Goal: Task Accomplishment & Management: Use online tool/utility

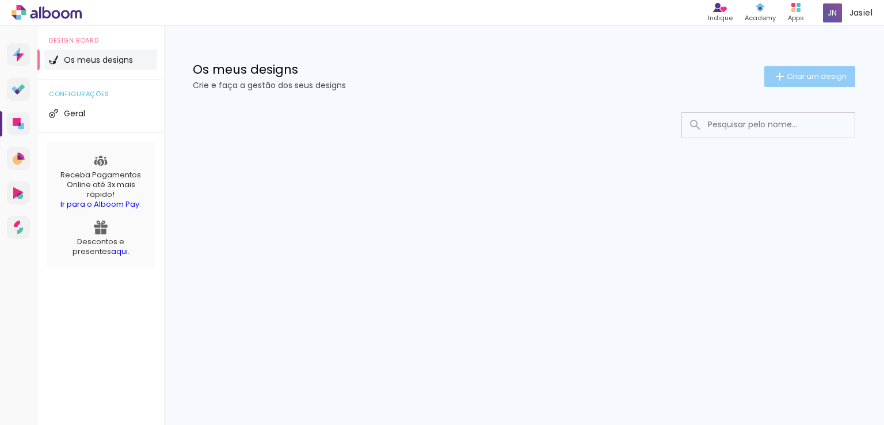
click at [813, 80] on span "Criar um design" at bounding box center [816, 75] width 60 height 7
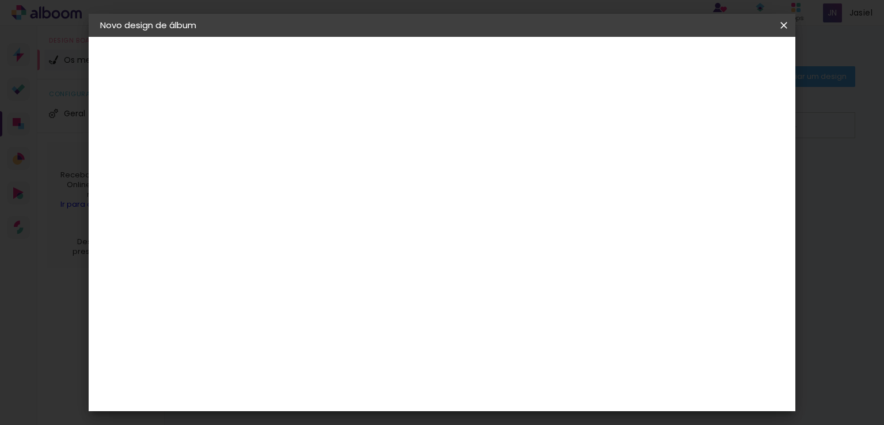
click at [288, 159] on input at bounding box center [288, 155] width 0 height 18
click at [288, 158] on input "Jessica" at bounding box center [288, 155] width 0 height 18
type input "[PERSON_NAME]"
type paper-input "[PERSON_NAME]"
click at [0, 0] on slot "Avançar" at bounding box center [0, 0] width 0 height 0
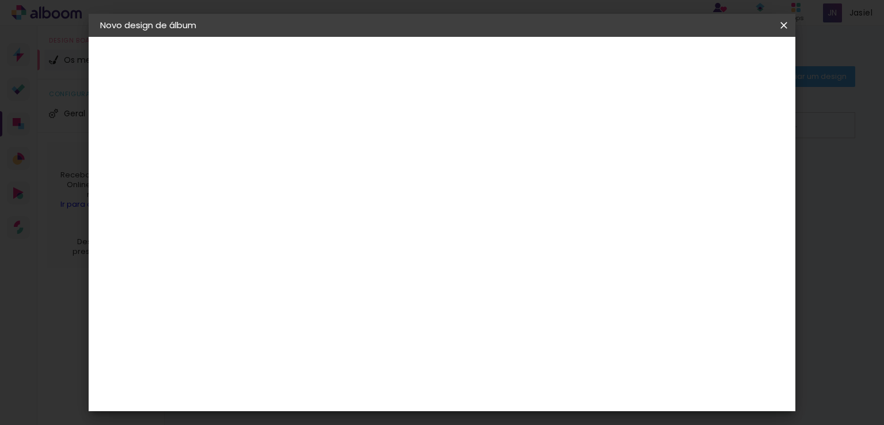
click at [483, 173] on paper-item "Tamanho Livre" at bounding box center [433, 174] width 100 height 25
click at [483, 172] on paper-item "Tamanho Livre" at bounding box center [433, 174] width 100 height 25
click at [483, 69] on paper-button "Avançar" at bounding box center [455, 61] width 56 height 20
click at [265, 208] on input "30" at bounding box center [252, 208] width 30 height 17
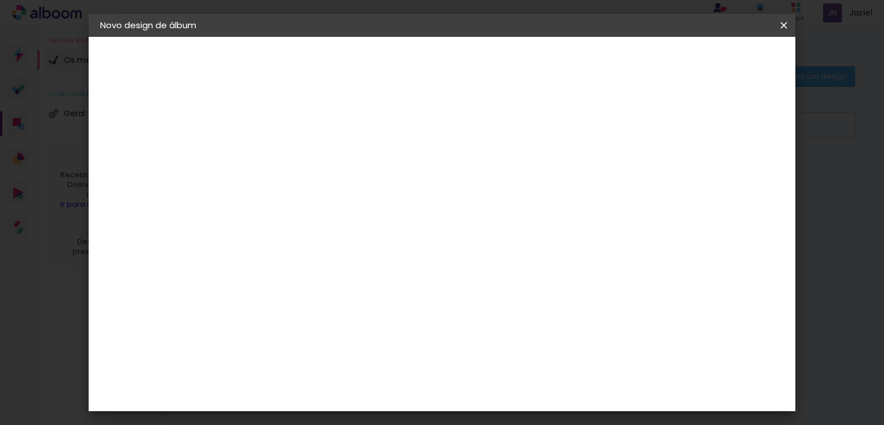
type input "3"
type input "15"
type paper-input "15"
click at [409, 178] on span "30" at bounding box center [402, 180] width 19 height 17
drag, startPoint x: 409, startPoint y: 178, endPoint x: 376, endPoint y: 178, distance: 33.4
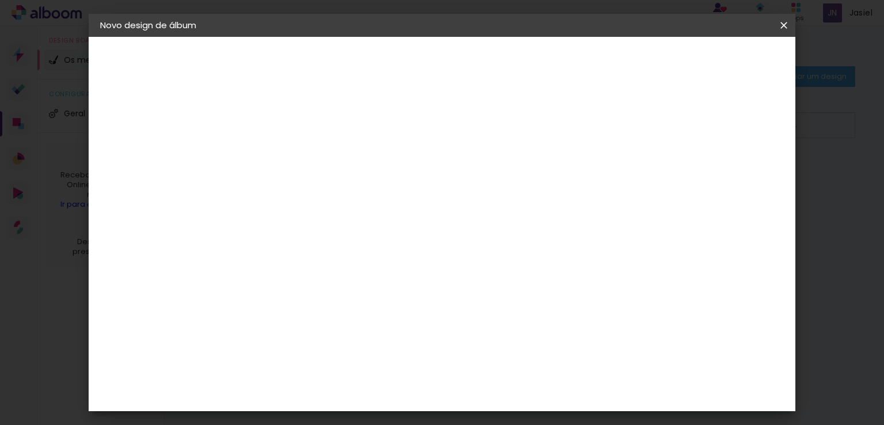
click at [376, 178] on div "30 cm" at bounding box center [409, 180] width 205 height 29
click at [404, 178] on span "30" at bounding box center [402, 180] width 19 height 17
click at [405, 182] on span "30" at bounding box center [402, 180] width 19 height 17
click at [516, 353] on input "60" at bounding box center [506, 357] width 30 height 17
type input "6"
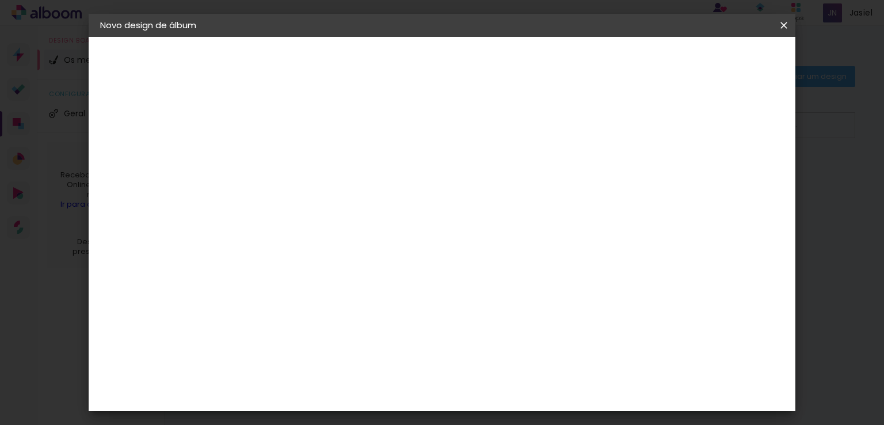
scroll to position [0, 0]
type input "42"
type paper-input "42"
click at [712, 63] on span "Iniciar design" at bounding box center [685, 61] width 52 height 8
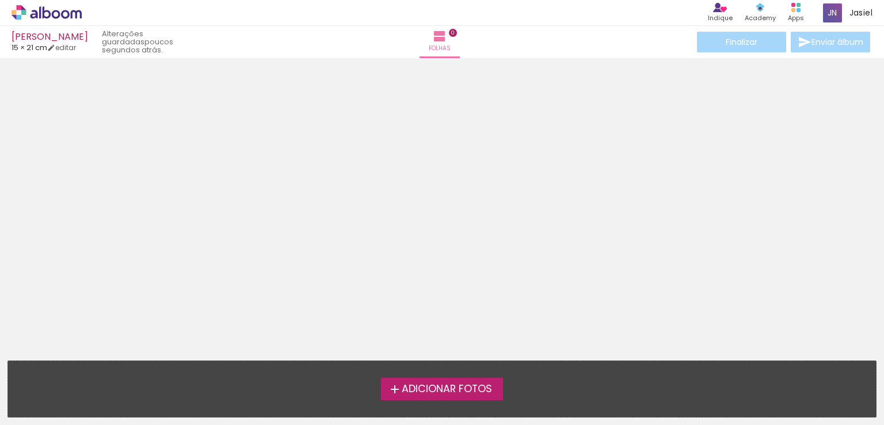
click at [433, 384] on span "Adicionar Fotos" at bounding box center [447, 389] width 90 height 10
click at [0, 0] on input "file" at bounding box center [0, 0] width 0 height 0
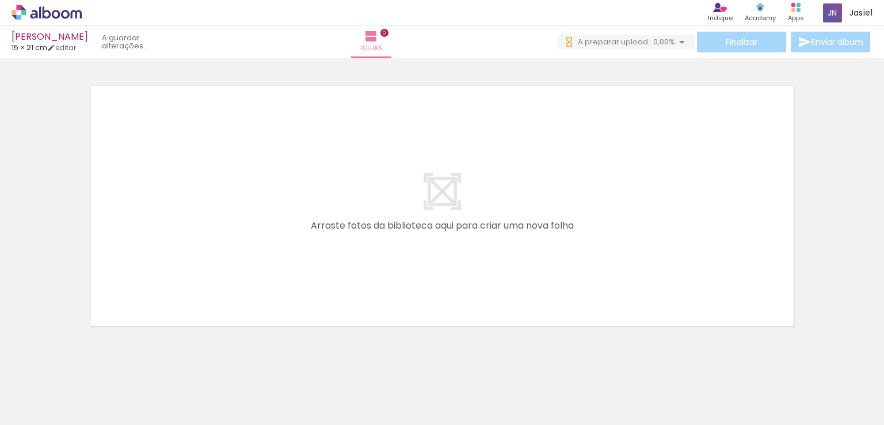
click at [47, 409] on span "Adicionar Fotos" at bounding box center [41, 409] width 35 height 13
click at [0, 0] on input "file" at bounding box center [0, 0] width 0 height 0
click at [385, 35] on iron-icon at bounding box center [379, 36] width 14 height 14
click at [389, 44] on span "Folhas" at bounding box center [379, 48] width 22 height 10
click at [475, 182] on quentale-layouter at bounding box center [442, 205] width 720 height 257
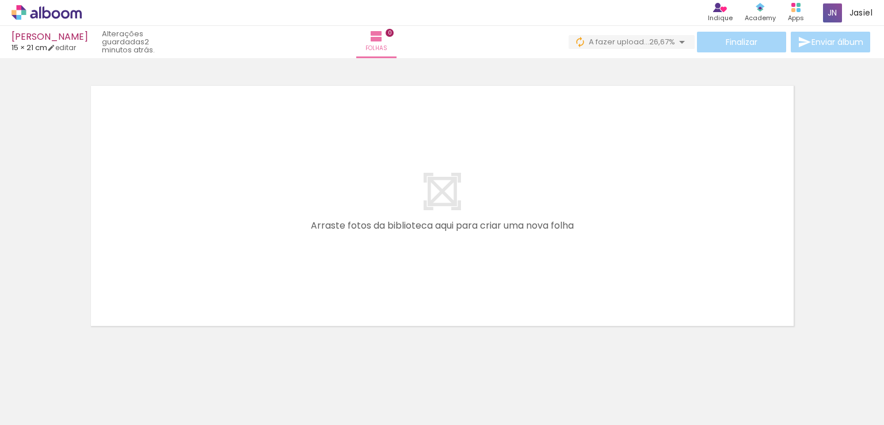
click at [44, 408] on span "Adicionar Fotos" at bounding box center [41, 409] width 35 height 13
click at [0, 0] on input "file" at bounding box center [0, 0] width 0 height 0
drag, startPoint x: 874, startPoint y: 255, endPoint x: 877, endPoint y: 265, distance: 10.6
click at [877, 265] on div "Confirmar Cancelar" at bounding box center [442, 241] width 884 height 366
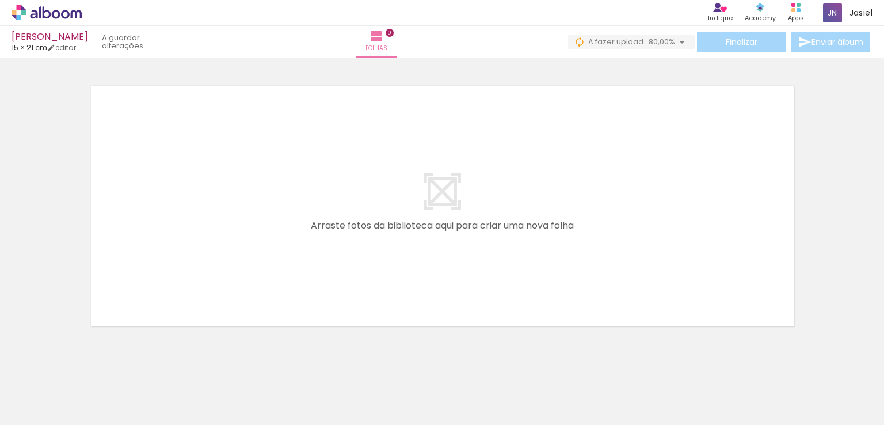
scroll to position [0, 0]
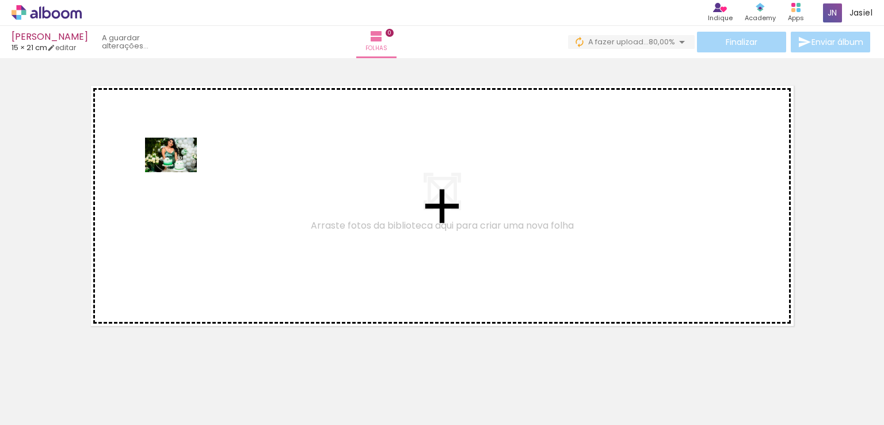
drag, startPoint x: 114, startPoint y: 393, endPoint x: 182, endPoint y: 184, distance: 220.1
click at [179, 167] on quentale-workspace at bounding box center [442, 212] width 884 height 425
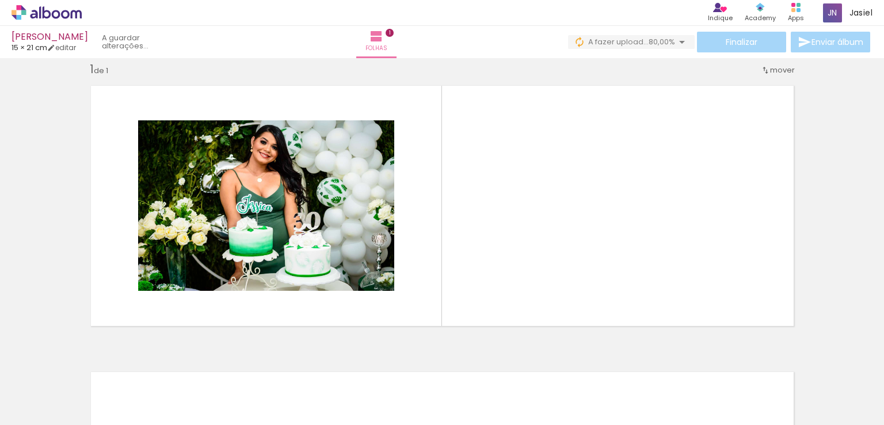
scroll to position [14, 0]
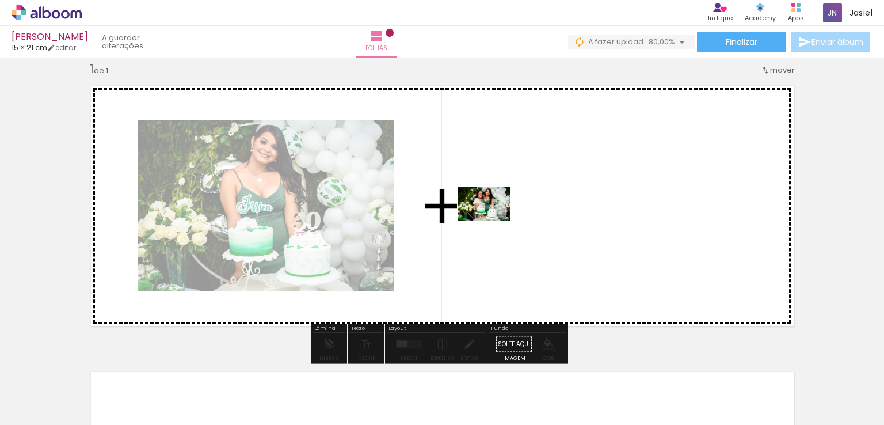
drag, startPoint x: 179, startPoint y: 393, endPoint x: 490, endPoint y: 221, distance: 355.6
click at [490, 221] on quentale-workspace at bounding box center [442, 212] width 884 height 425
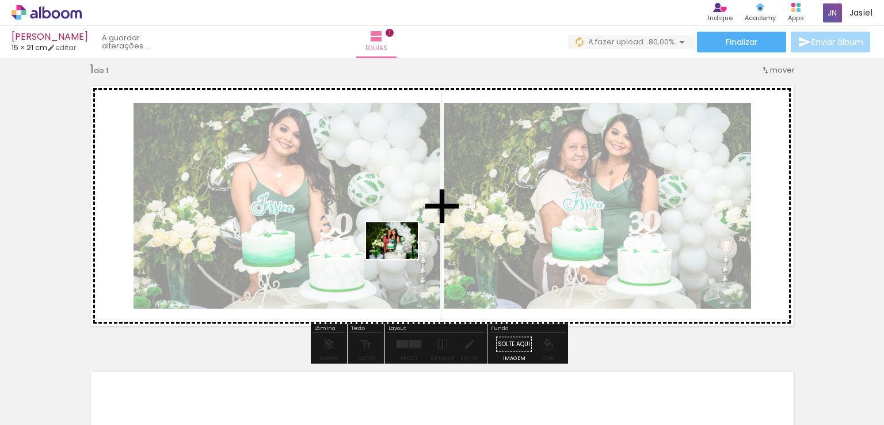
drag, startPoint x: 253, startPoint y: 391, endPoint x: 411, endPoint y: 251, distance: 211.1
click at [414, 249] on quentale-workspace at bounding box center [442, 212] width 884 height 425
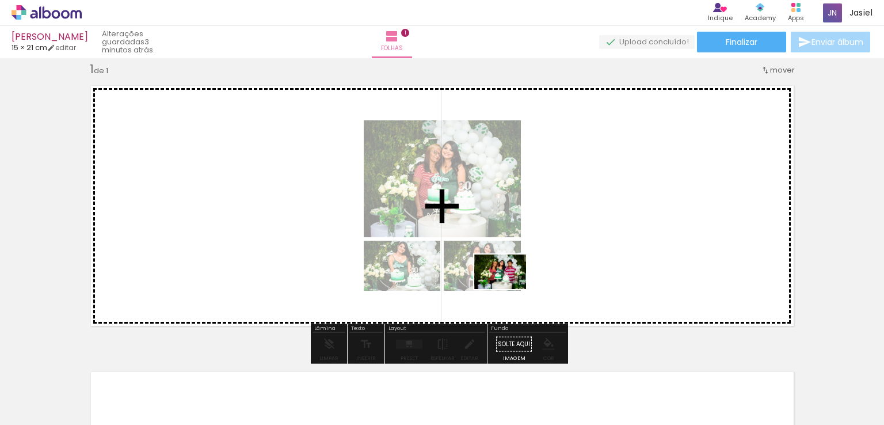
drag, startPoint x: 307, startPoint y: 395, endPoint x: 537, endPoint y: 277, distance: 258.6
click at [537, 277] on quentale-workspace at bounding box center [442, 212] width 884 height 425
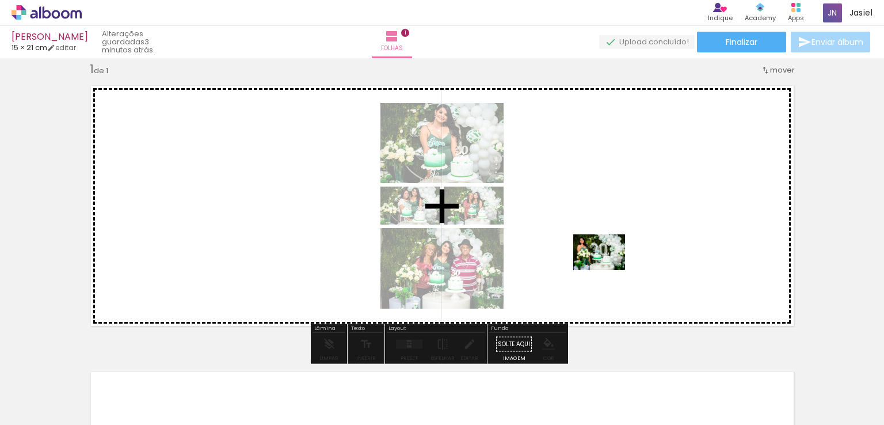
drag, startPoint x: 384, startPoint y: 393, endPoint x: 633, endPoint y: 240, distance: 291.8
click at [633, 240] on quentale-workspace at bounding box center [442, 212] width 884 height 425
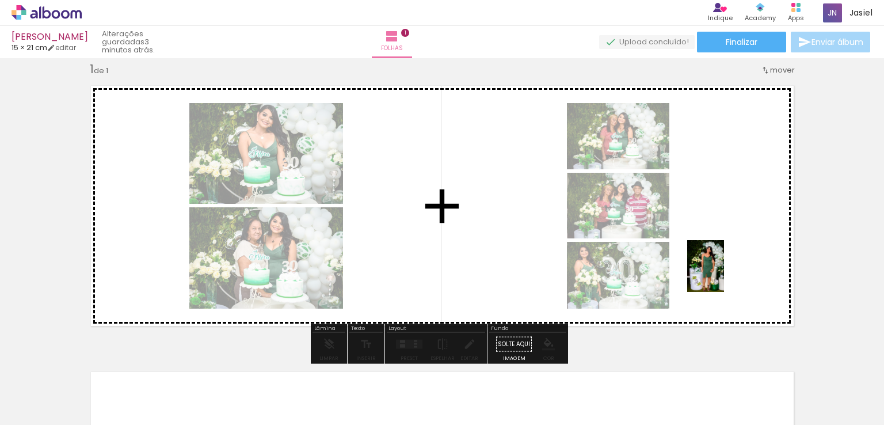
drag, startPoint x: 446, startPoint y: 390, endPoint x: 738, endPoint y: 249, distance: 323.9
click at [738, 251] on quentale-workspace at bounding box center [442, 212] width 884 height 425
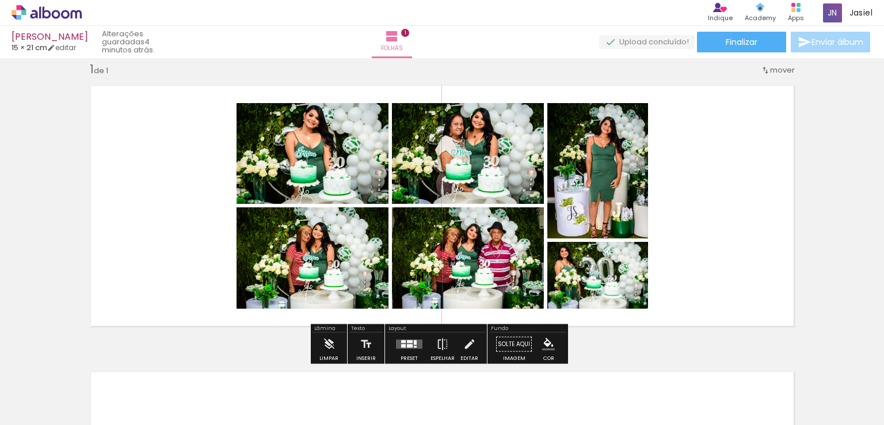
click at [407, 344] on div at bounding box center [410, 345] width 6 height 3
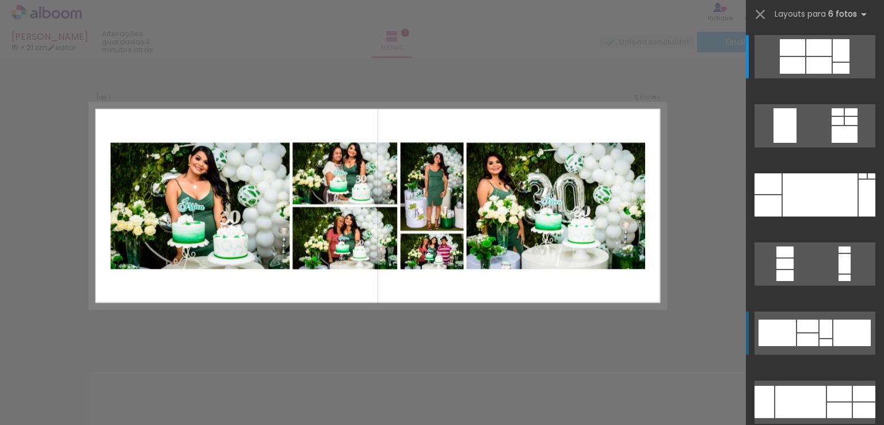
click at [809, 321] on div at bounding box center [807, 325] width 21 height 13
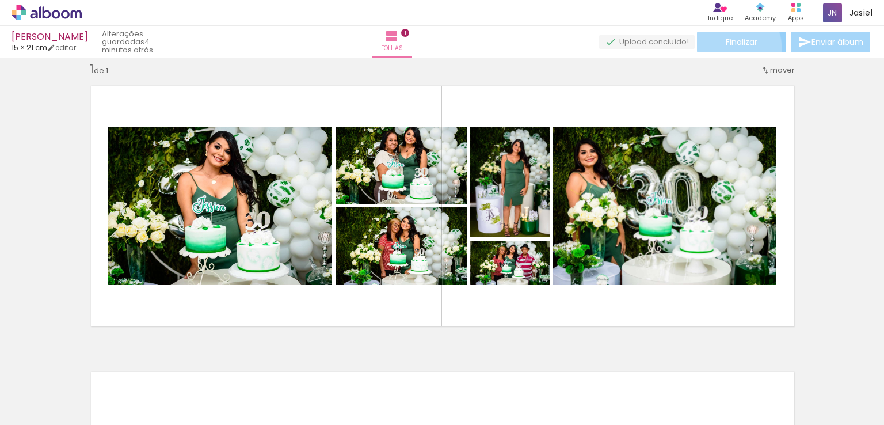
click at [725, 48] on paper-button "Finalizar" at bounding box center [741, 42] width 89 height 21
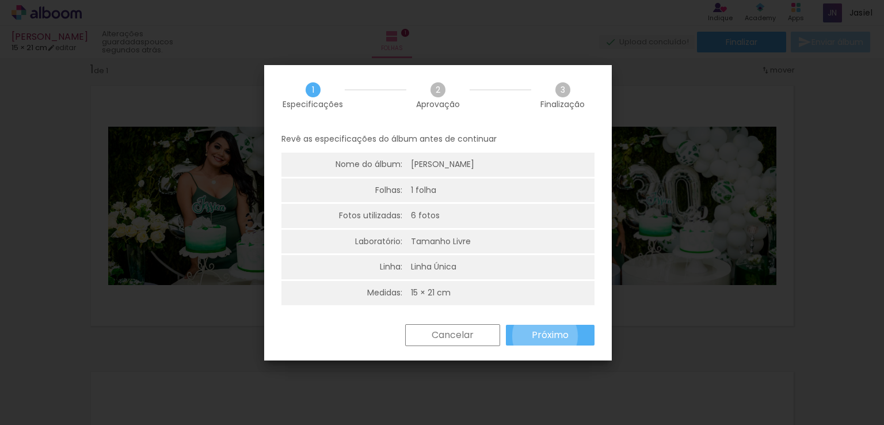
click at [0, 0] on slot "Próximo" at bounding box center [0, 0] width 0 height 0
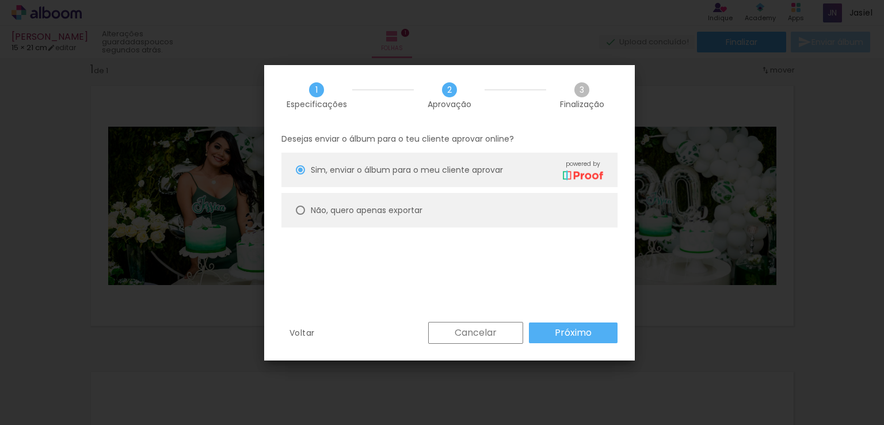
click at [0, 0] on slot "Cancelar" at bounding box center [0, 0] width 0 height 0
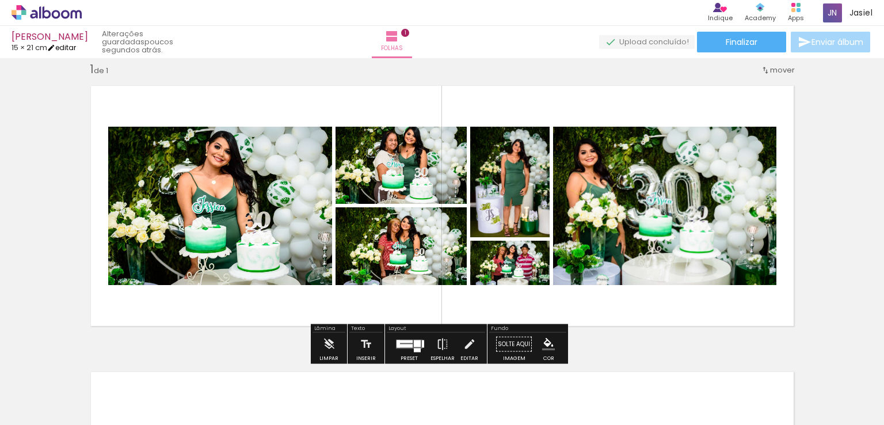
click at [66, 47] on link "editar" at bounding box center [61, 48] width 29 height 10
type input "15"
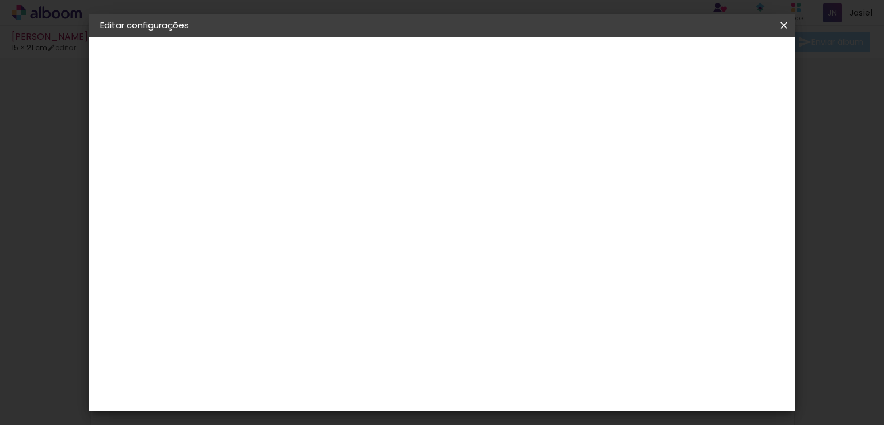
click at [515, 403] on input "42" at bounding box center [506, 400] width 30 height 17
type input "21"
type paper-input "21"
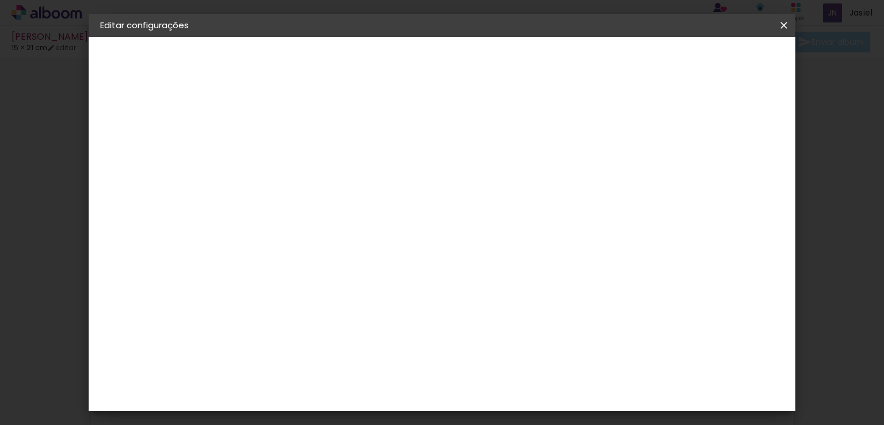
click at [509, 65] on span "Guardar configurações" at bounding box center [479, 65] width 59 height 16
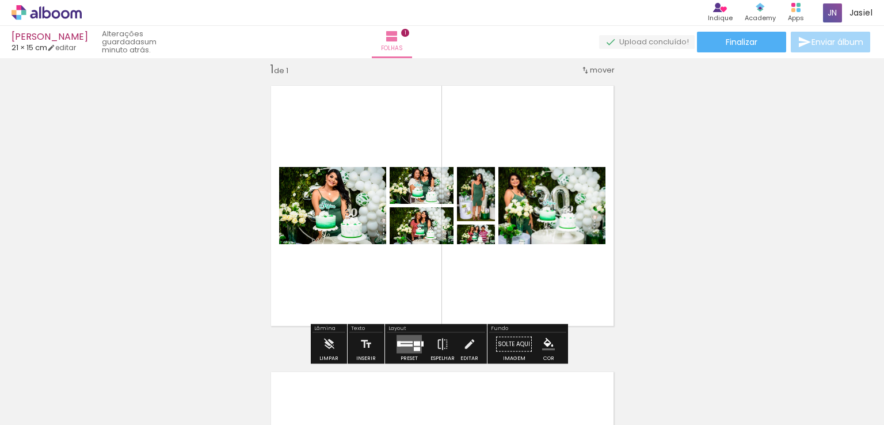
click at [685, 263] on div "Inserir folha 1 de 1" at bounding box center [442, 334] width 884 height 572
click at [552, 223] on quentale-photo at bounding box center [551, 205] width 107 height 77
click at [545, 226] on quentale-photo at bounding box center [551, 205] width 107 height 77
drag, startPoint x: 545, startPoint y: 226, endPoint x: 536, endPoint y: 231, distance: 10.8
click at [536, 231] on quentale-photo at bounding box center [551, 205] width 107 height 77
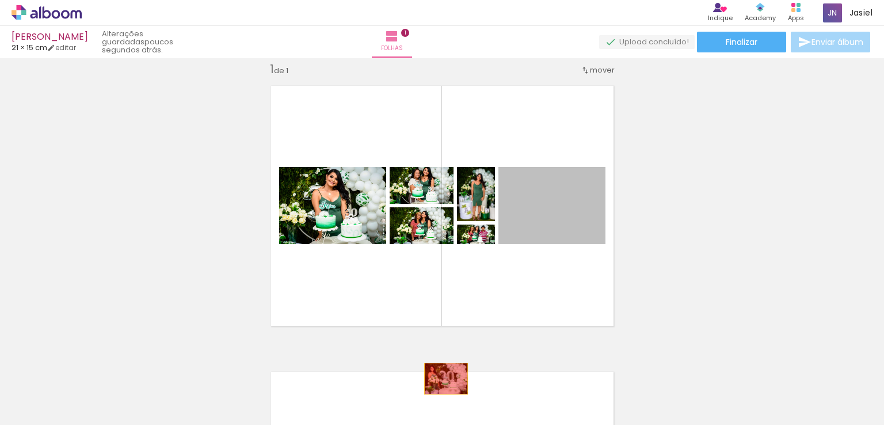
drag, startPoint x: 564, startPoint y: 216, endPoint x: 441, endPoint y: 379, distance: 204.5
click at [441, 379] on quentale-workspace at bounding box center [442, 212] width 884 height 425
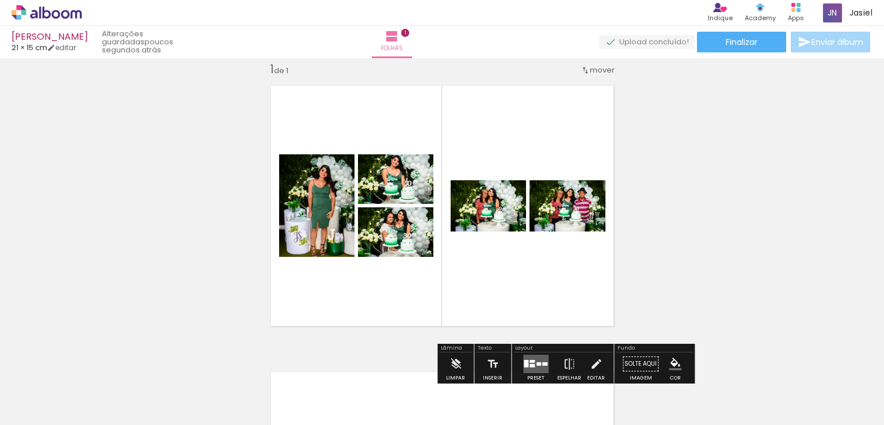
click at [408, 284] on quentale-layouter at bounding box center [442, 205] width 360 height 257
click at [400, 239] on quentale-photo at bounding box center [395, 231] width 75 height 49
click at [518, 350] on div "Layout" at bounding box center [562, 348] width 98 height 7
click at [518, 345] on div "Layout" at bounding box center [562, 348] width 98 height 7
click at [520, 337] on div "Inserir folha 1 de 1" at bounding box center [442, 334] width 884 height 572
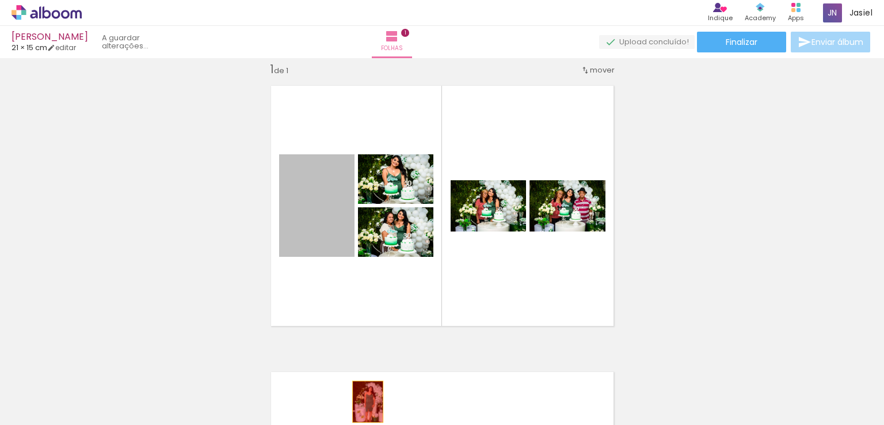
drag, startPoint x: 322, startPoint y: 242, endPoint x: 338, endPoint y: 355, distance: 114.5
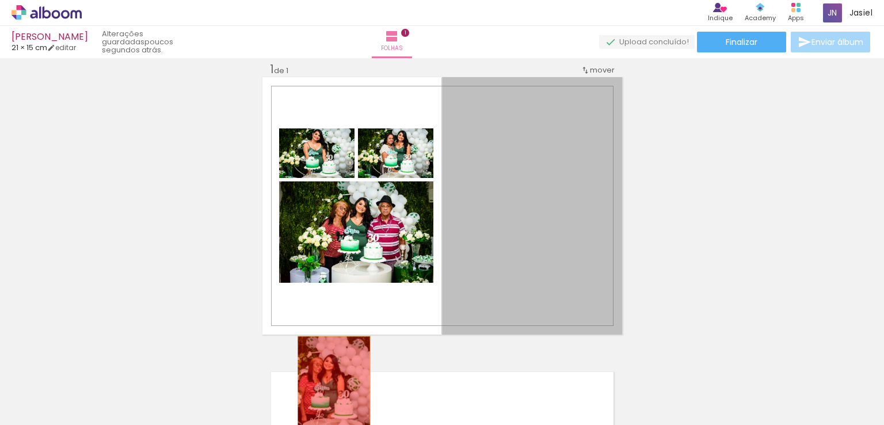
drag, startPoint x: 460, startPoint y: 239, endPoint x: 302, endPoint y: 386, distance: 215.7
click at [305, 397] on quentale-workspace at bounding box center [442, 212] width 884 height 425
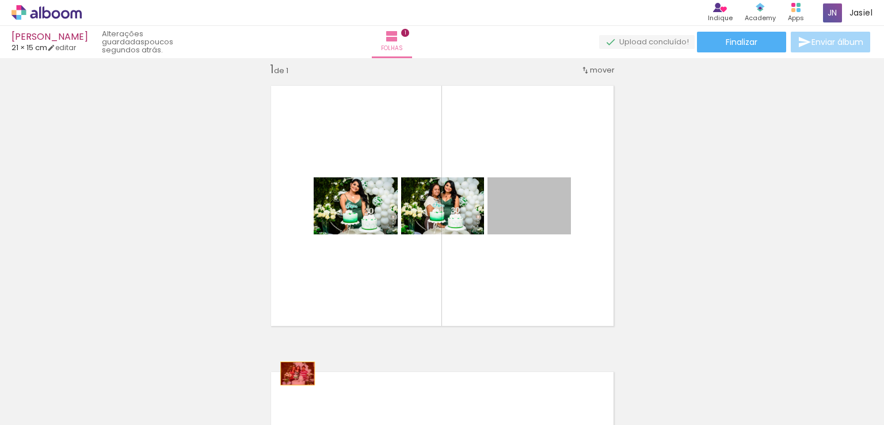
drag, startPoint x: 532, startPoint y: 228, endPoint x: 292, endPoint y: 384, distance: 285.3
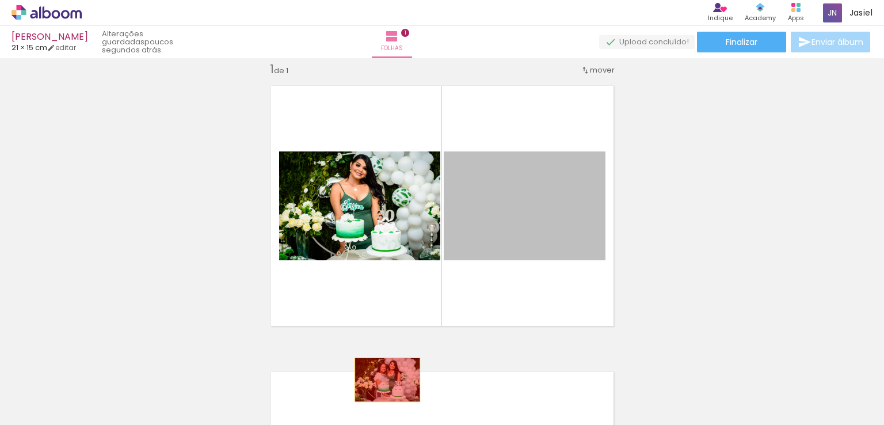
drag, startPoint x: 505, startPoint y: 234, endPoint x: 369, endPoint y: 380, distance: 199.9
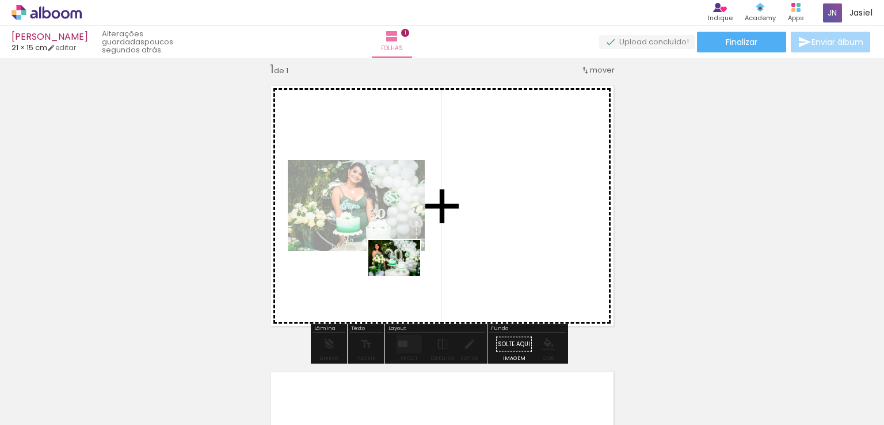
drag, startPoint x: 383, startPoint y: 395, endPoint x: 403, endPoint y: 272, distance: 124.6
click at [403, 272] on quentale-workspace at bounding box center [442, 212] width 884 height 425
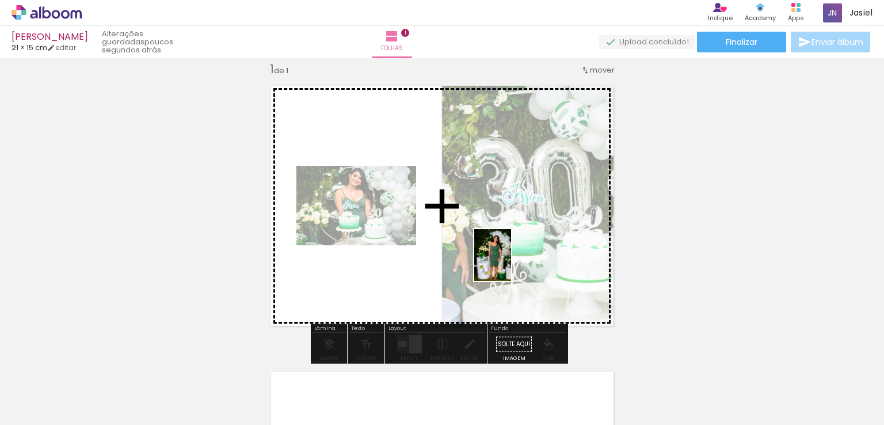
drag, startPoint x: 442, startPoint y: 398, endPoint x: 520, endPoint y: 258, distance: 160.4
click at [514, 259] on quentale-workspace at bounding box center [442, 212] width 884 height 425
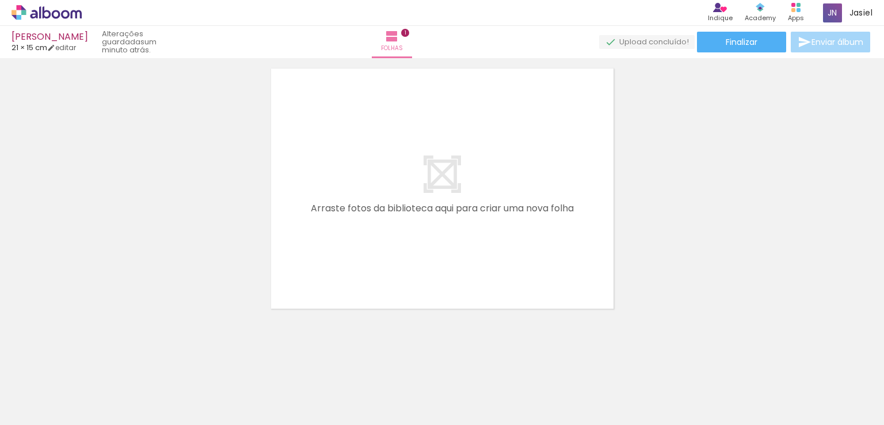
scroll to position [322, 0]
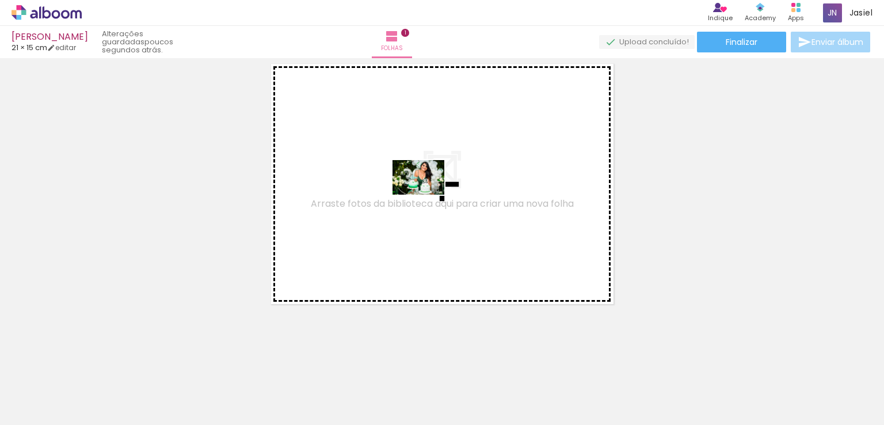
drag, startPoint x: 757, startPoint y: 394, endPoint x: 449, endPoint y: 192, distance: 368.4
click at [423, 192] on quentale-workspace at bounding box center [442, 212] width 884 height 425
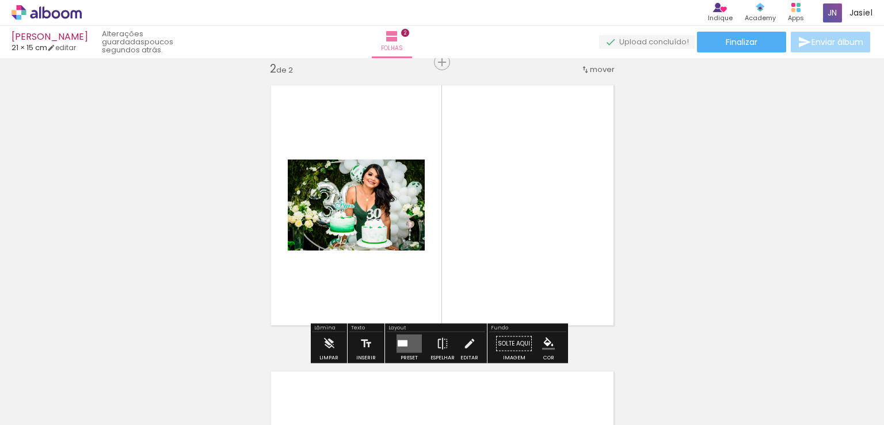
scroll to position [300, 0]
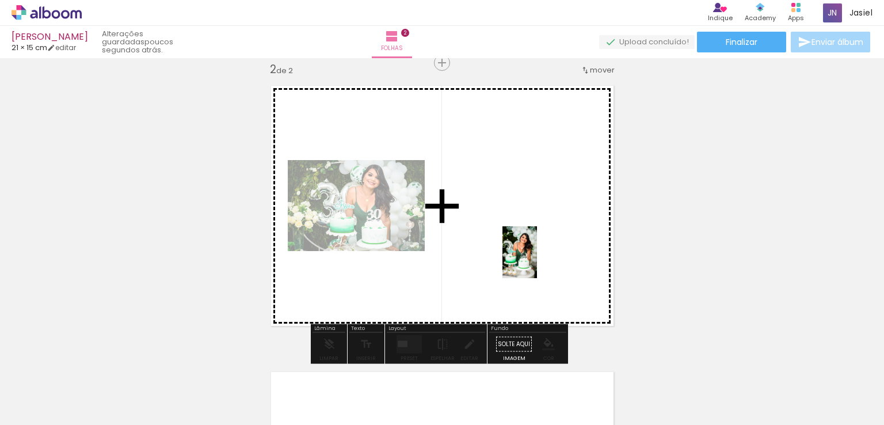
drag, startPoint x: 830, startPoint y: 390, endPoint x: 503, endPoint y: 236, distance: 361.8
click at [503, 237] on quentale-workspace at bounding box center [442, 212] width 884 height 425
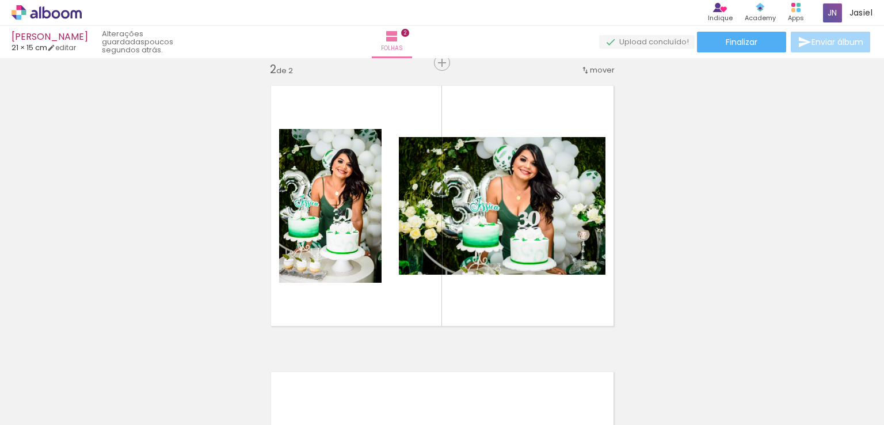
scroll to position [0, 0]
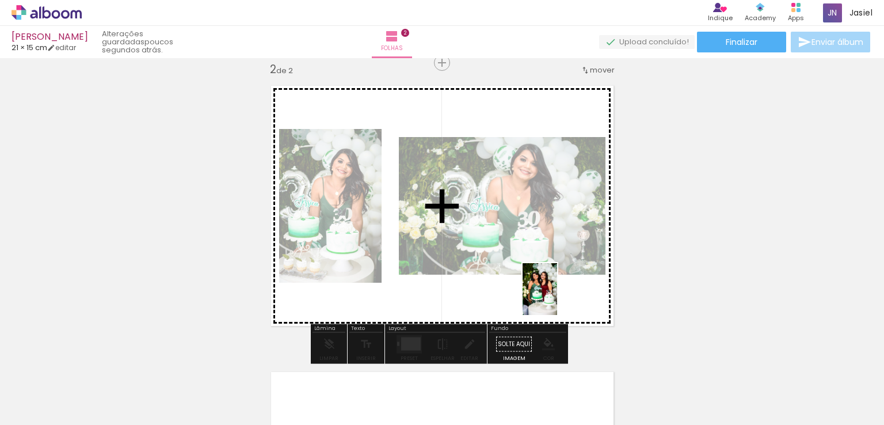
drag, startPoint x: 510, startPoint y: 392, endPoint x: 557, endPoint y: 294, distance: 108.6
click at [557, 295] on quentale-workspace at bounding box center [442, 212] width 884 height 425
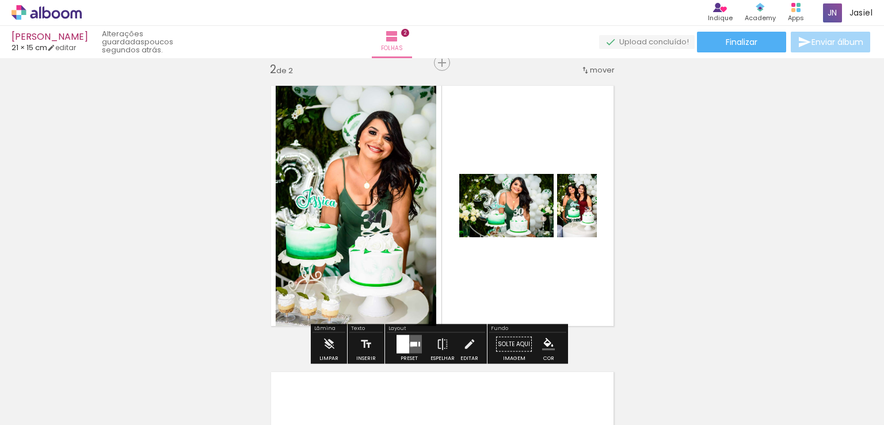
click at [410, 344] on div at bounding box center [413, 344] width 7 height 5
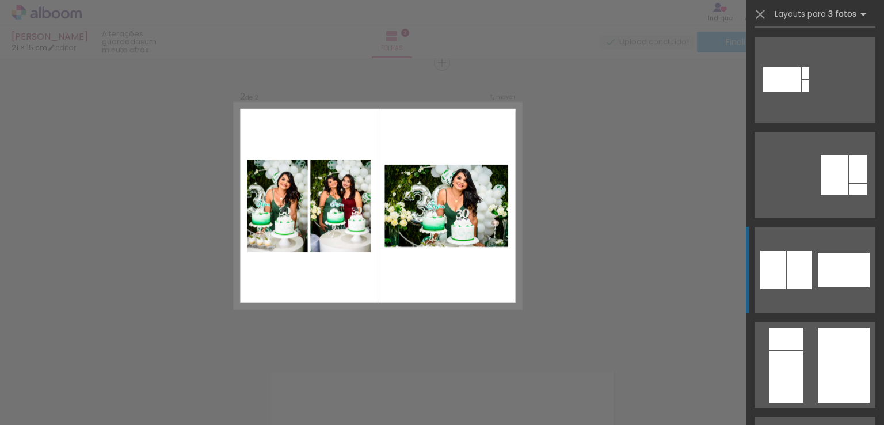
scroll to position [403, 0]
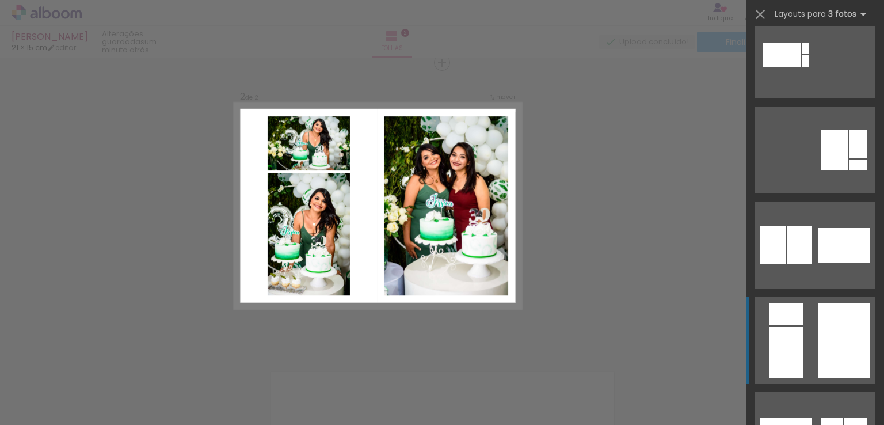
click at [802, 341] on quentale-layouter at bounding box center [814, 340] width 121 height 86
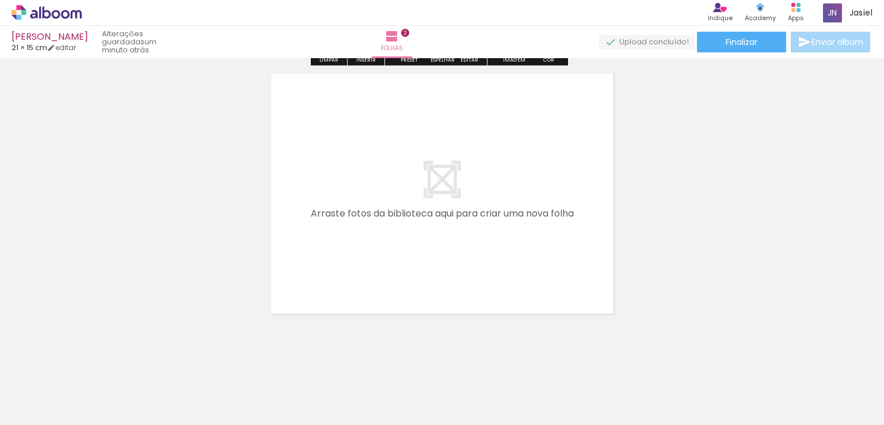
scroll to position [608, 0]
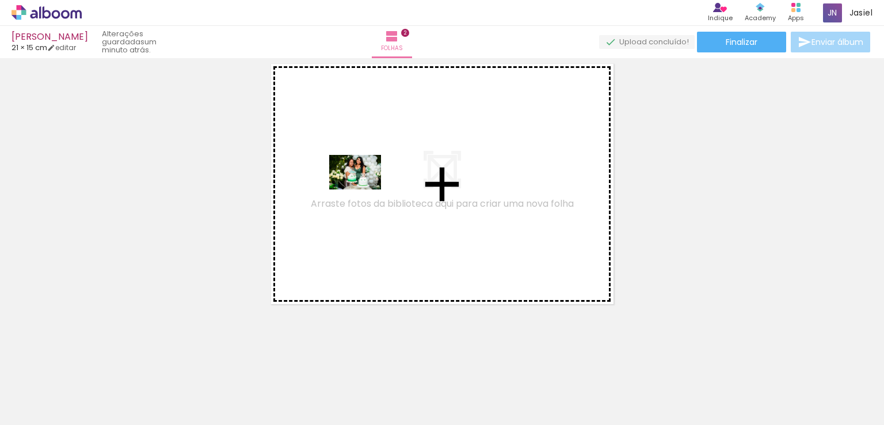
drag, startPoint x: 186, startPoint y: 384, endPoint x: 377, endPoint y: 159, distance: 294.7
click at [377, 160] on quentale-workspace at bounding box center [442, 212] width 884 height 425
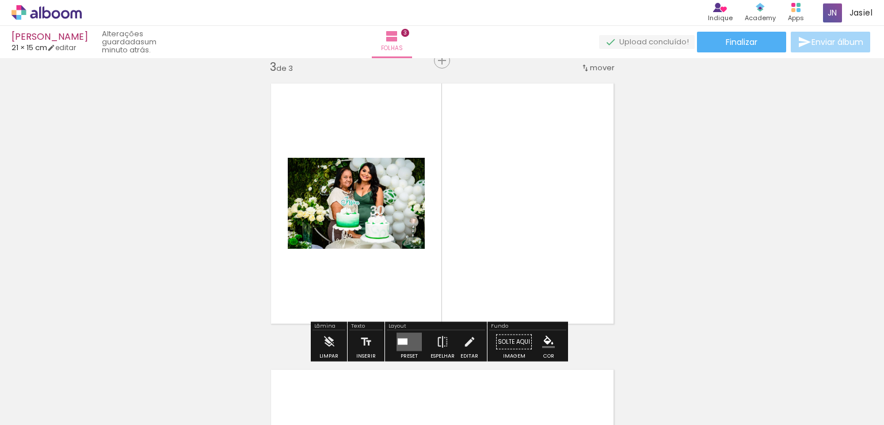
scroll to position [587, 0]
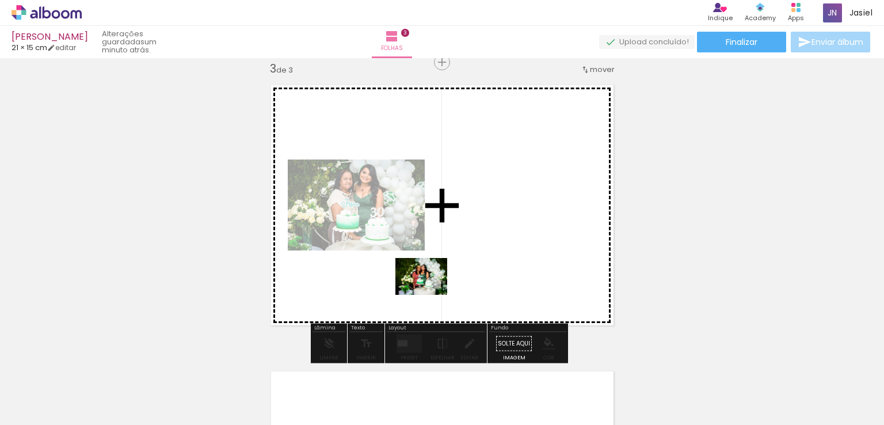
drag, startPoint x: 262, startPoint y: 387, endPoint x: 430, endPoint y: 292, distance: 192.2
click at [430, 292] on quentale-workspace at bounding box center [442, 212] width 884 height 425
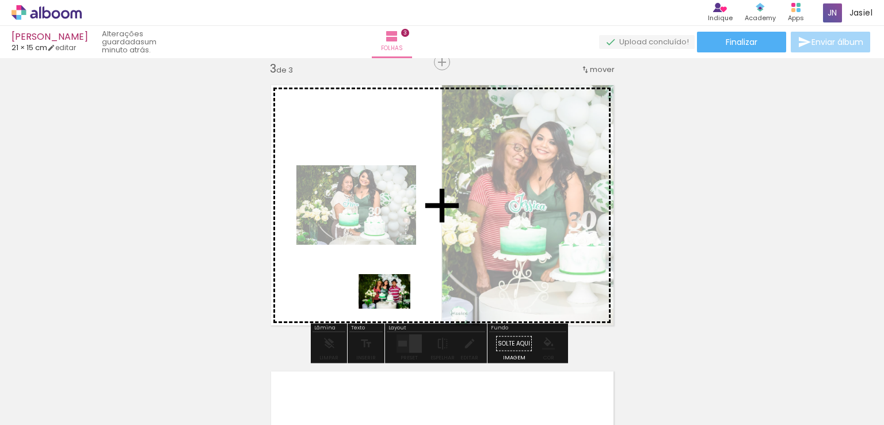
drag, startPoint x: 319, startPoint y: 392, endPoint x: 393, endPoint y: 308, distance: 111.3
click at [393, 308] on quentale-workspace at bounding box center [442, 212] width 884 height 425
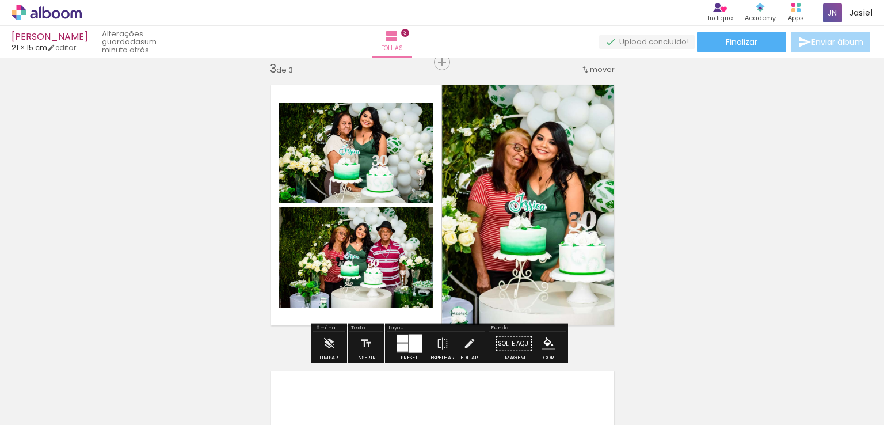
click at [543, 197] on quentale-photo at bounding box center [532, 205] width 180 height 257
click at [553, 91] on div at bounding box center [559, 89] width 14 height 12
click at [555, 139] on paper-item at bounding box center [558, 140] width 21 height 8
click at [556, 105] on paper-item at bounding box center [558, 108] width 21 height 8
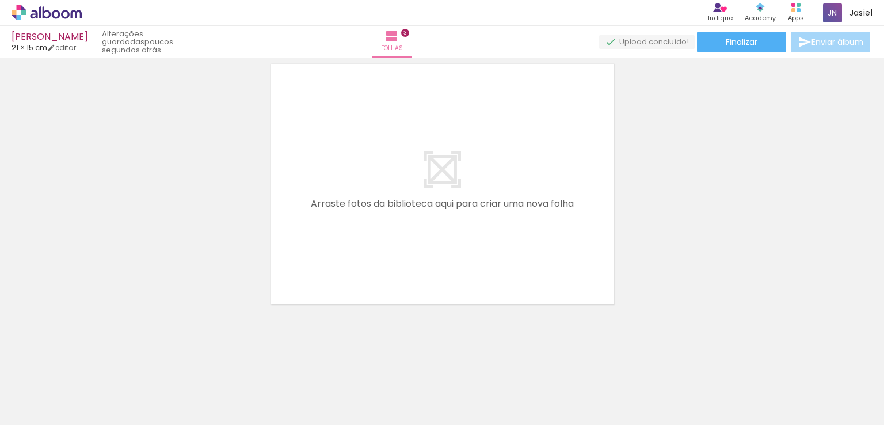
scroll to position [0, 290]
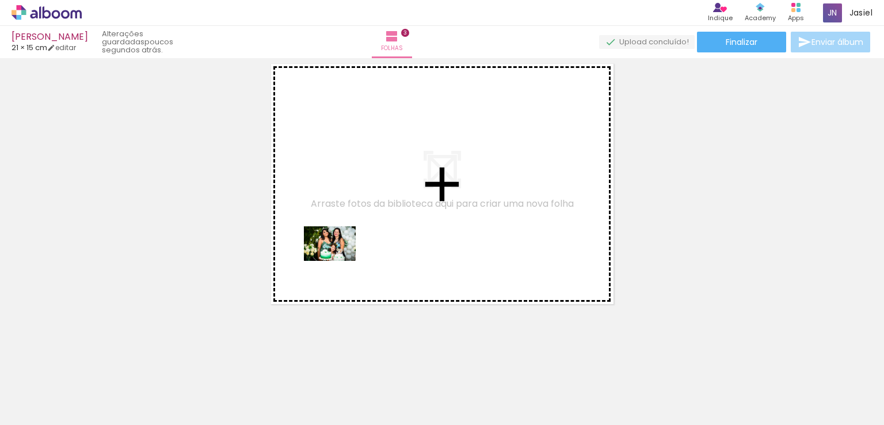
drag, startPoint x: 281, startPoint y: 387, endPoint x: 331, endPoint y: 194, distance: 198.7
click at [336, 186] on quentale-workspace at bounding box center [442, 212] width 884 height 425
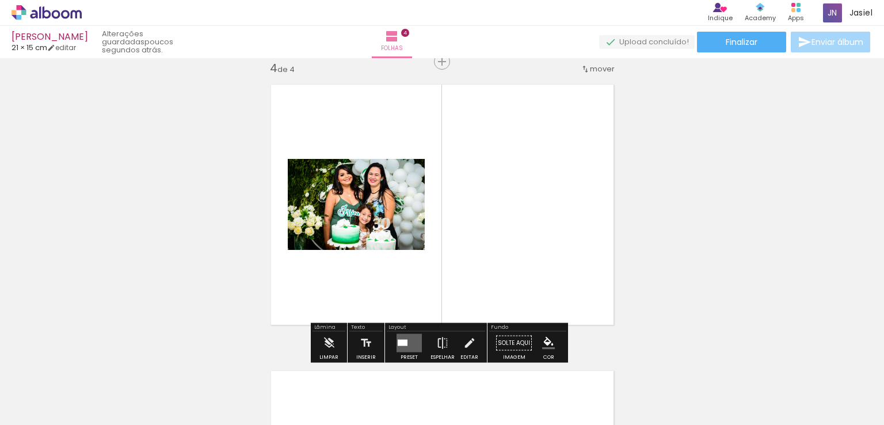
scroll to position [872, 0]
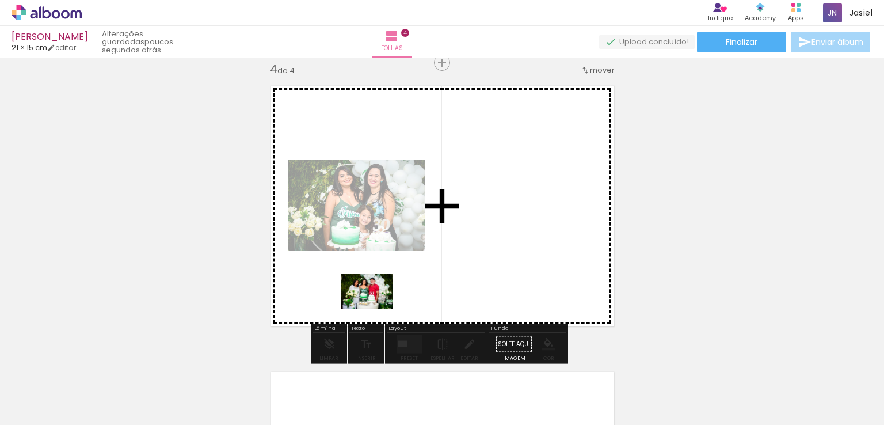
drag, startPoint x: 349, startPoint y: 388, endPoint x: 377, endPoint y: 299, distance: 93.5
click at [377, 301] on quentale-workspace at bounding box center [442, 212] width 884 height 425
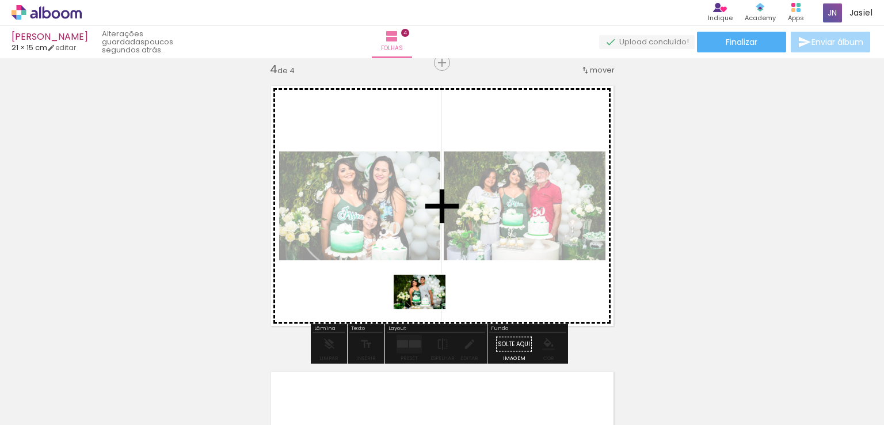
drag, startPoint x: 400, startPoint y: 387, endPoint x: 427, endPoint y: 305, distance: 86.2
click at [429, 306] on quentale-workspace at bounding box center [442, 212] width 884 height 425
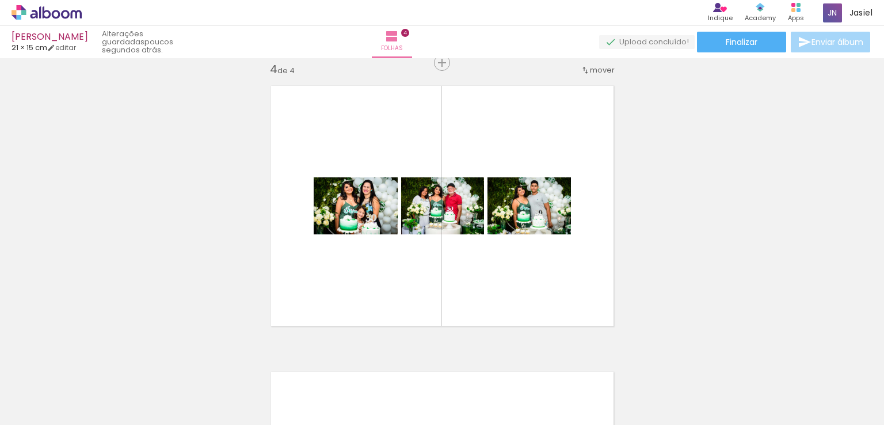
scroll to position [0, 424]
click at [785, 397] on div at bounding box center [786, 386] width 57 height 38
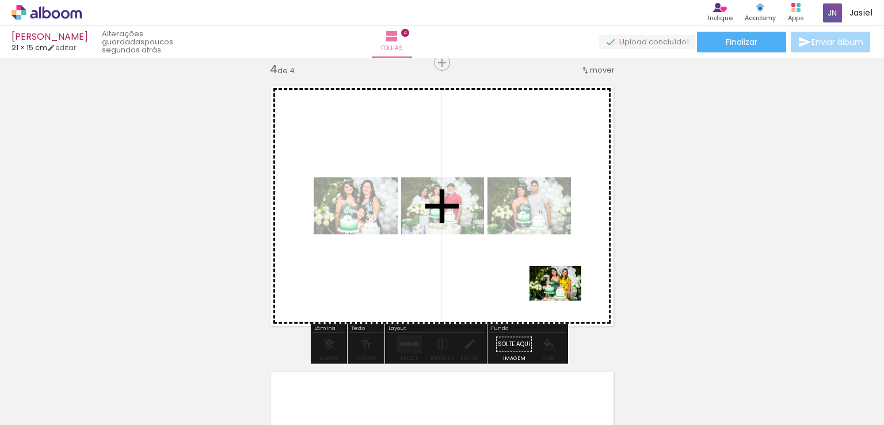
drag, startPoint x: 785, startPoint y: 397, endPoint x: 555, endPoint y: 300, distance: 250.3
click at [555, 300] on quentale-workspace at bounding box center [442, 212] width 884 height 425
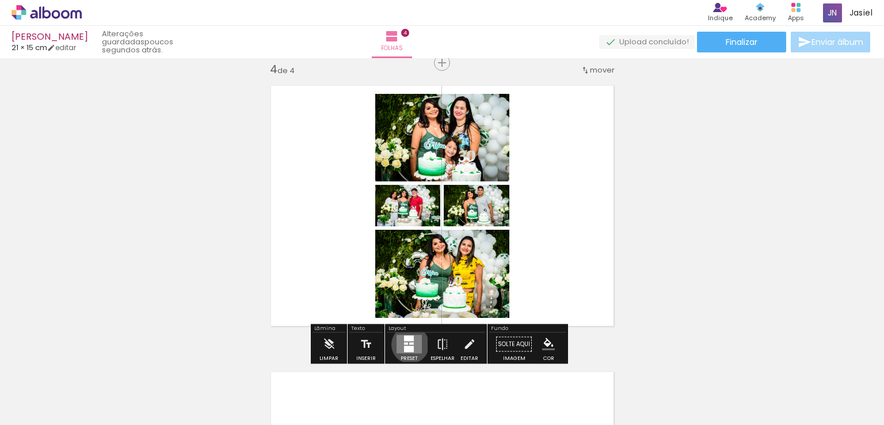
click at [409, 343] on div at bounding box center [411, 343] width 5 height 2
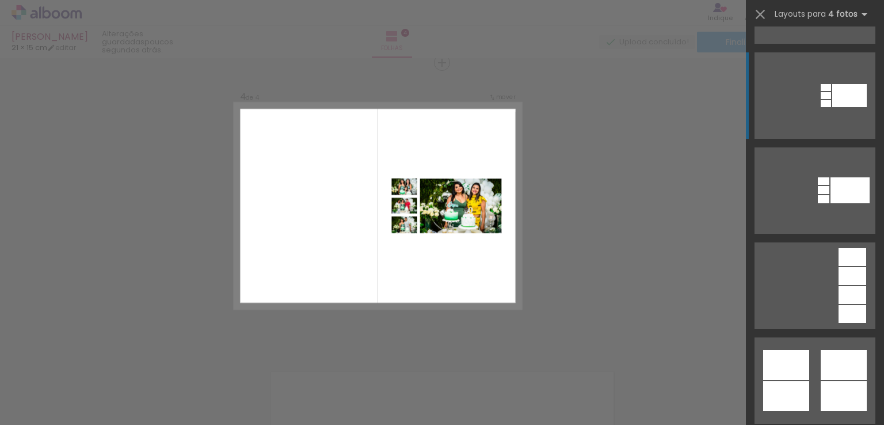
scroll to position [460, 0]
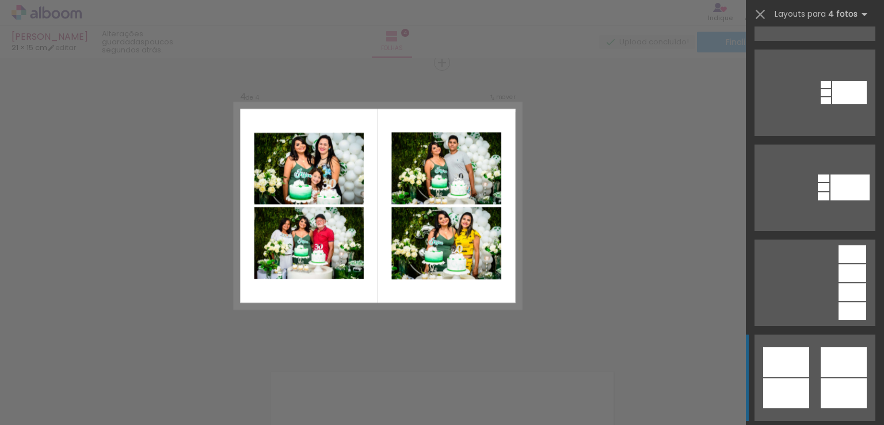
click at [801, 357] on div at bounding box center [786, 362] width 46 height 30
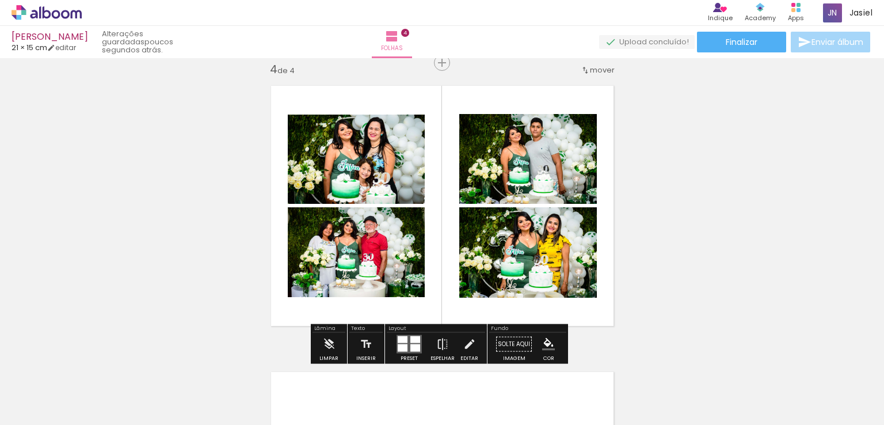
click at [402, 341] on div at bounding box center [403, 339] width 10 height 7
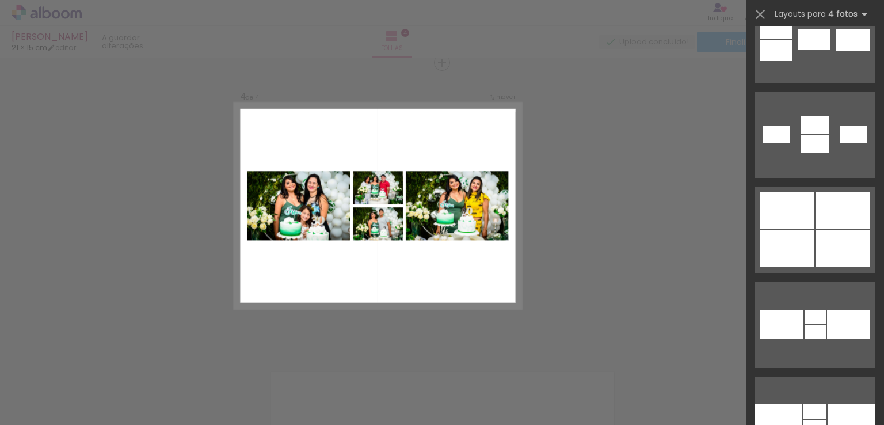
scroll to position [2888, 0]
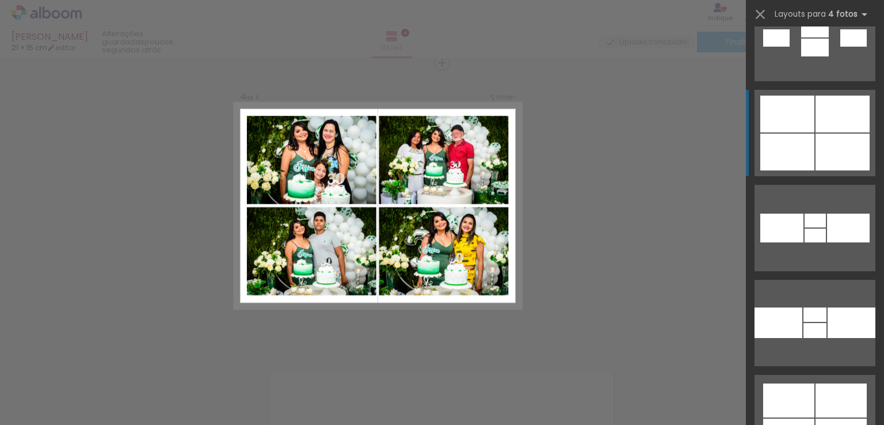
click at [805, 151] on div at bounding box center [787, 151] width 54 height 37
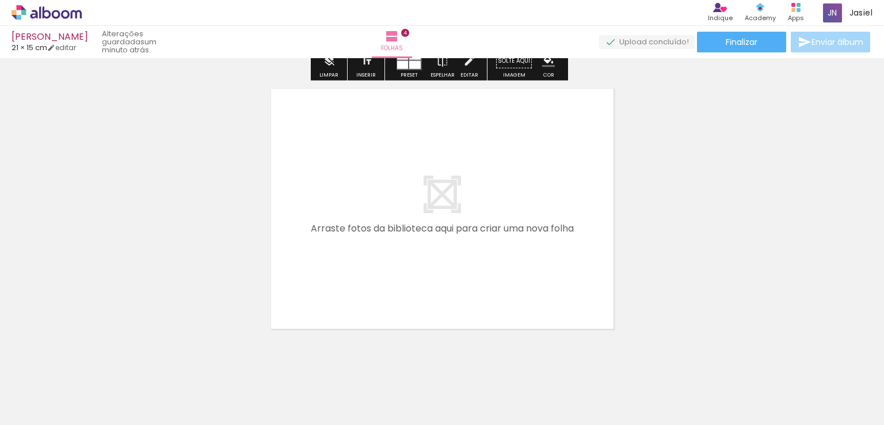
scroll to position [1160, 0]
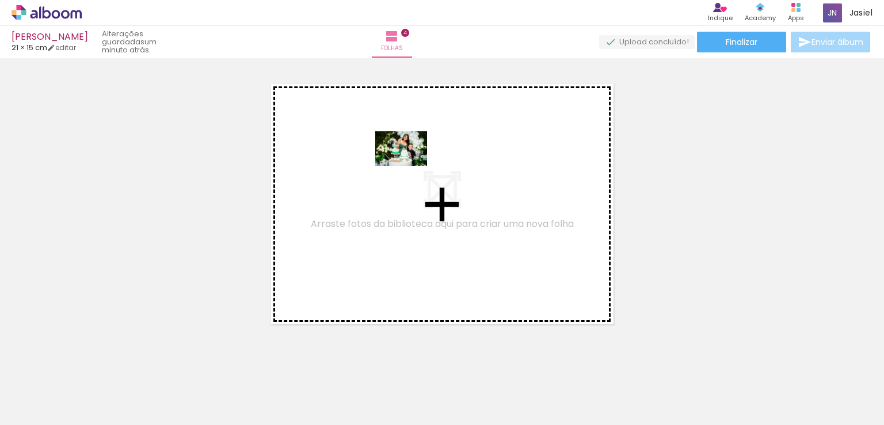
drag, startPoint x: 474, startPoint y: 391, endPoint x: 407, endPoint y: 165, distance: 236.4
click at [407, 165] on quentale-workspace at bounding box center [442, 212] width 884 height 425
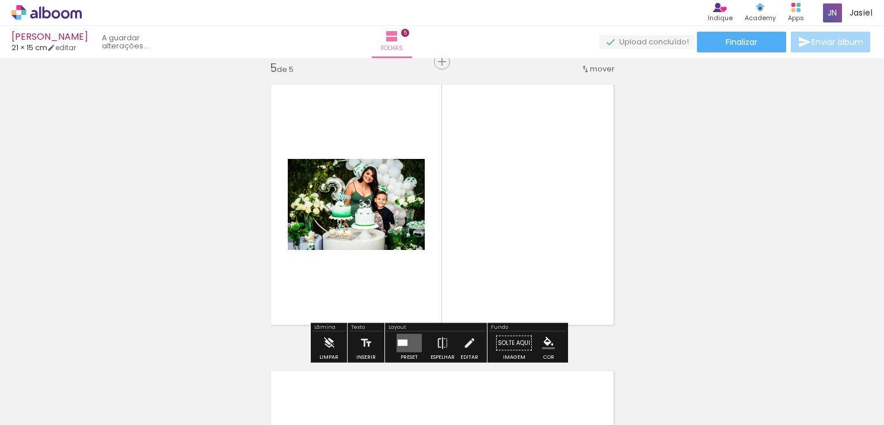
scroll to position [1158, 0]
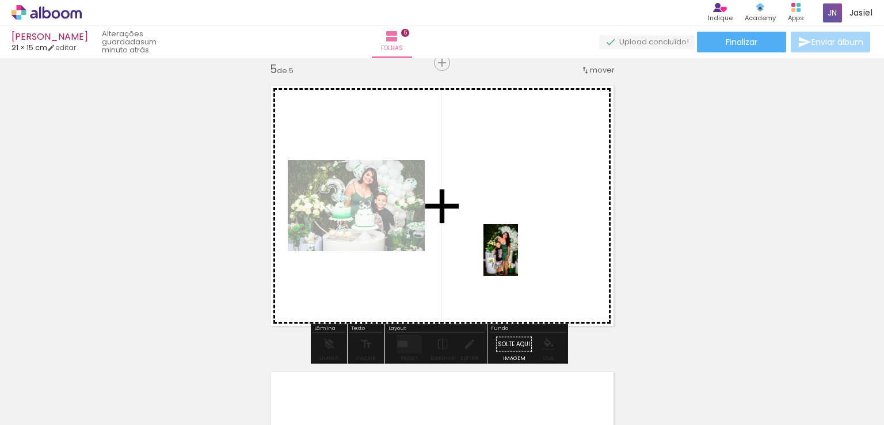
drag, startPoint x: 528, startPoint y: 398, endPoint x: 521, endPoint y: 265, distance: 133.1
click at [520, 253] on quentale-workspace at bounding box center [442, 212] width 884 height 425
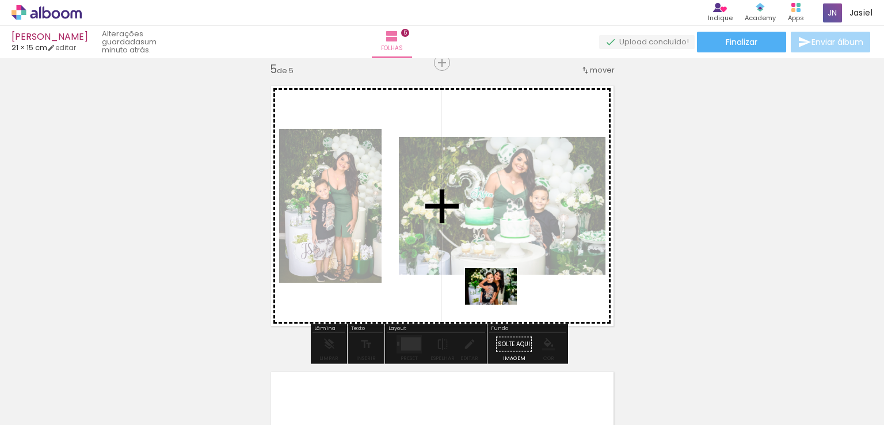
drag, startPoint x: 598, startPoint y: 400, endPoint x: 498, endPoint y: 303, distance: 139.1
click at [498, 303] on quentale-workspace at bounding box center [442, 212] width 884 height 425
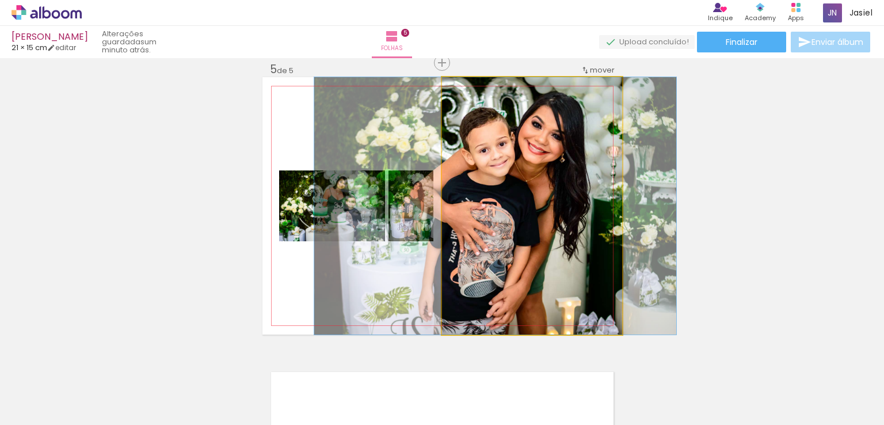
drag, startPoint x: 502, startPoint y: 242, endPoint x: 465, endPoint y: 246, distance: 37.0
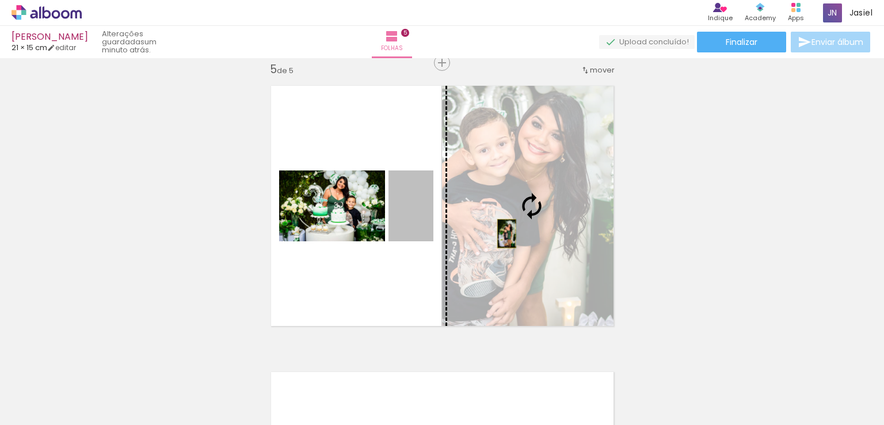
drag, startPoint x: 413, startPoint y: 230, endPoint x: 502, endPoint y: 233, distance: 88.7
click at [0, 0] on slot at bounding box center [0, 0] width 0 height 0
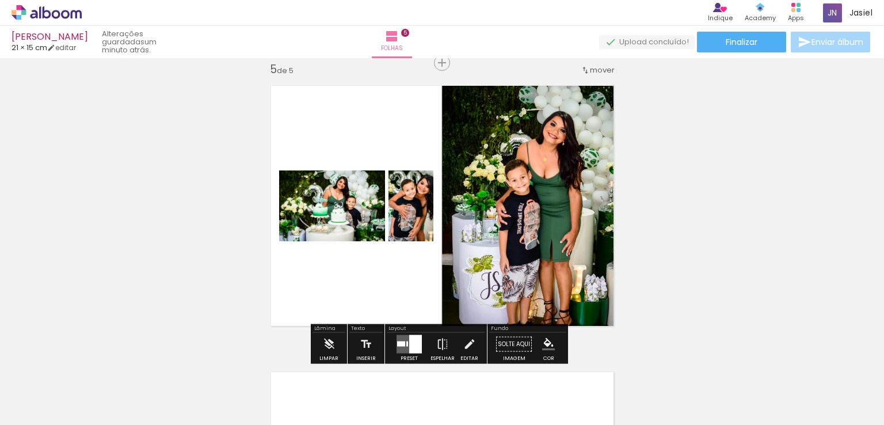
click at [412, 341] on div at bounding box center [415, 344] width 13 height 18
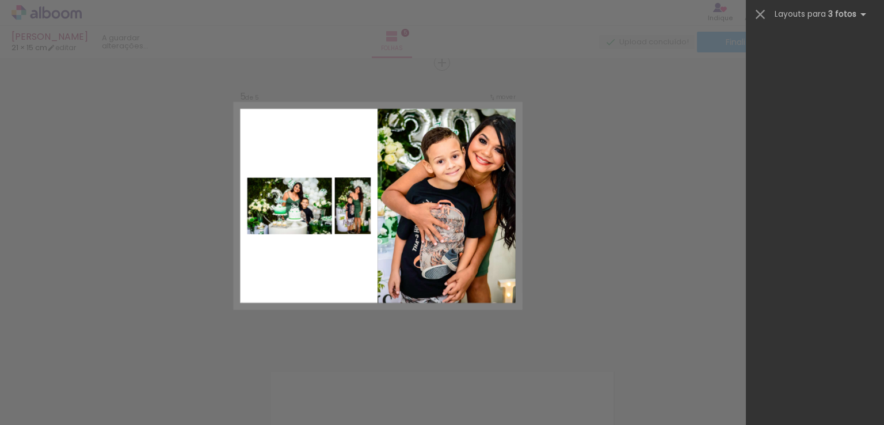
scroll to position [0, 0]
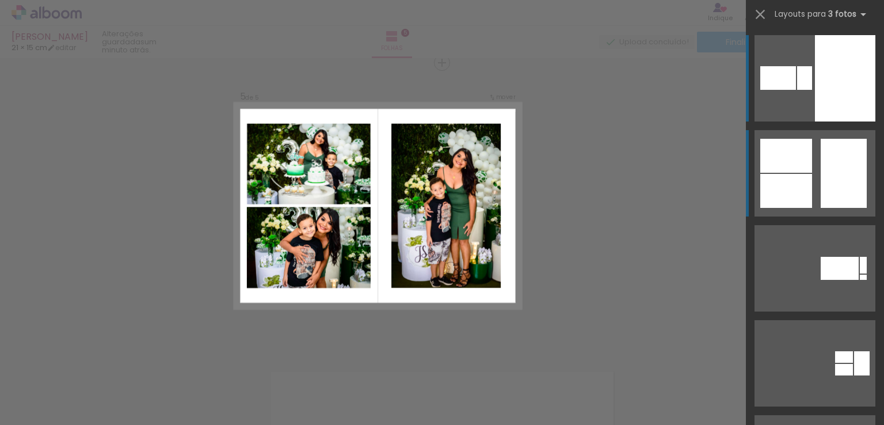
click at [821, 180] on div at bounding box center [843, 173] width 46 height 69
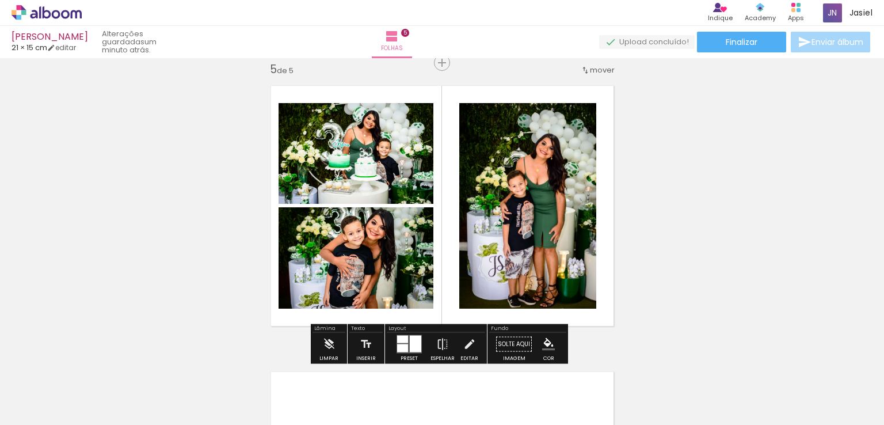
click at [410, 343] on div at bounding box center [416, 343] width 12 height 17
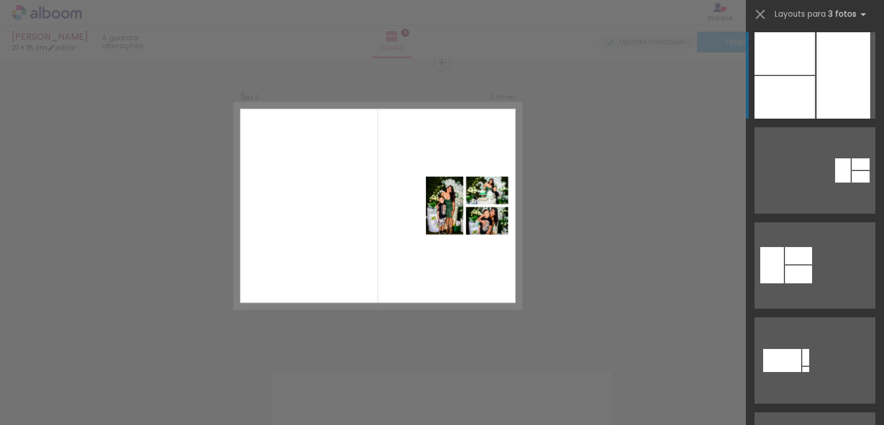
scroll to position [785, 0]
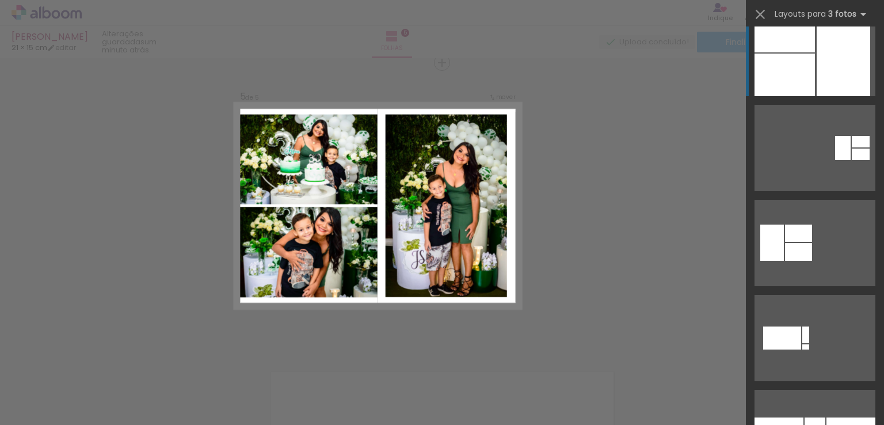
click at [819, 70] on div at bounding box center [842, 53] width 53 height 86
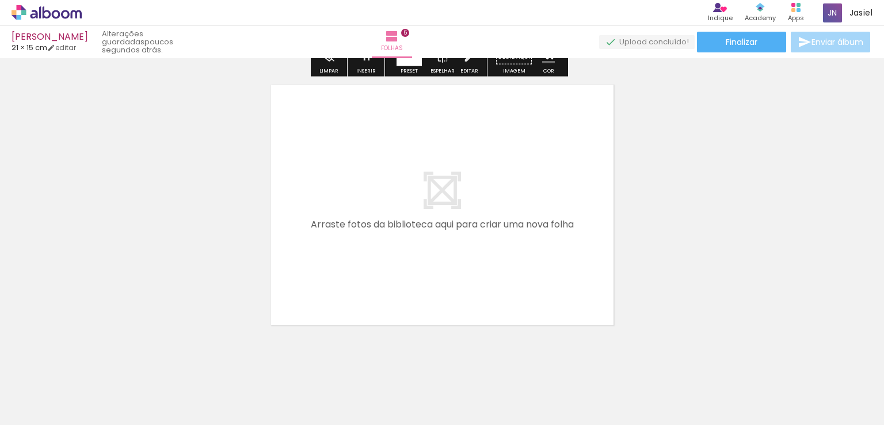
scroll to position [1446, 0]
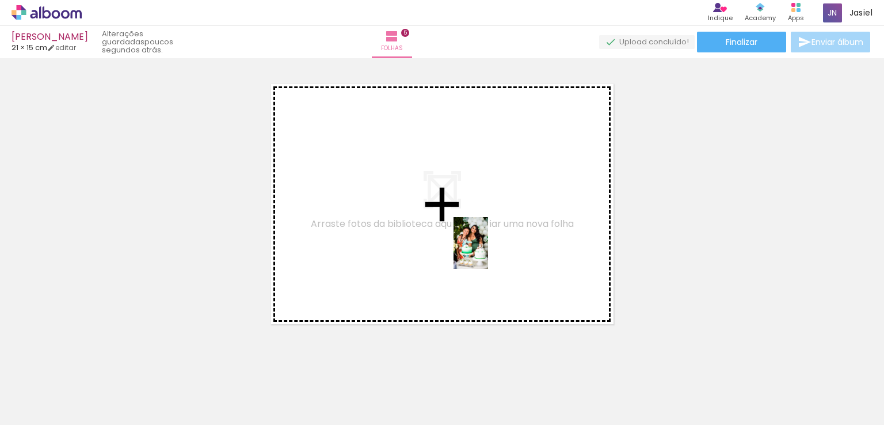
drag, startPoint x: 666, startPoint y: 399, endPoint x: 403, endPoint y: 221, distance: 317.8
click at [403, 221] on quentale-workspace at bounding box center [442, 212] width 884 height 425
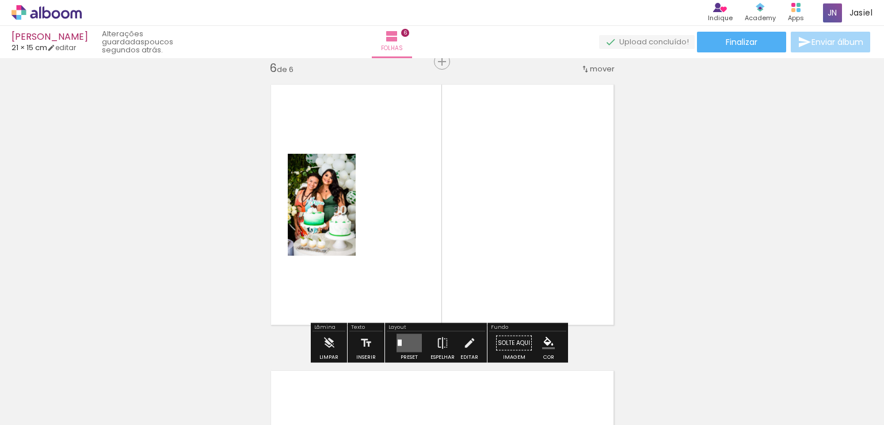
scroll to position [1444, 0]
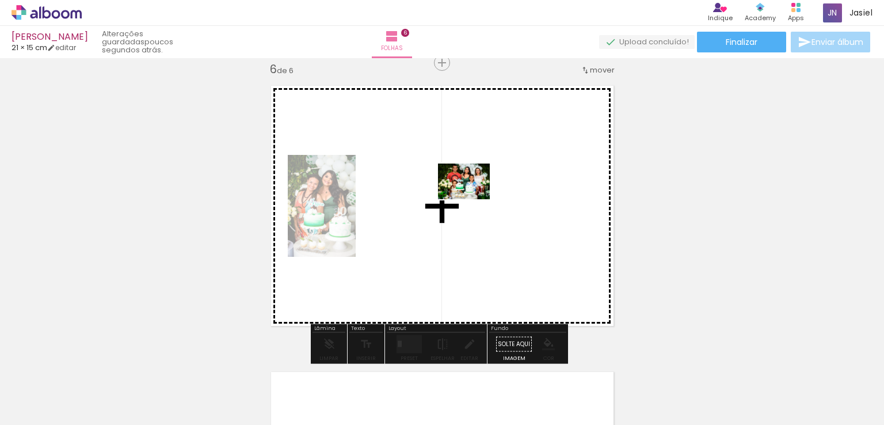
drag, startPoint x: 725, startPoint y: 392, endPoint x: 466, endPoint y: 188, distance: 329.7
click at [466, 188] on quentale-workspace at bounding box center [442, 212] width 884 height 425
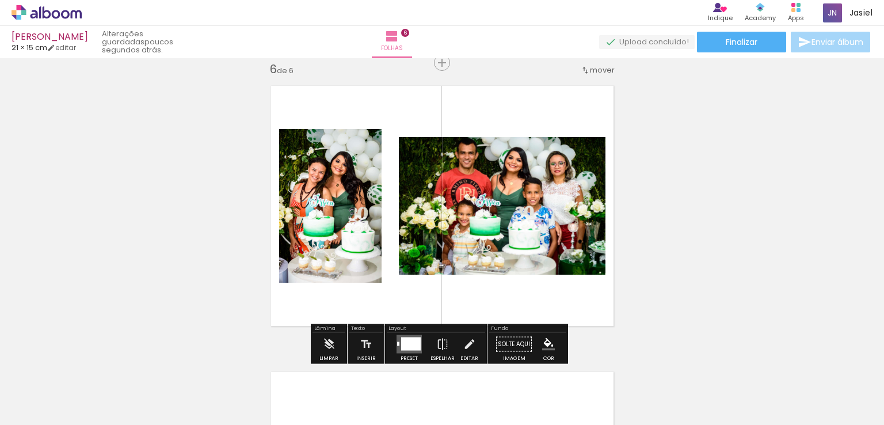
scroll to position [0, 424]
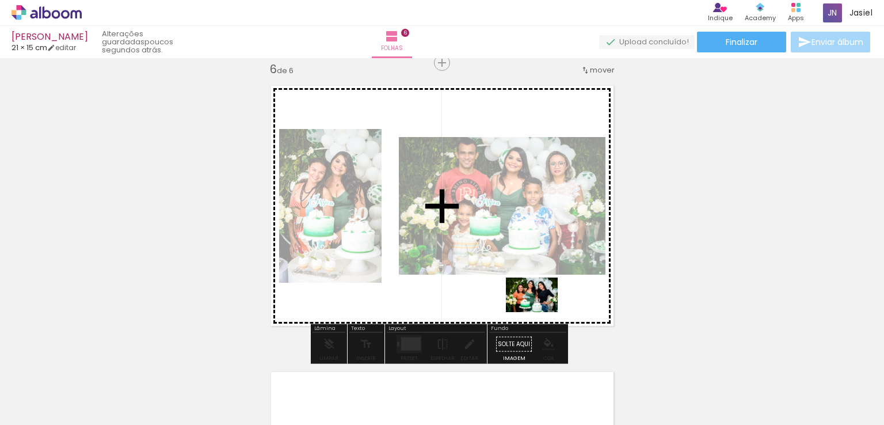
drag, startPoint x: 844, startPoint y: 396, endPoint x: 536, endPoint y: 307, distance: 321.5
click at [540, 311] on quentale-workspace at bounding box center [442, 212] width 884 height 425
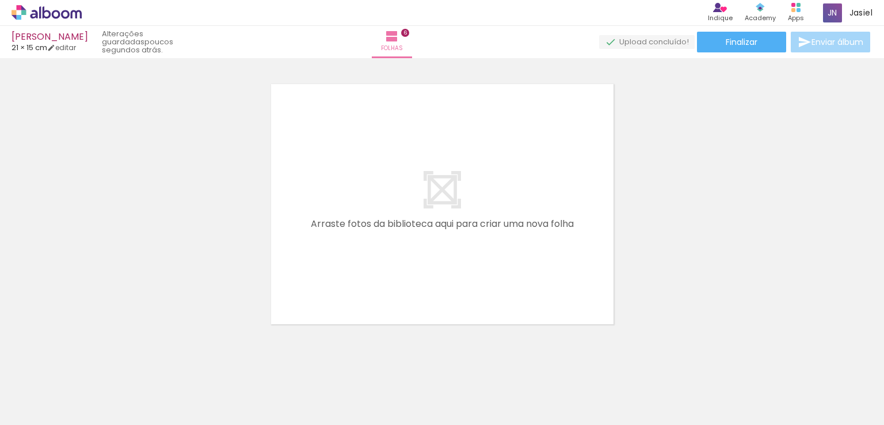
scroll to position [0, 1059]
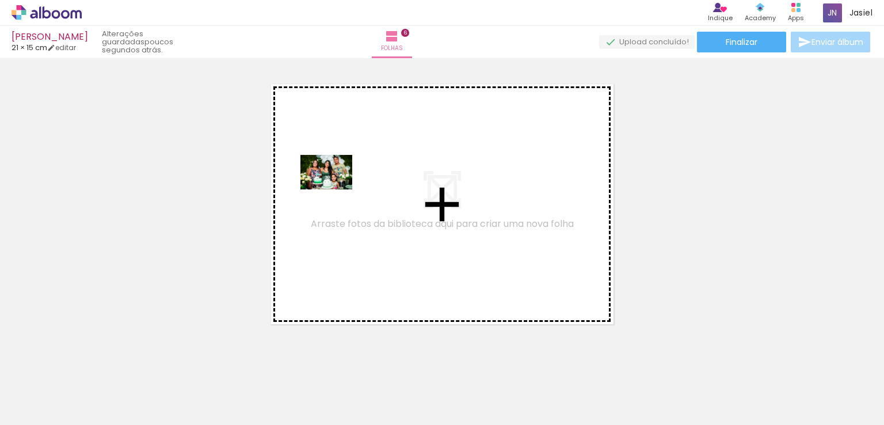
drag, startPoint x: 293, startPoint y: 385, endPoint x: 341, endPoint y: 159, distance: 230.6
click at [341, 159] on quentale-workspace at bounding box center [442, 212] width 884 height 425
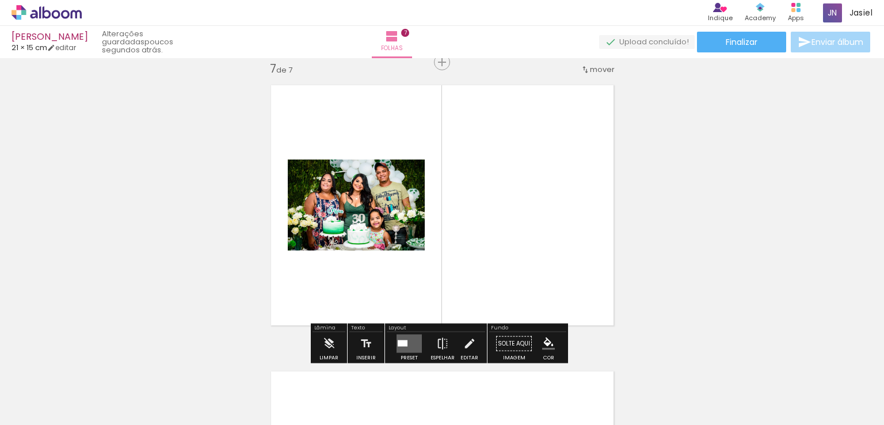
scroll to position [1730, 0]
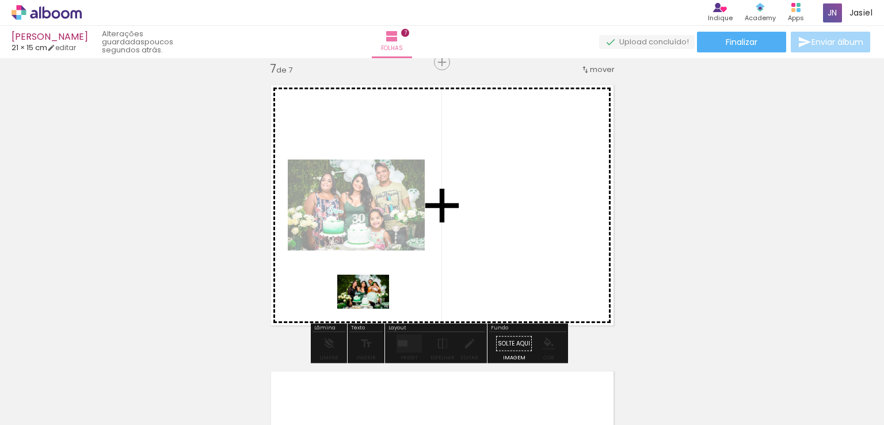
drag, startPoint x: 363, startPoint y: 396, endPoint x: 372, endPoint y: 306, distance: 90.2
click at [372, 307] on quentale-workspace at bounding box center [442, 212] width 884 height 425
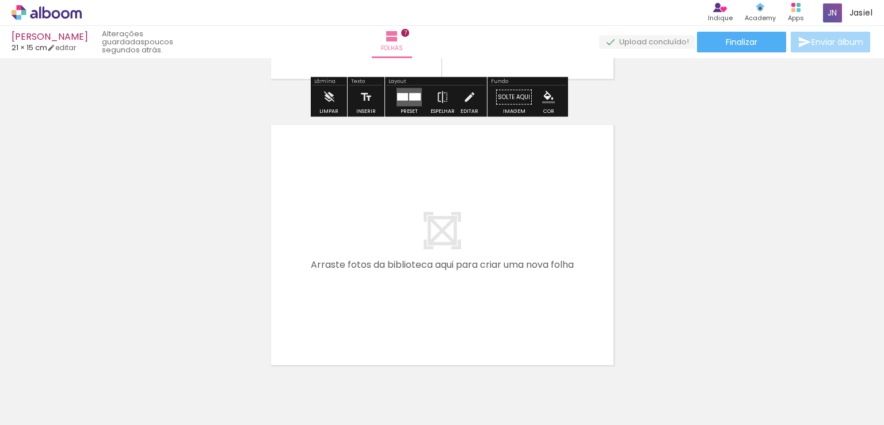
scroll to position [2018, 0]
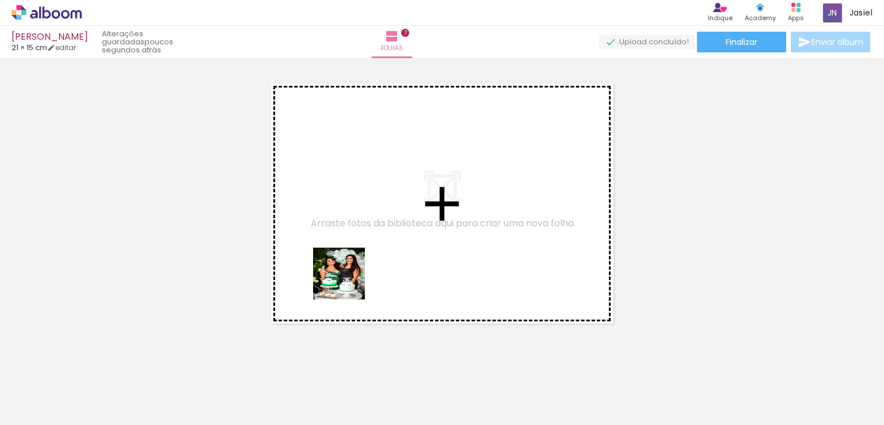
drag, startPoint x: 329, startPoint y: 392, endPoint x: 354, endPoint y: 215, distance: 179.0
click at [354, 215] on quentale-workspace at bounding box center [442, 212] width 884 height 425
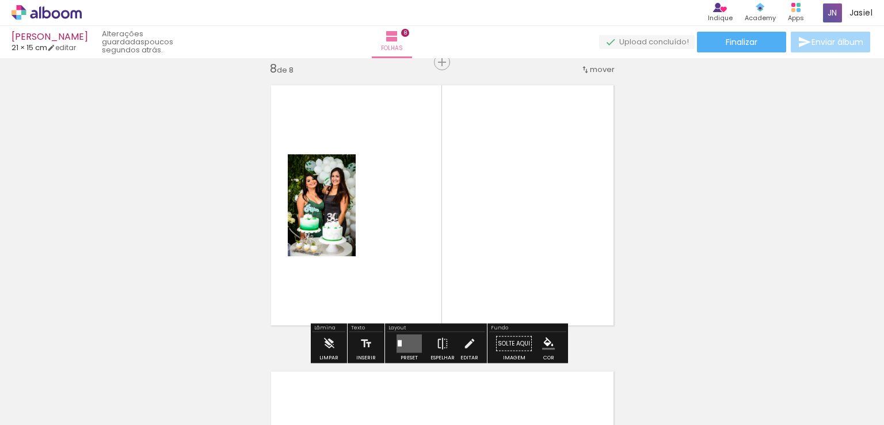
scroll to position [2016, 0]
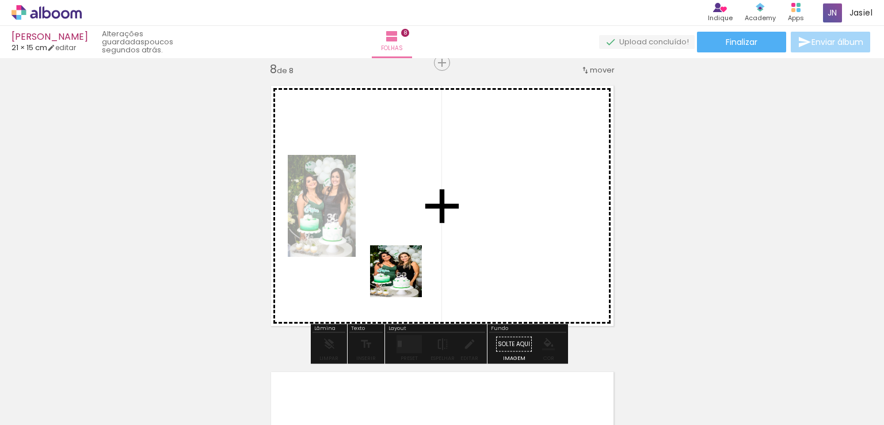
drag, startPoint x: 391, startPoint y: 385, endPoint x: 410, endPoint y: 254, distance: 132.5
click at [410, 254] on quentale-workspace at bounding box center [442, 212] width 884 height 425
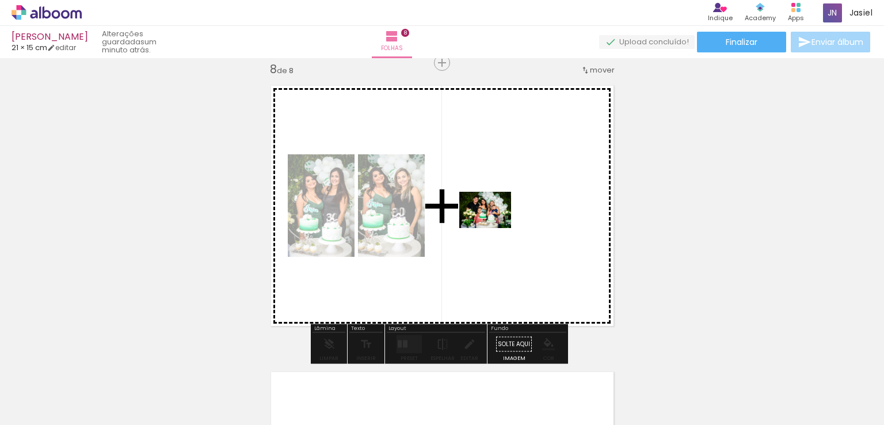
drag, startPoint x: 461, startPoint y: 397, endPoint x: 499, endPoint y: 219, distance: 181.8
click at [499, 219] on quentale-workspace at bounding box center [442, 212] width 884 height 425
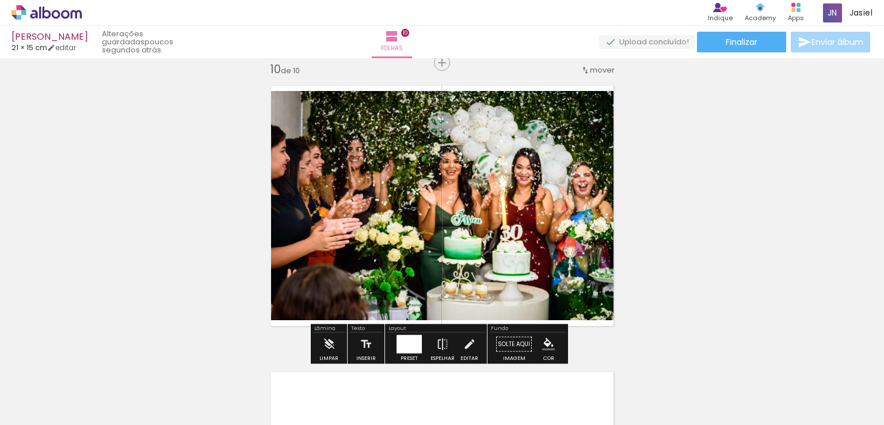
scroll to position [0, 1146]
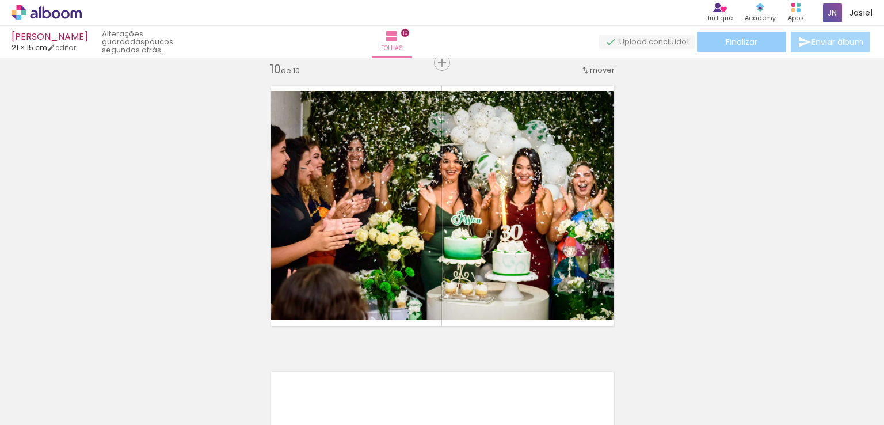
click at [754, 37] on paper-button "Finalizar" at bounding box center [741, 42] width 89 height 21
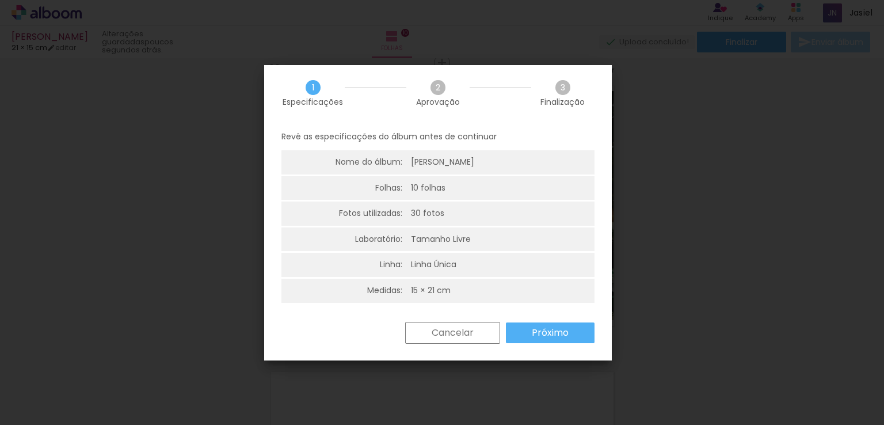
scroll to position [2, 0]
click at [568, 327] on paper-button "Próximo" at bounding box center [550, 332] width 89 height 21
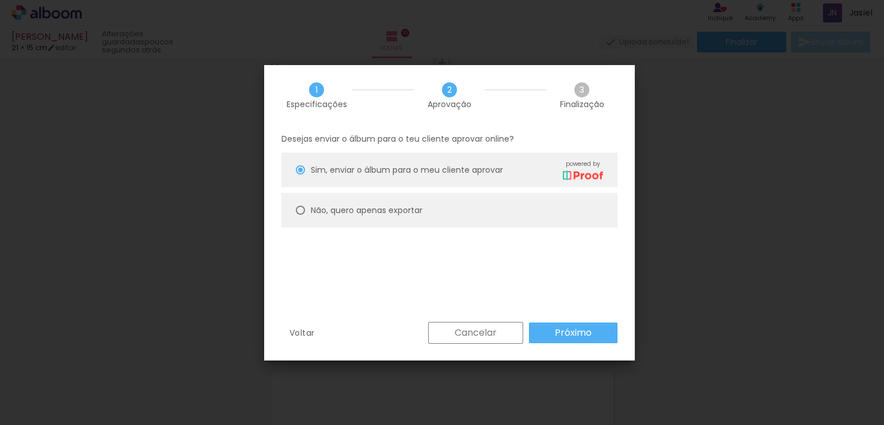
click at [300, 213] on div at bounding box center [300, 209] width 9 height 9
type paper-radio-button "on"
click at [0, 0] on slot "Próximo" at bounding box center [0, 0] width 0 height 0
type input "Alta, 300 DPI"
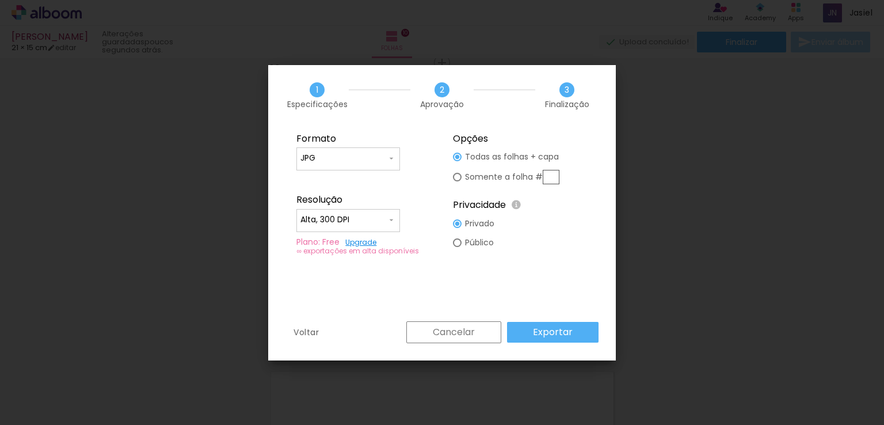
click at [389, 155] on iron-icon at bounding box center [391, 158] width 9 height 9
click at [411, 169] on fieldset "Formato JPG PDF Resolução Alta, 300 DPI Baixa Plano: Free Upgrade ∞ exportações…" at bounding box center [363, 193] width 154 height 137
click at [460, 176] on div at bounding box center [457, 177] width 9 height 9
type paper-radio-button "on"
click at [396, 220] on paper-input-container "Alta, 300 DPI" at bounding box center [348, 220] width 104 height 23
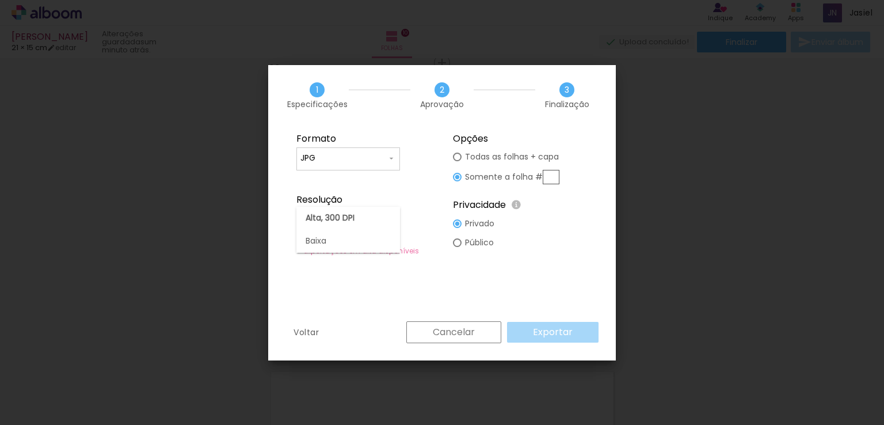
click at [423, 210] on fieldset "Formato JPG PDF Resolução Alta, 300 DPI Baixa Plano: Free Upgrade ∞ exportações…" at bounding box center [363, 193] width 154 height 137
click at [540, 337] on div "Cancelar Exportar" at bounding box center [499, 332] width 198 height 22
click at [391, 220] on iron-icon at bounding box center [391, 219] width 9 height 9
click at [351, 236] on paper-item "Baixa" at bounding box center [348, 241] width 104 height 23
click at [395, 218] on iron-icon at bounding box center [391, 219] width 9 height 9
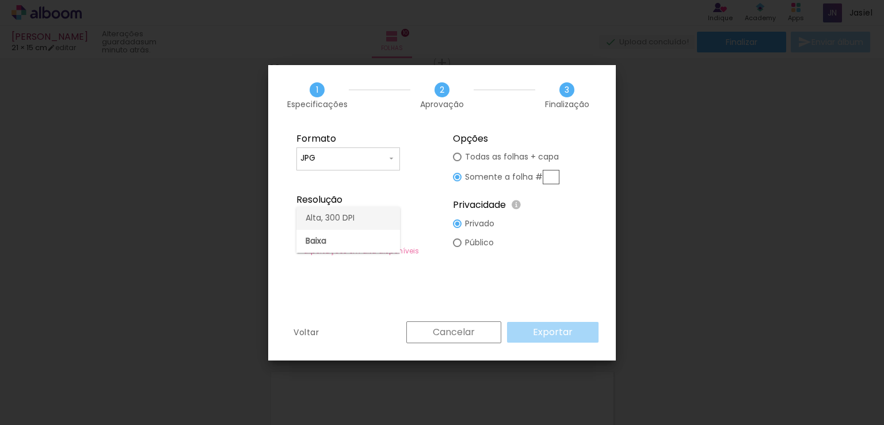
click at [361, 214] on paper-item "Alta, 300 DPI" at bounding box center [348, 218] width 104 height 23
click at [386, 214] on input "Alta, 300 DPI" at bounding box center [343, 220] width 86 height 12
click at [371, 244] on paper-item "Baixa" at bounding box center [348, 241] width 104 height 23
drag, startPoint x: 545, startPoint y: 324, endPoint x: 541, endPoint y: 318, distance: 7.5
click at [545, 324] on div "Cancelar Exportar" at bounding box center [499, 332] width 198 height 22
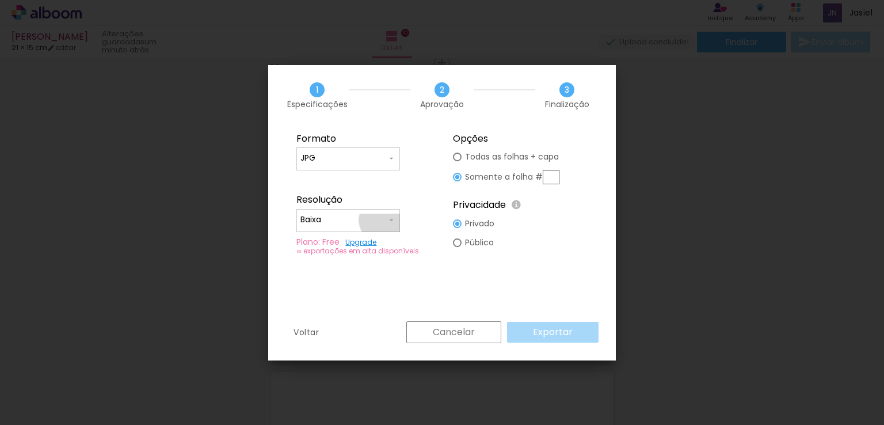
click at [385, 219] on input "Baixa" at bounding box center [343, 220] width 86 height 12
click at [0, 0] on slot "Alta, 300 DPI" at bounding box center [0, 0] width 0 height 0
type input "Alta, 300 DPI"
click at [463, 155] on paper-radio-button "Todas as folhas + capa" at bounding box center [506, 156] width 106 height 19
type paper-radio-button "on"
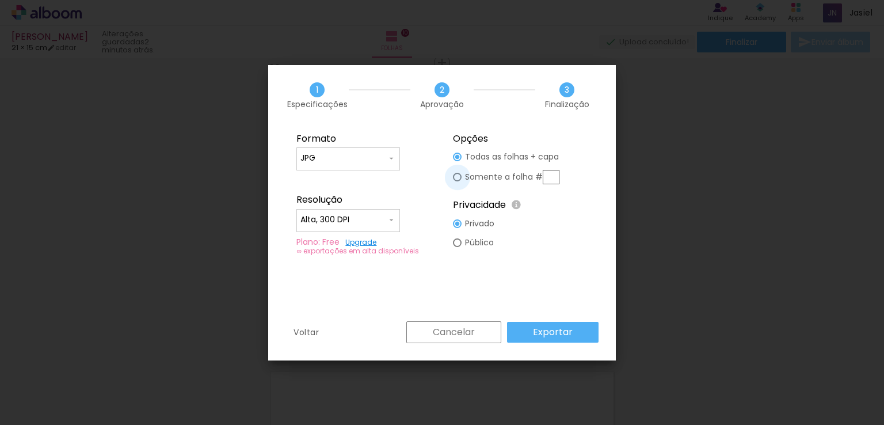
click at [459, 173] on div at bounding box center [457, 177] width 9 height 9
click at [457, 160] on div at bounding box center [457, 156] width 9 height 9
click at [550, 179] on input "text" at bounding box center [550, 177] width 17 height 14
type input "1"
click at [462, 154] on paper-radio-button "Todas as folhas + capa" at bounding box center [506, 156] width 106 height 19
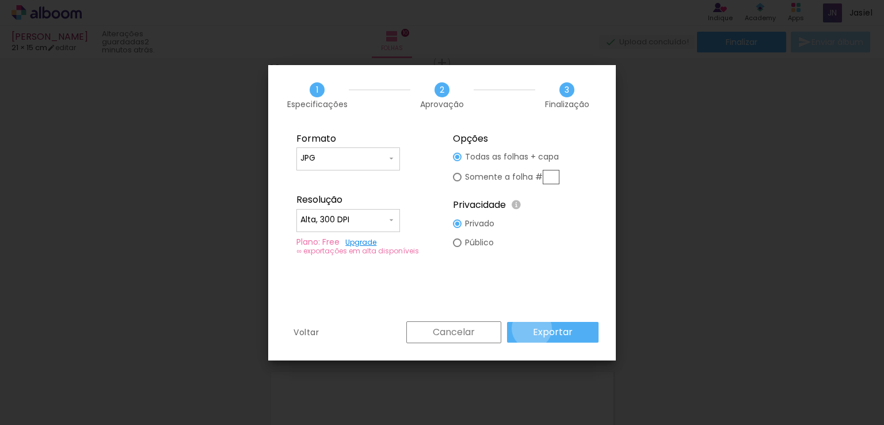
click at [533, 328] on paper-button "Exportar" at bounding box center [552, 332] width 91 height 21
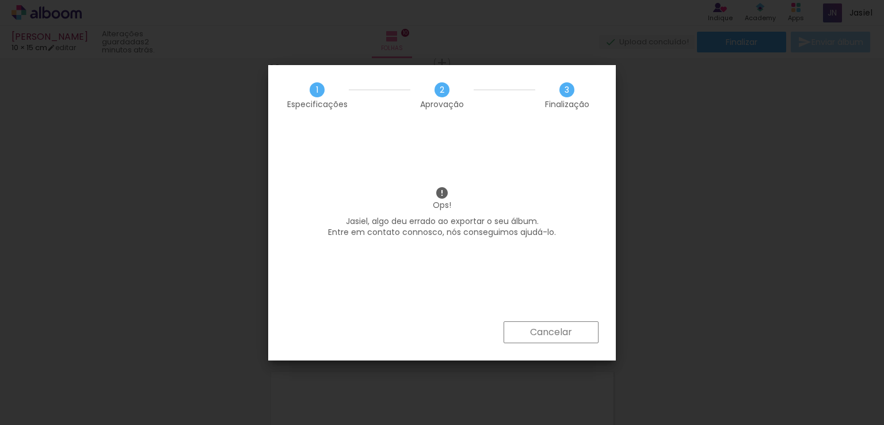
click at [0, 0] on slot "Cancelar" at bounding box center [0, 0] width 0 height 0
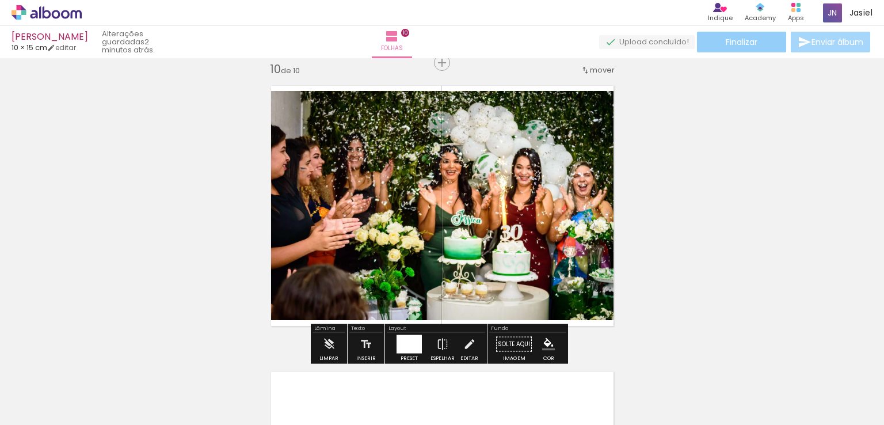
click at [749, 42] on span "Finalizar" at bounding box center [741, 42] width 32 height 8
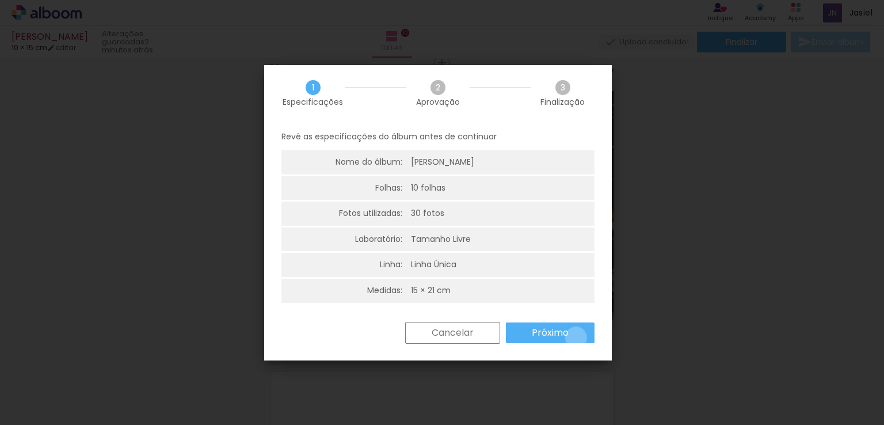
click at [575, 337] on paper-button "Próximo" at bounding box center [550, 332] width 89 height 21
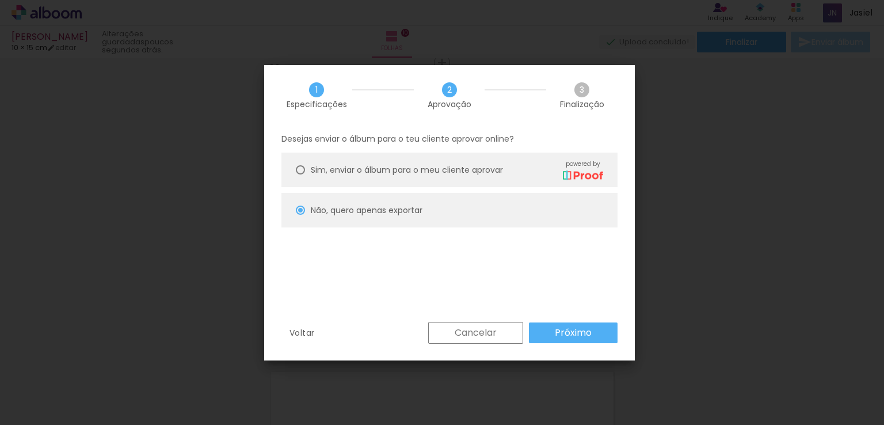
click at [531, 211] on paper-radio-button "Não, quero apenas exportar" at bounding box center [449, 210] width 336 height 35
click at [0, 0] on slot "Próximo" at bounding box center [0, 0] width 0 height 0
type input "Alta, 300 DPI"
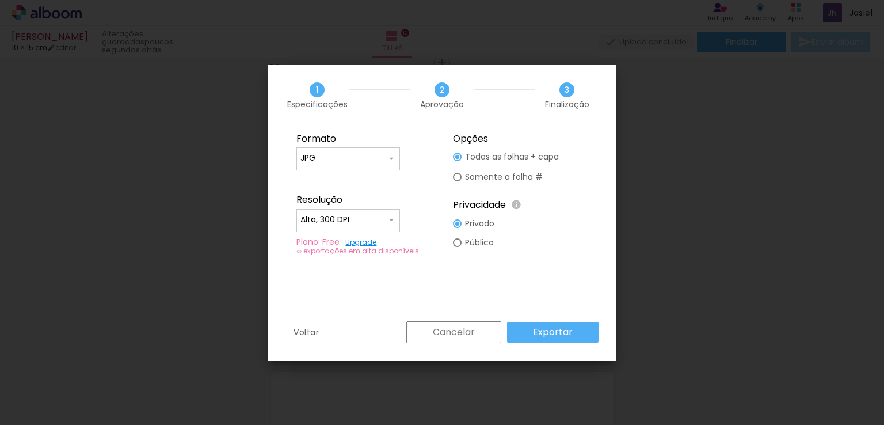
click at [0, 0] on slot "Exportar" at bounding box center [0, 0] width 0 height 0
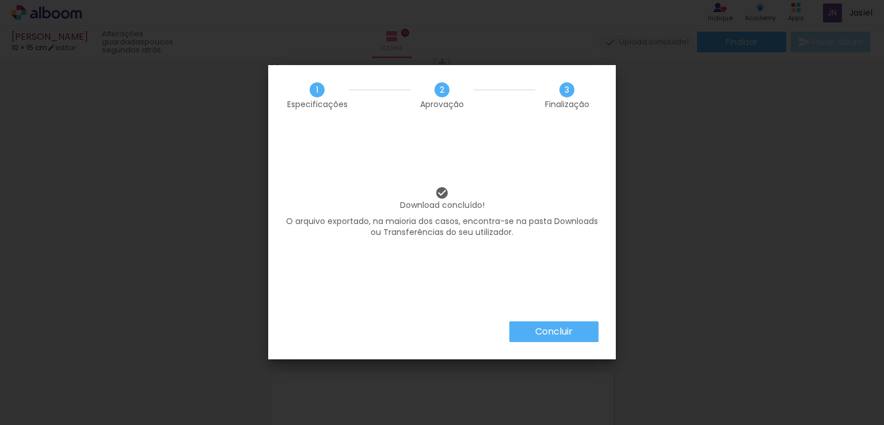
scroll to position [0, 1146]
click at [0, 0] on slot "Concluir" at bounding box center [0, 0] width 0 height 0
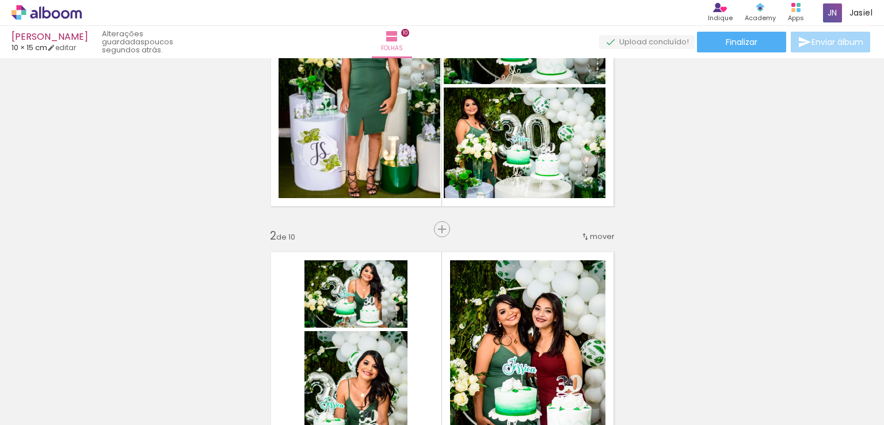
scroll to position [0, 0]
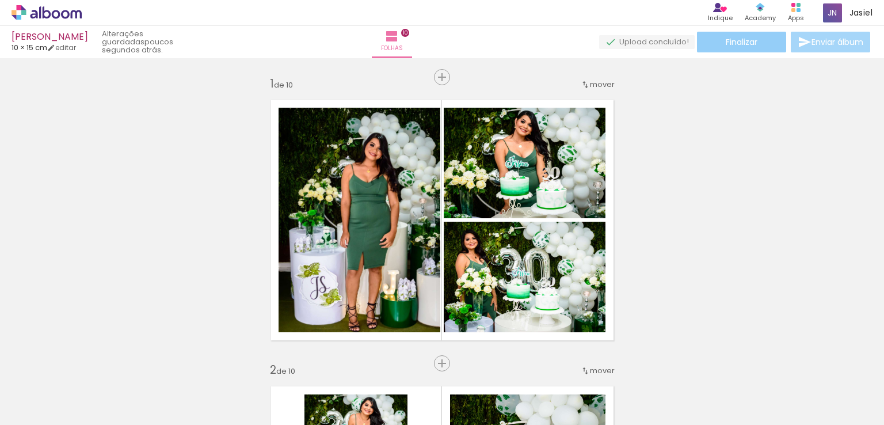
click at [727, 38] on span "Finalizar" at bounding box center [741, 42] width 32 height 8
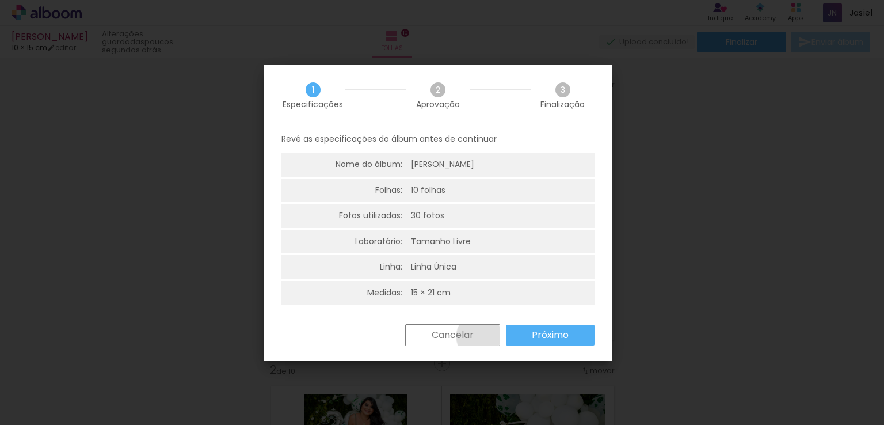
click at [478, 333] on paper-button "Cancelar" at bounding box center [452, 335] width 95 height 22
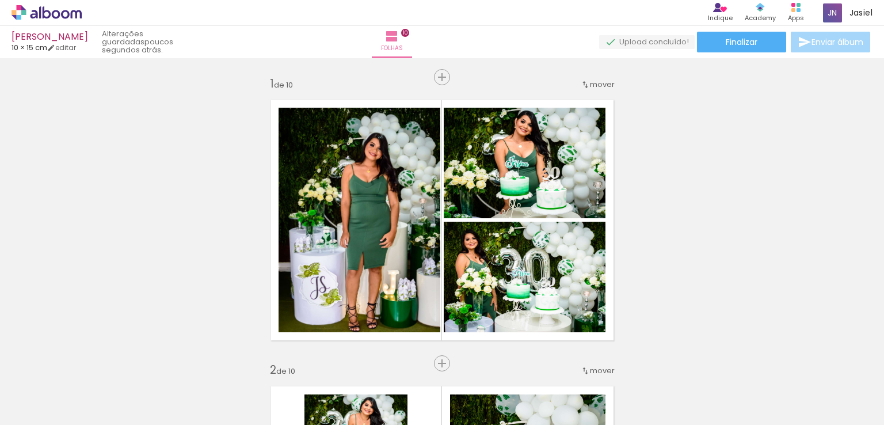
click at [58, 37] on div "[PERSON_NAME]" at bounding box center [50, 37] width 77 height 11
click at [796, 13] on div "Apps" at bounding box center [796, 18] width 16 height 10
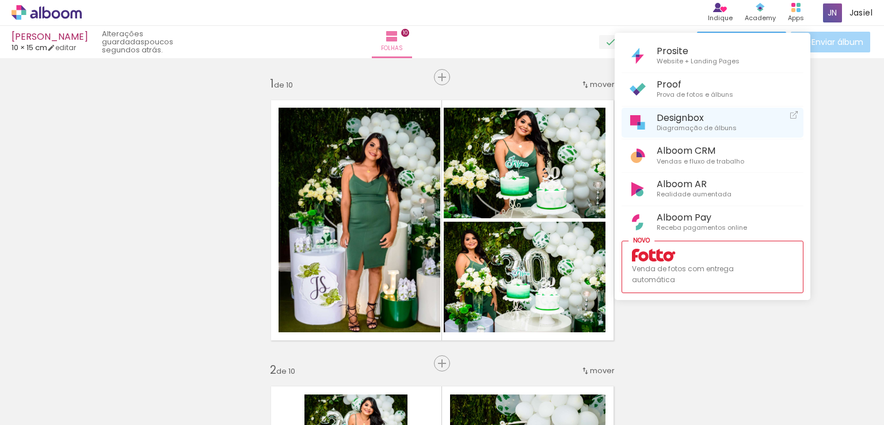
click at [674, 125] on span "Diagramação de álbuns" at bounding box center [696, 128] width 80 height 10
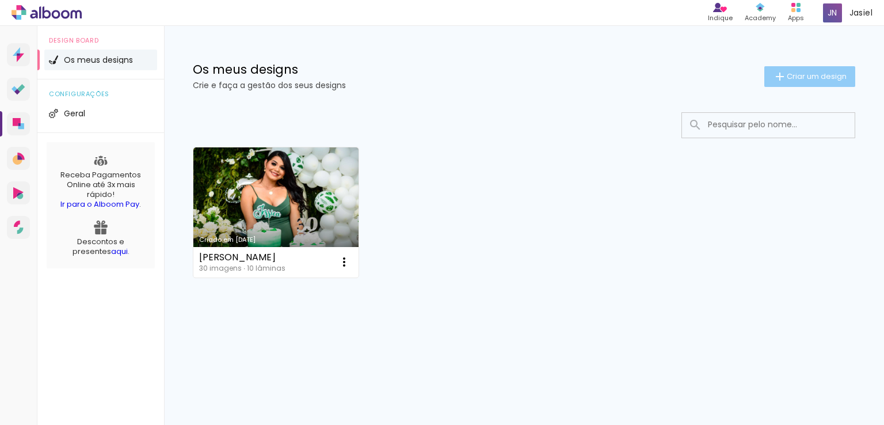
click at [773, 78] on iron-icon at bounding box center [780, 77] width 14 height 14
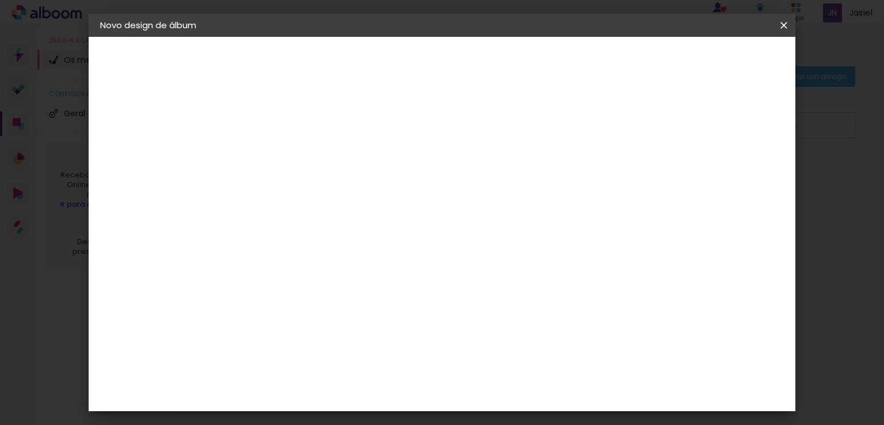
click at [288, 160] on input at bounding box center [288, 155] width 0 height 18
type input "Ensaio [PERSON_NAME]"
type paper-input "Ensaio [PERSON_NAME]"
click at [0, 0] on slot "Avançar" at bounding box center [0, 0] width 0 height 0
click at [483, 172] on paper-item "Tamanho Livre" at bounding box center [433, 174] width 100 height 25
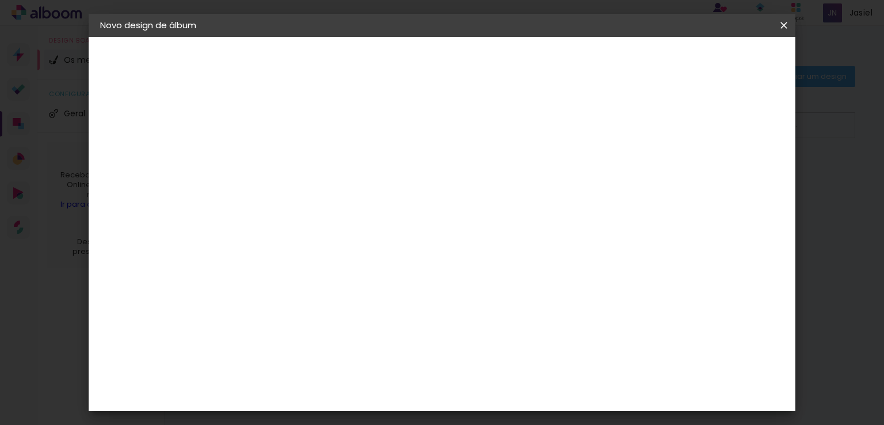
click at [0, 0] on slot "Avançar" at bounding box center [0, 0] width 0 height 0
click at [263, 208] on input "30" at bounding box center [252, 208] width 30 height 17
type input "3"
type input "5"
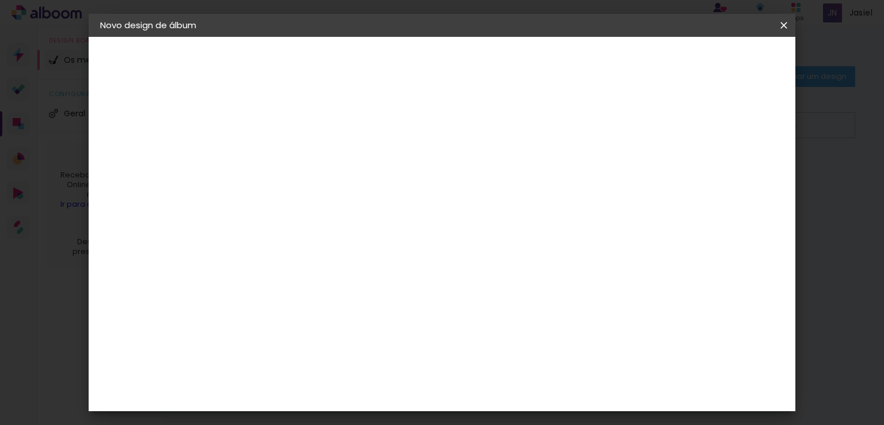
type input "5"
type input "15"
type paper-input "15"
click at [512, 357] on input "60" at bounding box center [506, 357] width 30 height 17
type input "6"
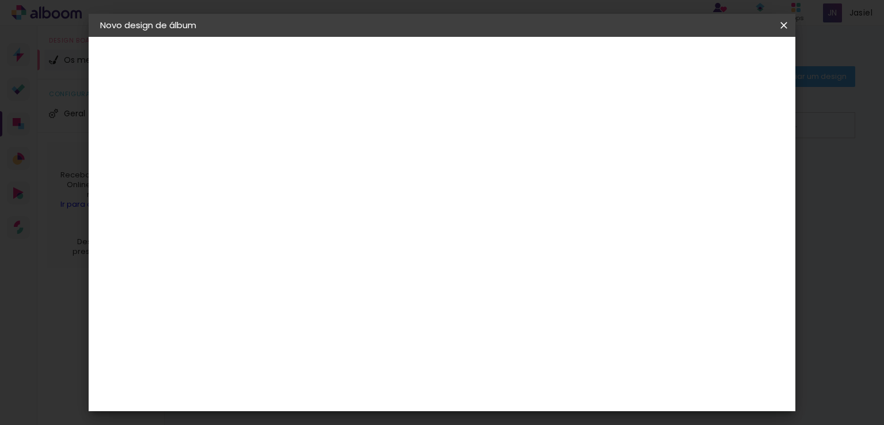
scroll to position [0, 0]
type input "21"
type paper-input "21"
click at [632, 60] on span "Iniciar design" at bounding box center [605, 61] width 52 height 8
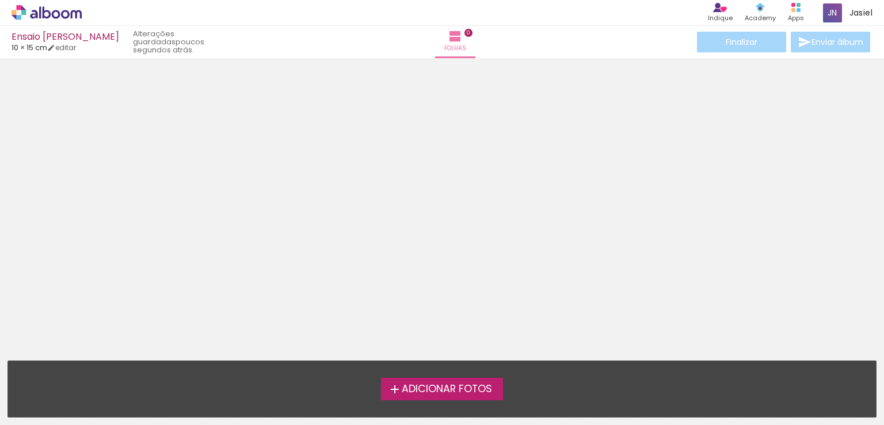
click at [459, 384] on span "Adicionar Fotos" at bounding box center [447, 389] width 90 height 10
click at [0, 0] on input "file" at bounding box center [0, 0] width 0 height 0
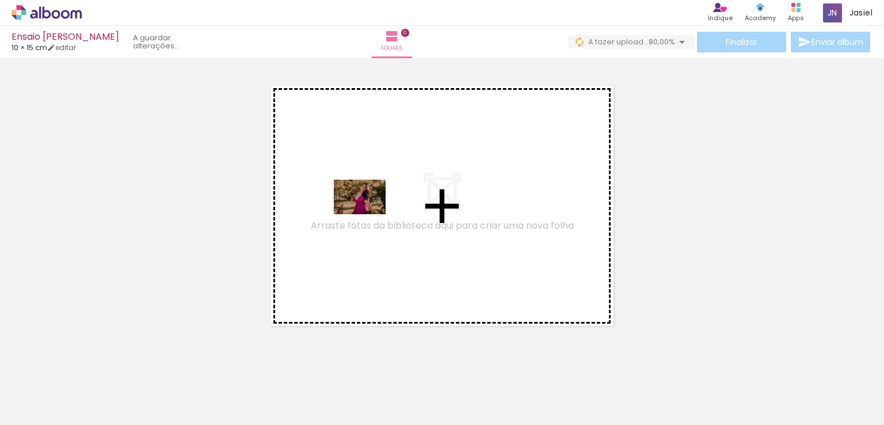
drag, startPoint x: 125, startPoint y: 395, endPoint x: 368, endPoint y: 214, distance: 303.0
click at [368, 214] on quentale-workspace at bounding box center [442, 212] width 884 height 425
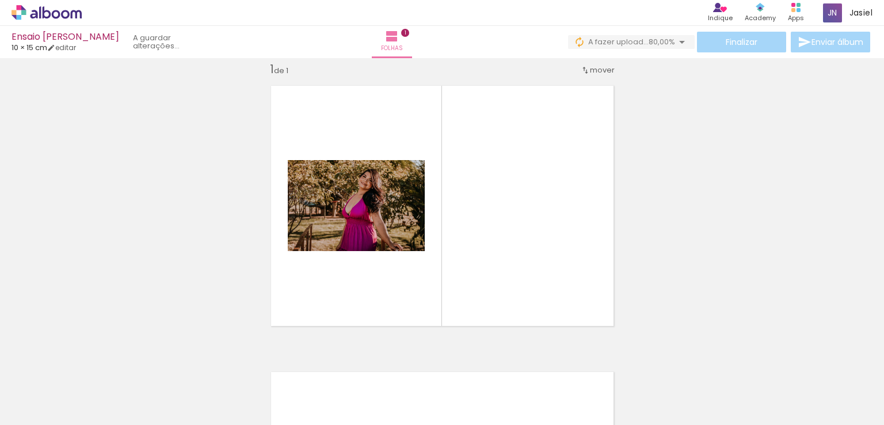
scroll to position [14, 0]
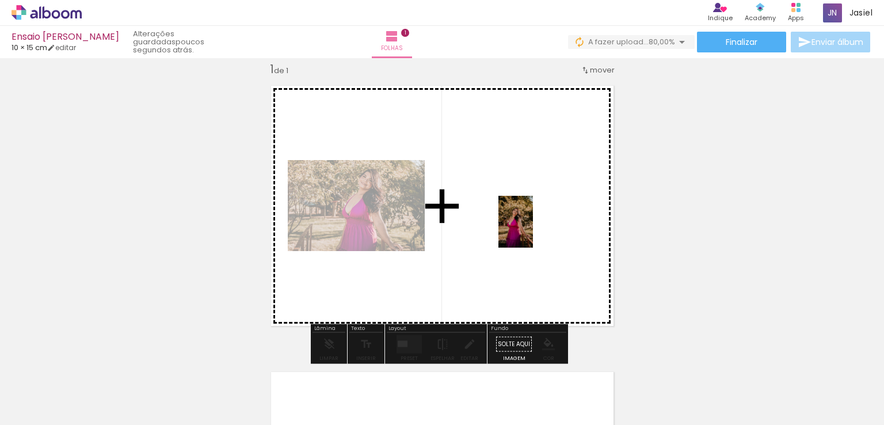
drag, startPoint x: 189, startPoint y: 396, endPoint x: 538, endPoint y: 225, distance: 389.5
click at [538, 226] on quentale-workspace at bounding box center [442, 212] width 884 height 425
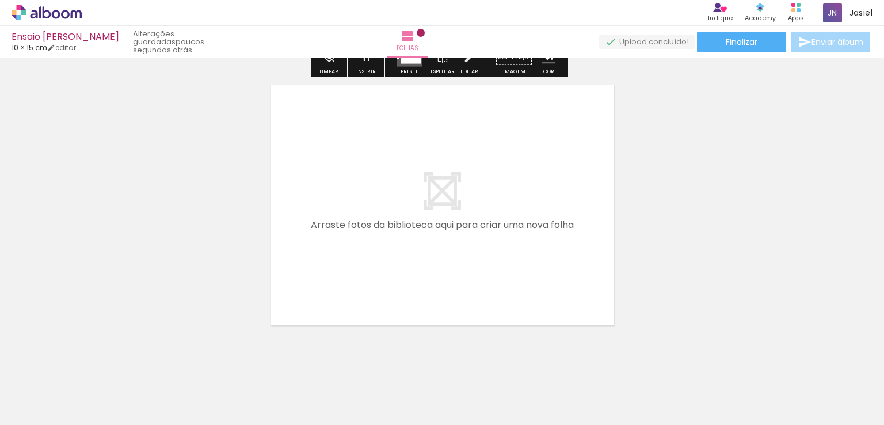
scroll to position [302, 0]
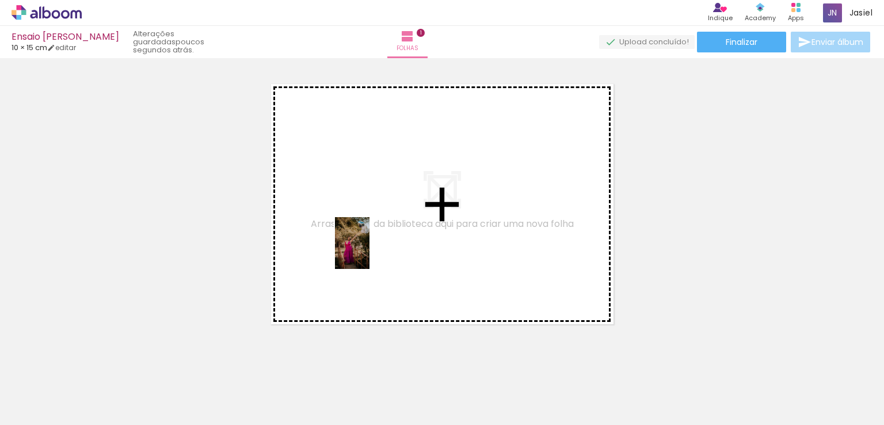
drag, startPoint x: 249, startPoint y: 393, endPoint x: 375, endPoint y: 231, distance: 205.7
click at [375, 231] on quentale-workspace at bounding box center [442, 212] width 884 height 425
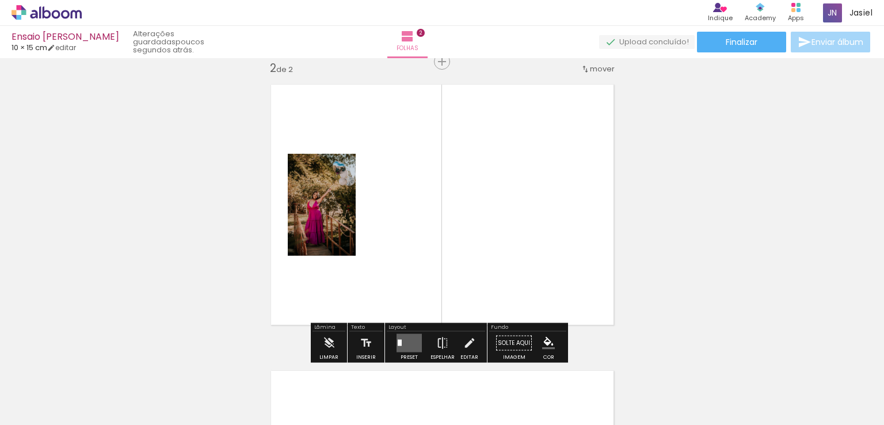
scroll to position [300, 0]
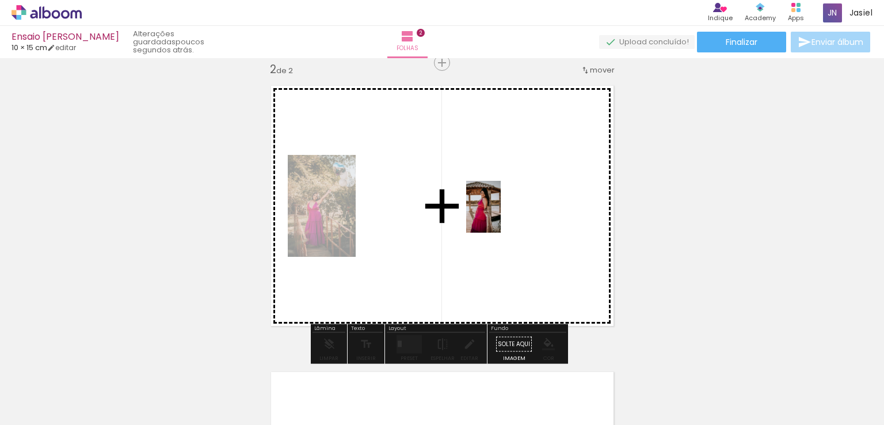
drag, startPoint x: 377, startPoint y: 399, endPoint x: 511, endPoint y: 213, distance: 228.3
click at [509, 214] on quentale-workspace at bounding box center [442, 212] width 884 height 425
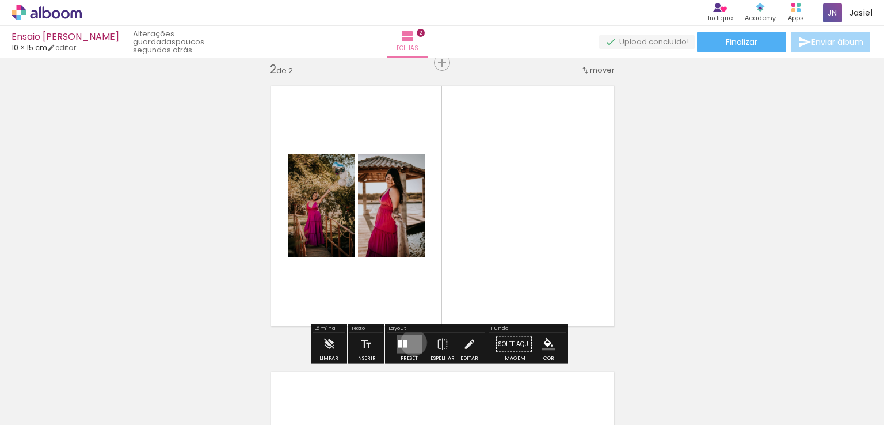
click at [411, 342] on quentale-layouter at bounding box center [408, 344] width 25 height 18
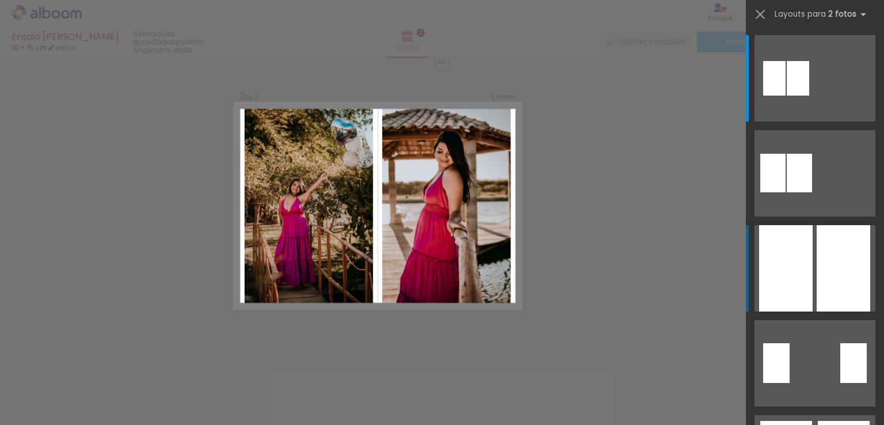
click at [822, 290] on div at bounding box center [842, 268] width 53 height 86
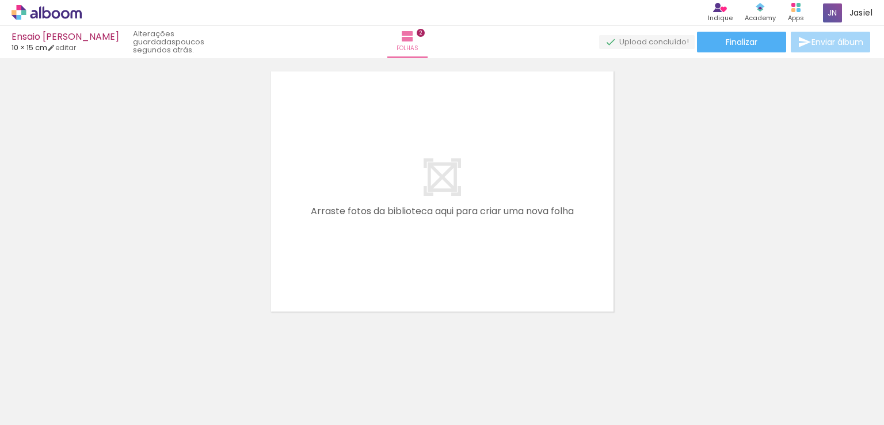
scroll to position [608, 0]
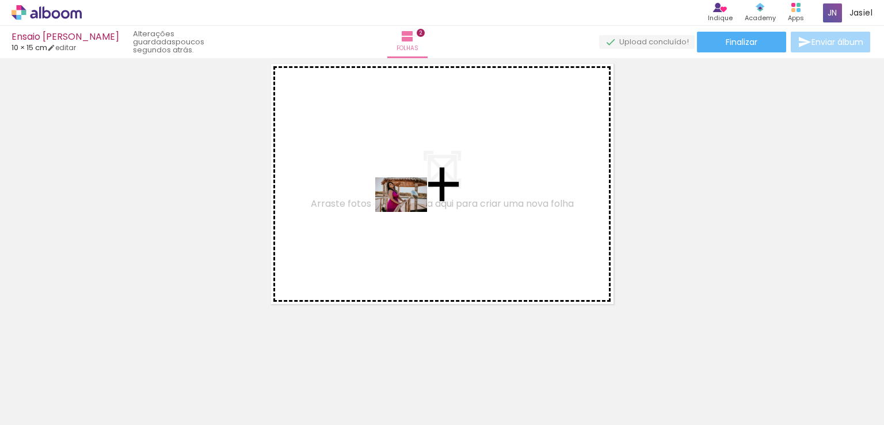
drag, startPoint x: 323, startPoint y: 389, endPoint x: 422, endPoint y: 205, distance: 209.8
click at [422, 205] on quentale-workspace at bounding box center [442, 212] width 884 height 425
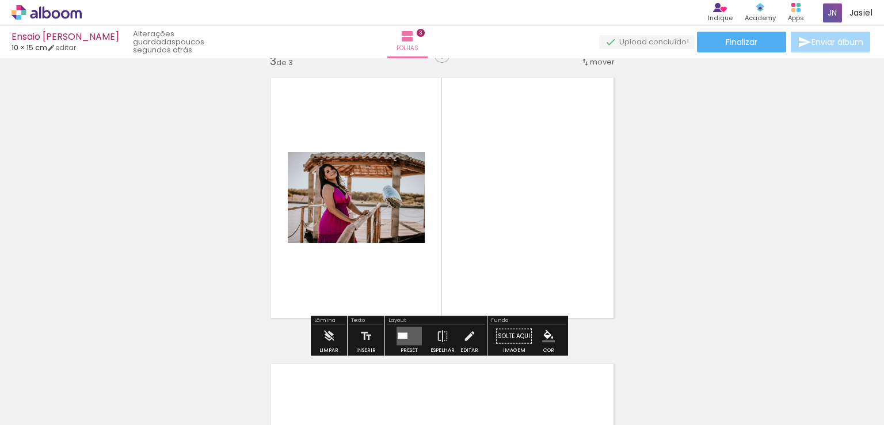
scroll to position [587, 0]
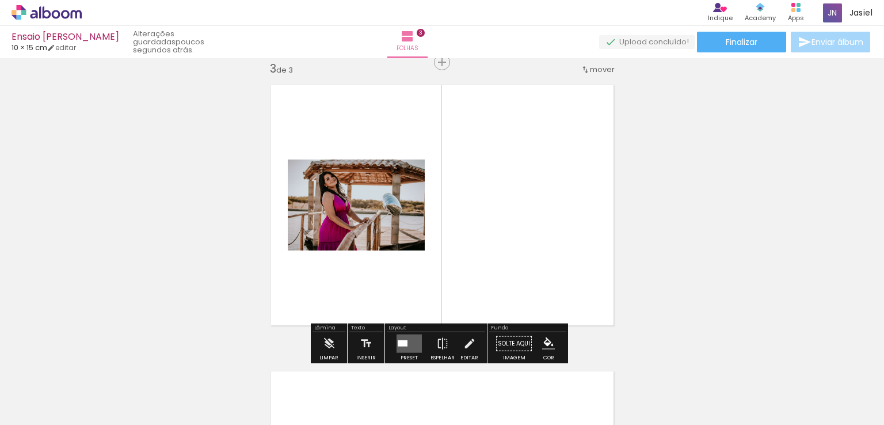
click at [406, 342] on quentale-layouter at bounding box center [408, 343] width 25 height 18
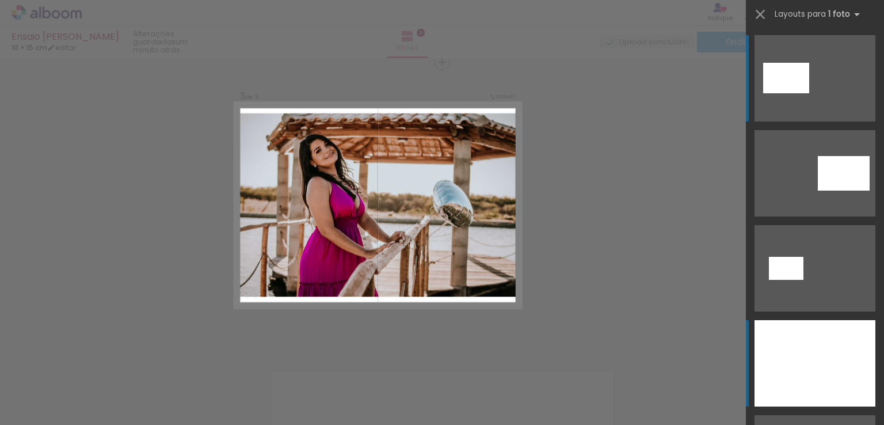
click at [821, 347] on div at bounding box center [814, 363] width 121 height 86
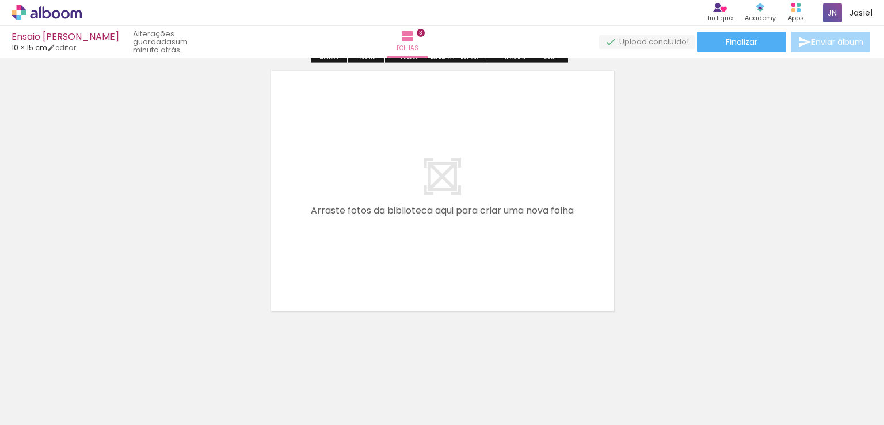
scroll to position [894, 0]
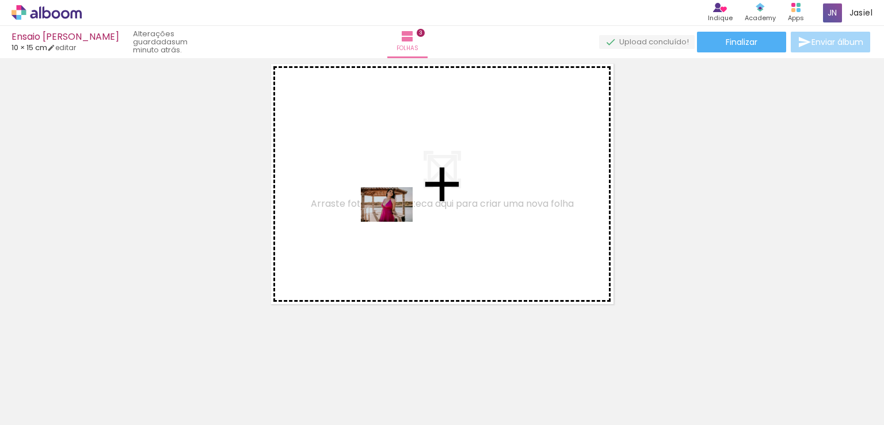
drag, startPoint x: 435, startPoint y: 388, endPoint x: 377, endPoint y: 226, distance: 171.8
click at [388, 198] on quentale-workspace at bounding box center [442, 212] width 884 height 425
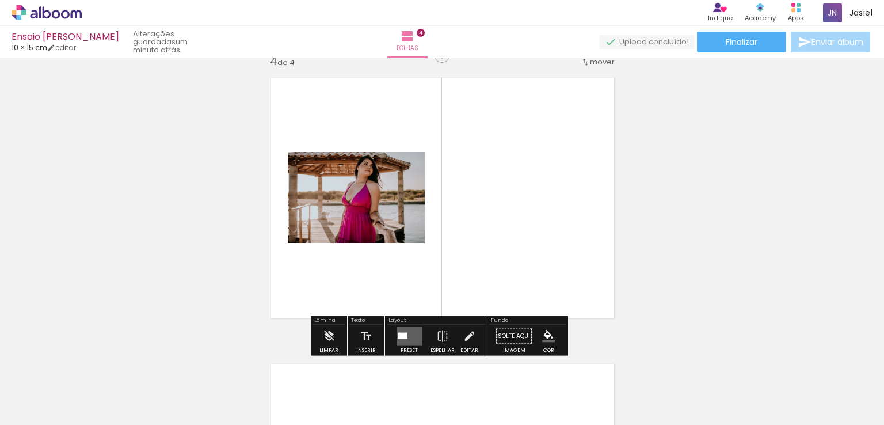
scroll to position [872, 0]
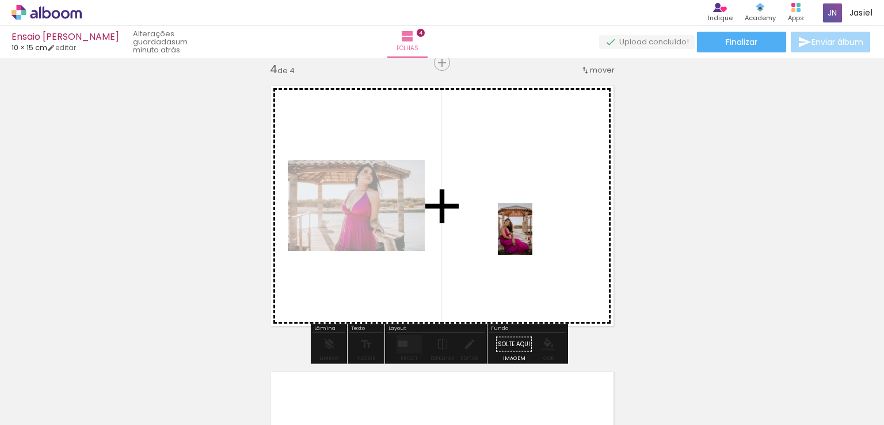
drag, startPoint x: 504, startPoint y: 403, endPoint x: 536, endPoint y: 198, distance: 207.2
click at [538, 193] on quentale-workspace at bounding box center [442, 212] width 884 height 425
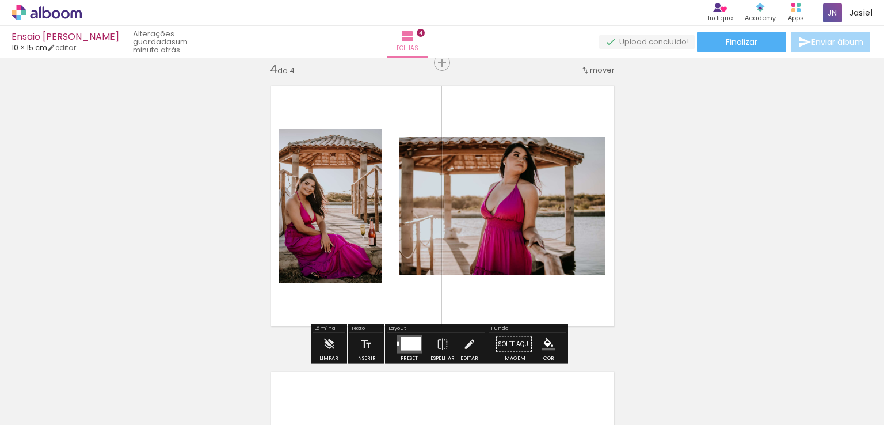
click at [404, 345] on div at bounding box center [411, 343] width 20 height 13
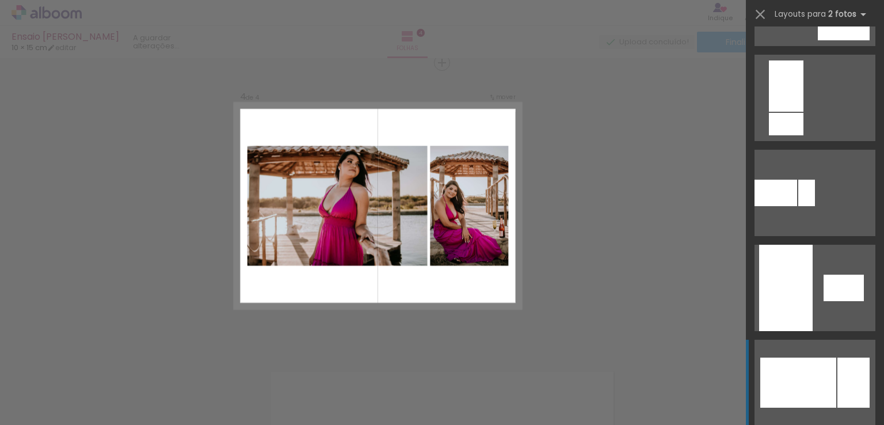
scroll to position [690, 0]
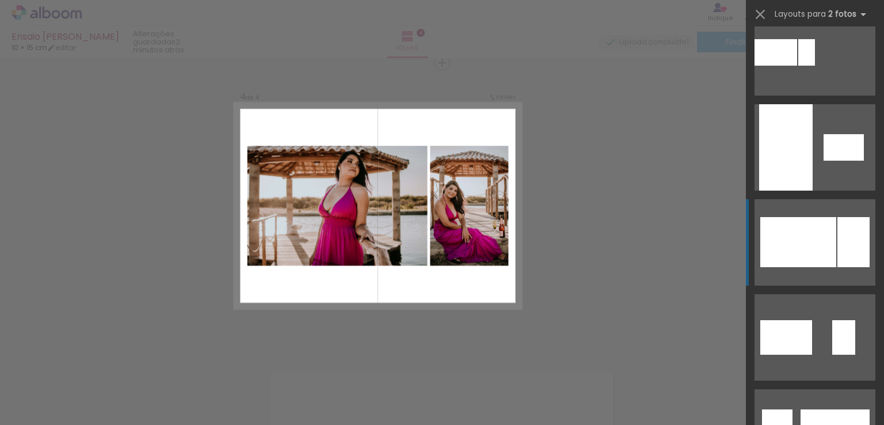
click at [805, 232] on div at bounding box center [798, 242] width 76 height 50
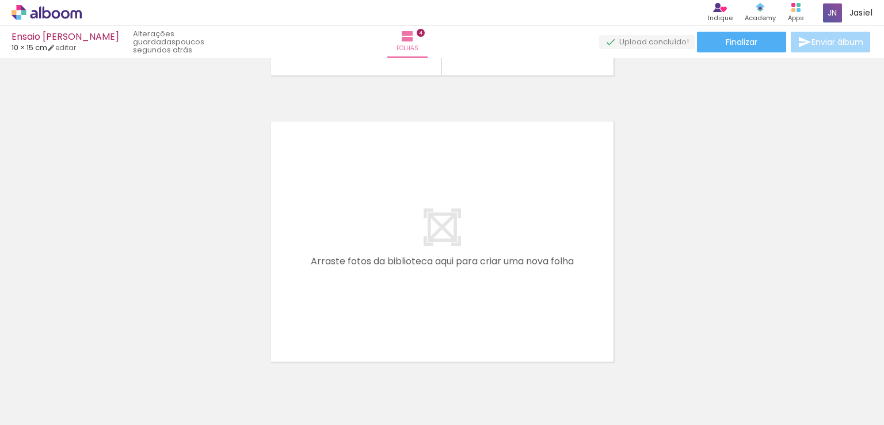
scroll to position [0, 180]
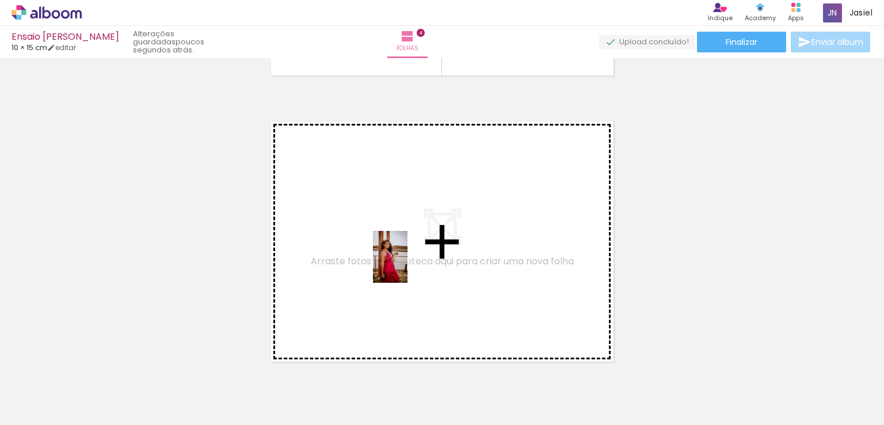
drag, startPoint x: 398, startPoint y: 377, endPoint x: 405, endPoint y: 258, distance: 119.9
click at [405, 258] on quentale-workspace at bounding box center [442, 212] width 884 height 425
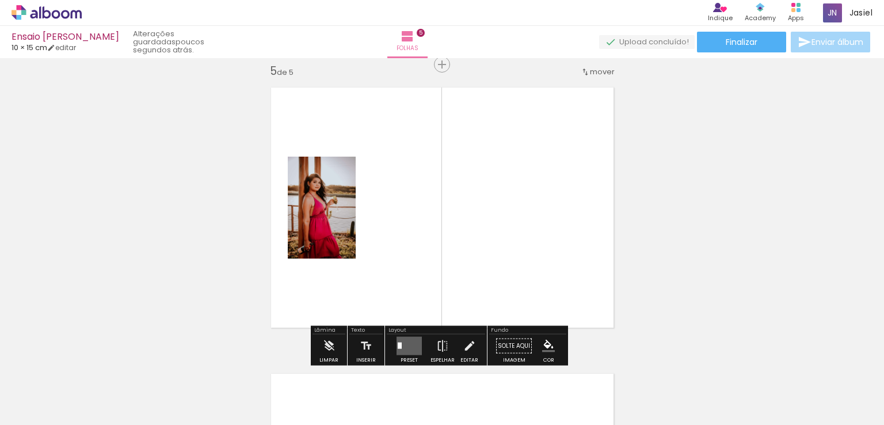
scroll to position [1158, 0]
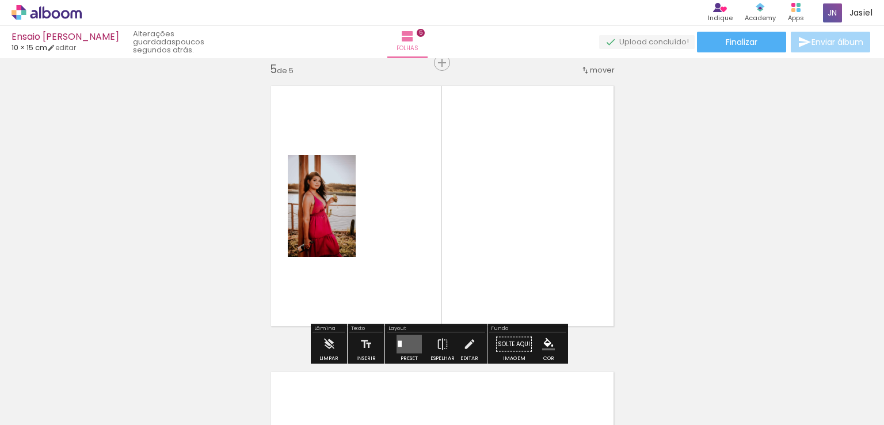
click at [402, 345] on quentale-layouter at bounding box center [408, 344] width 25 height 18
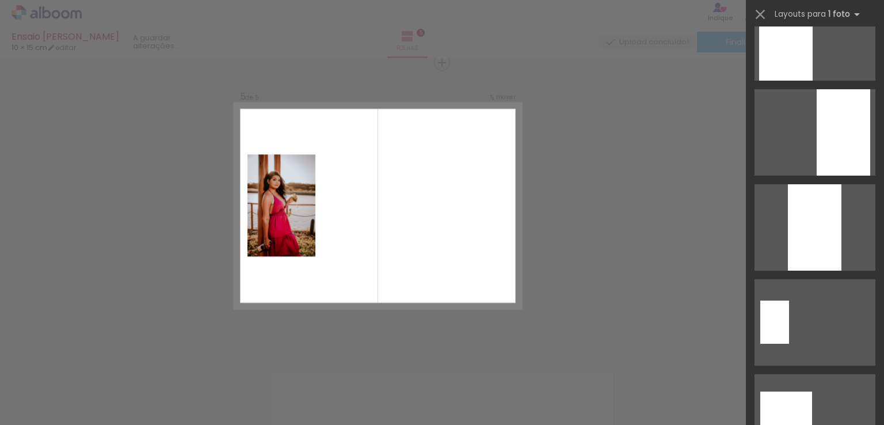
scroll to position [748, 0]
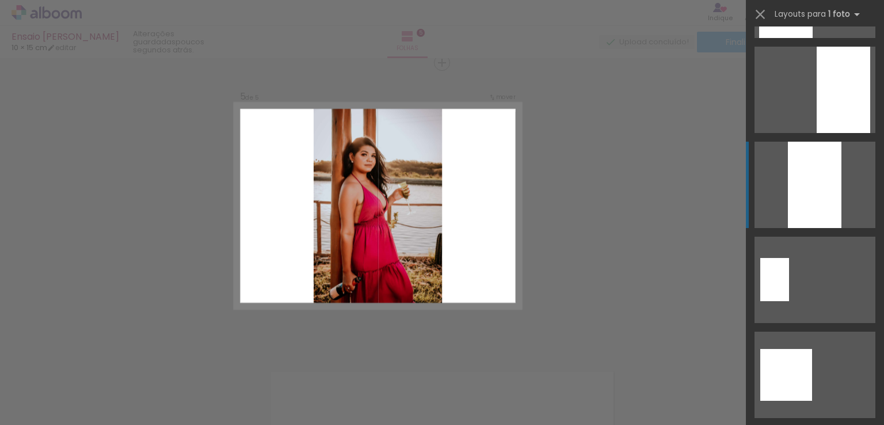
click at [808, 205] on div at bounding box center [814, 185] width 53 height 86
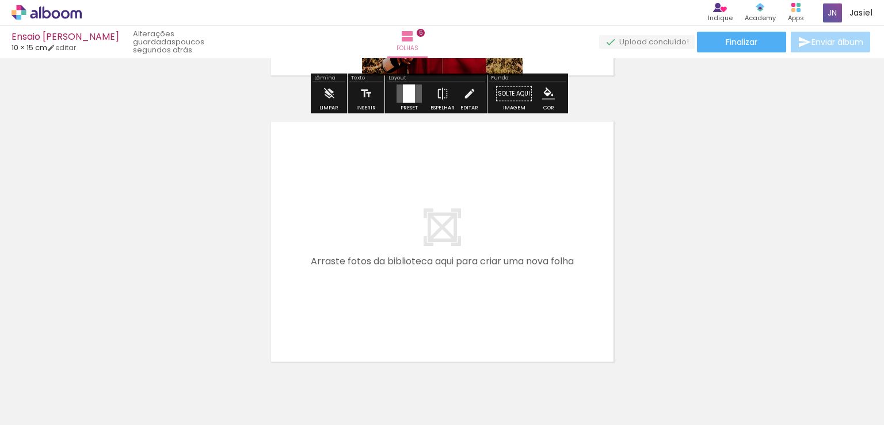
scroll to position [1446, 0]
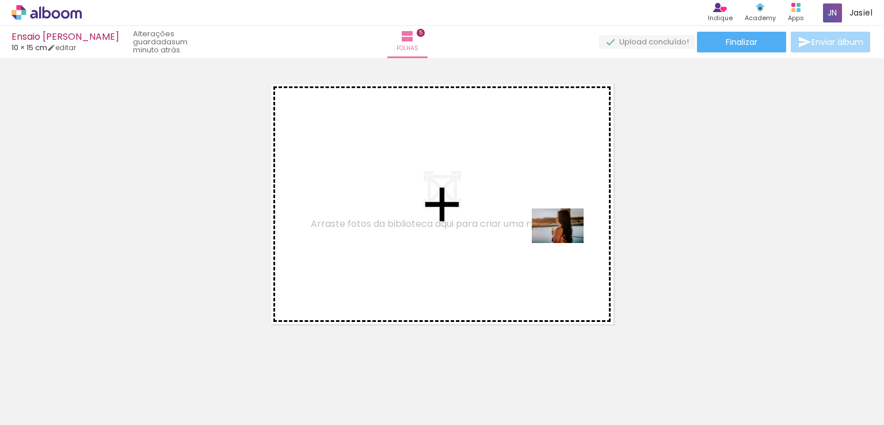
drag, startPoint x: 592, startPoint y: 397, endPoint x: 565, endPoint y: 238, distance: 161.5
click at [565, 238] on quentale-workspace at bounding box center [442, 212] width 884 height 425
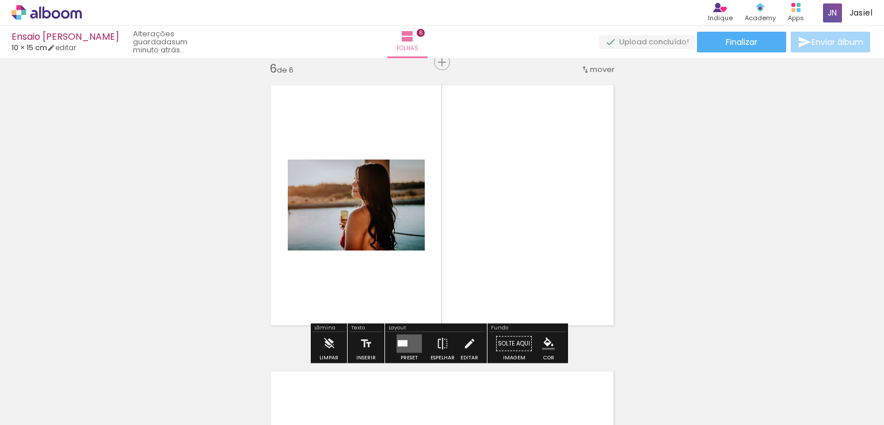
scroll to position [1444, 0]
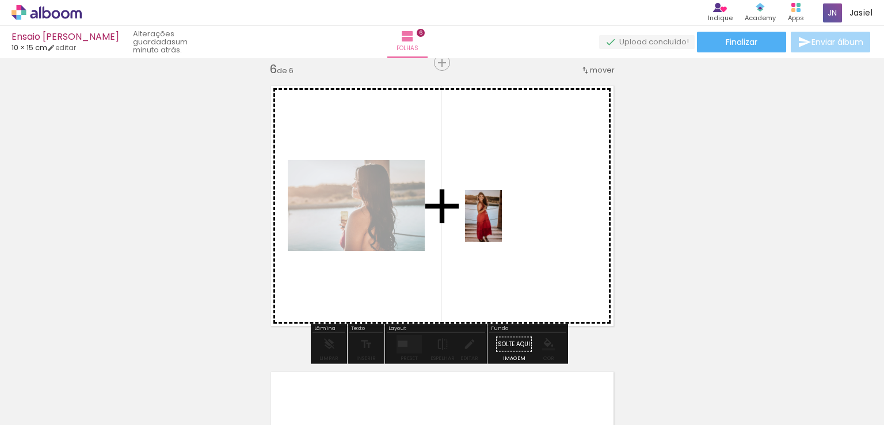
drag, startPoint x: 527, startPoint y: 380, endPoint x: 509, endPoint y: 195, distance: 185.5
click at [509, 198] on quentale-workspace at bounding box center [442, 212] width 884 height 425
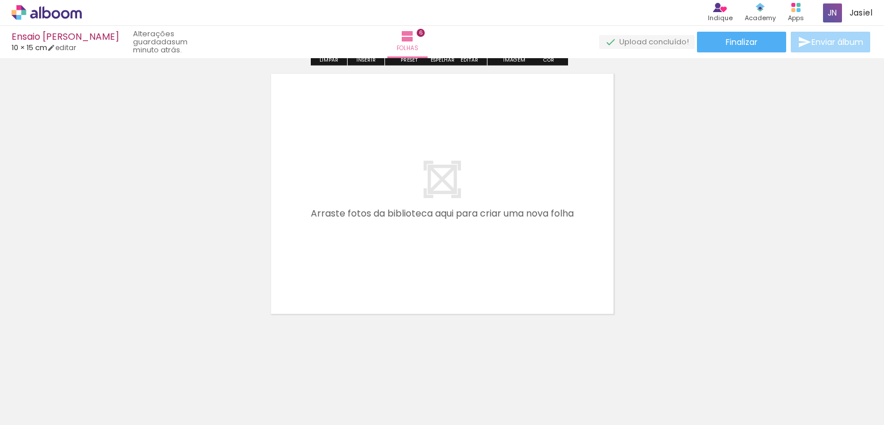
scroll to position [1752, 0]
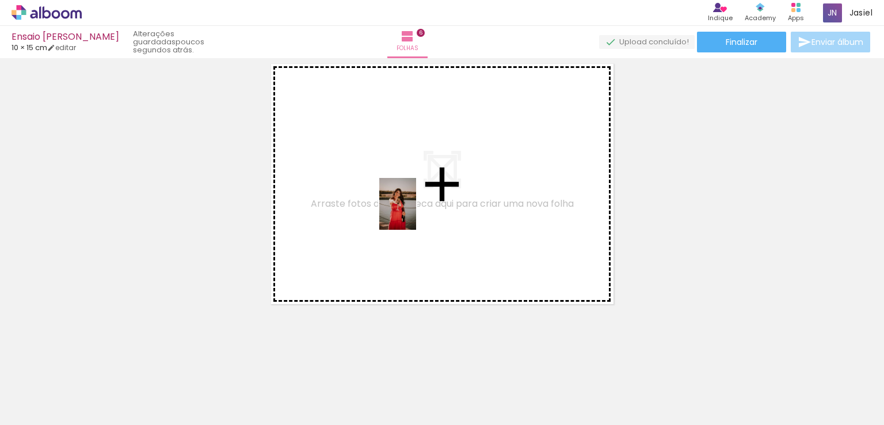
drag, startPoint x: 453, startPoint y: 389, endPoint x: 458, endPoint y: 244, distance: 145.1
click at [412, 212] on quentale-workspace at bounding box center [442, 212] width 884 height 425
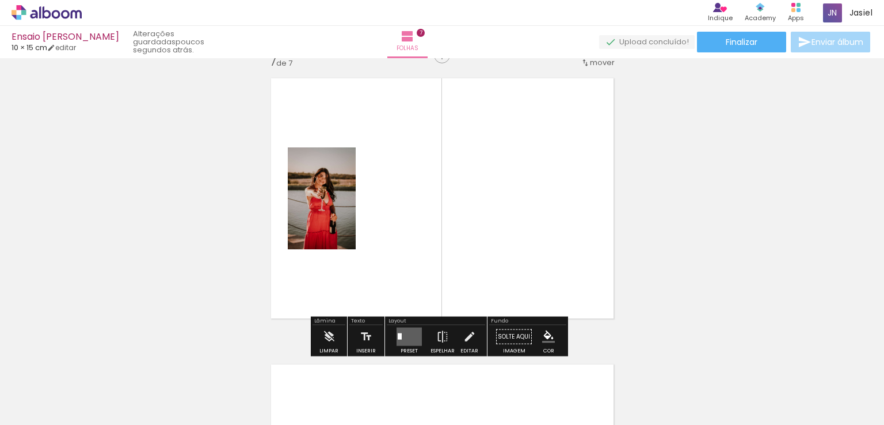
scroll to position [1730, 0]
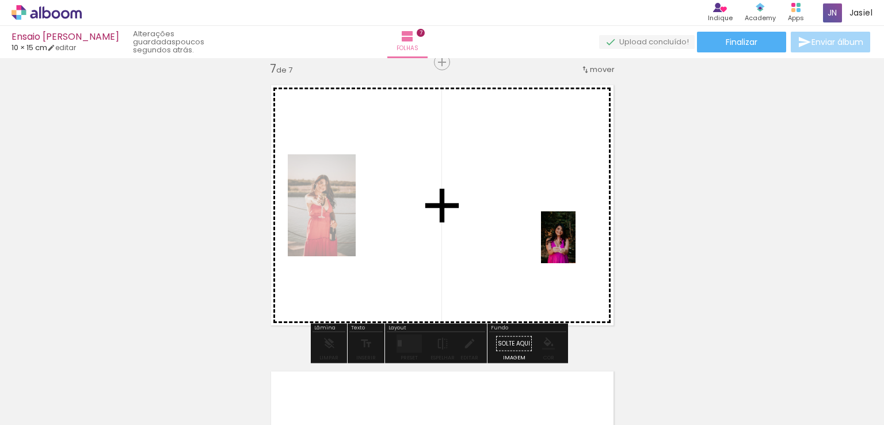
drag, startPoint x: 644, startPoint y: 398, endPoint x: 548, endPoint y: 211, distance: 211.0
click at [548, 211] on quentale-workspace at bounding box center [442, 212] width 884 height 425
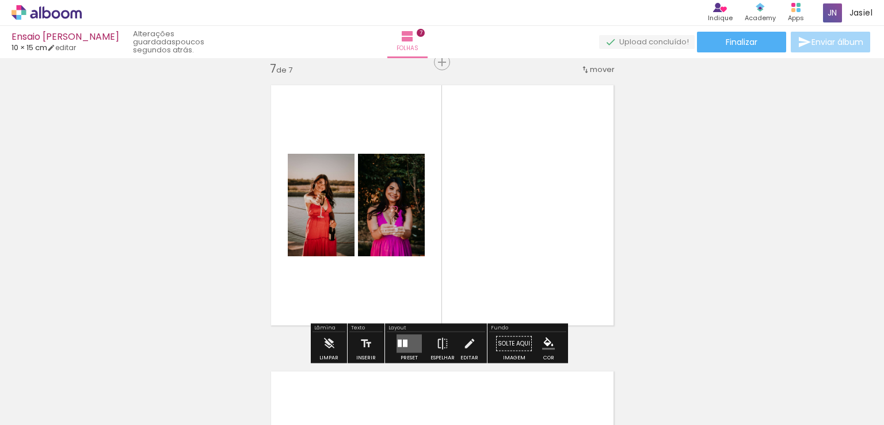
click at [411, 341] on quentale-layouter at bounding box center [408, 343] width 25 height 18
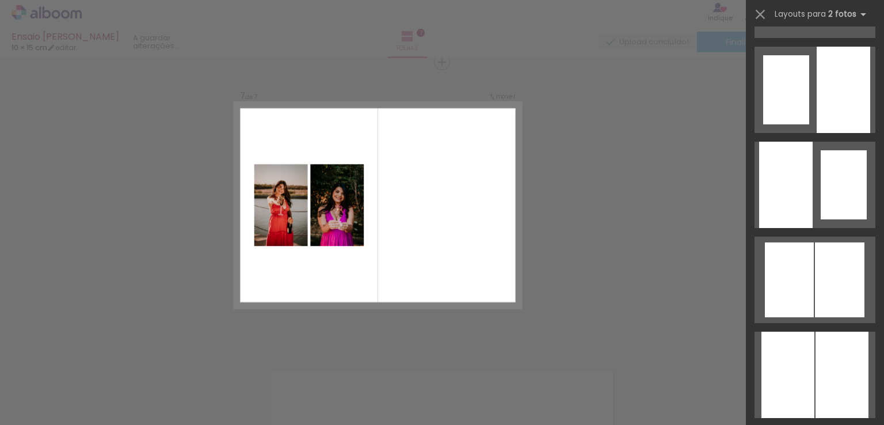
scroll to position [0, 0]
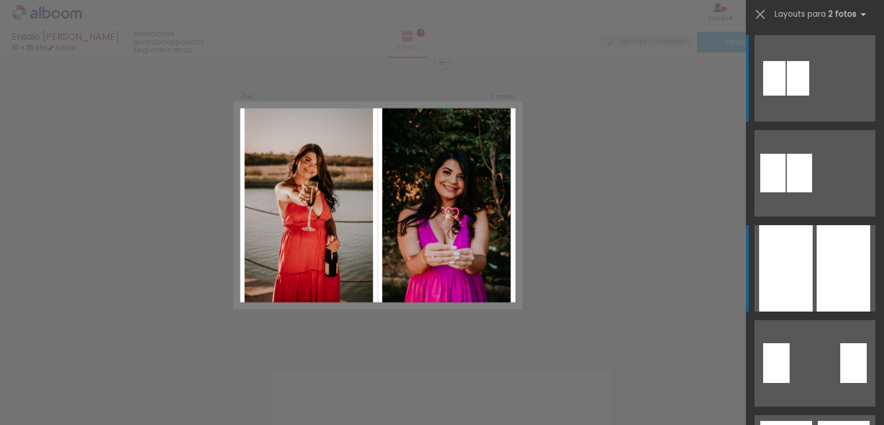
click at [838, 270] on div at bounding box center [842, 268] width 53 height 86
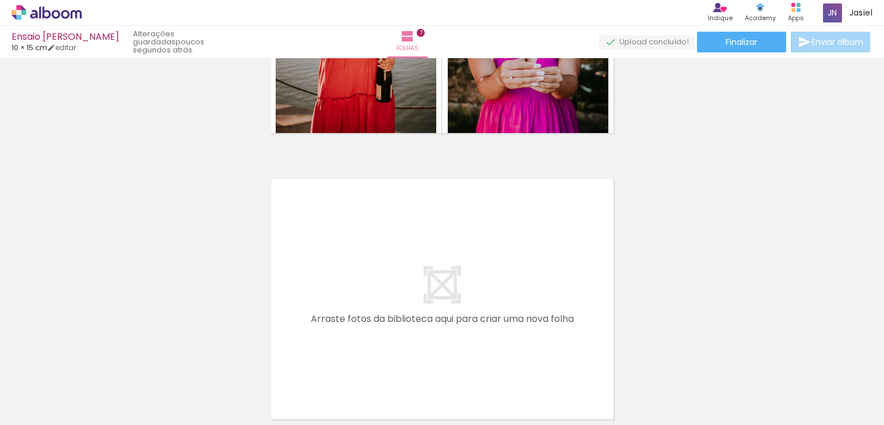
scroll to position [2038, 0]
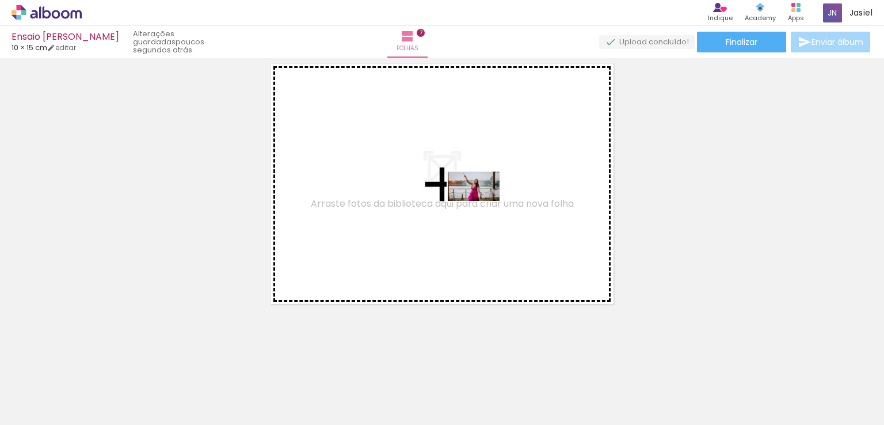
drag, startPoint x: 723, startPoint y: 391, endPoint x: 457, endPoint y: 206, distance: 324.4
click at [457, 206] on quentale-workspace at bounding box center [442, 212] width 884 height 425
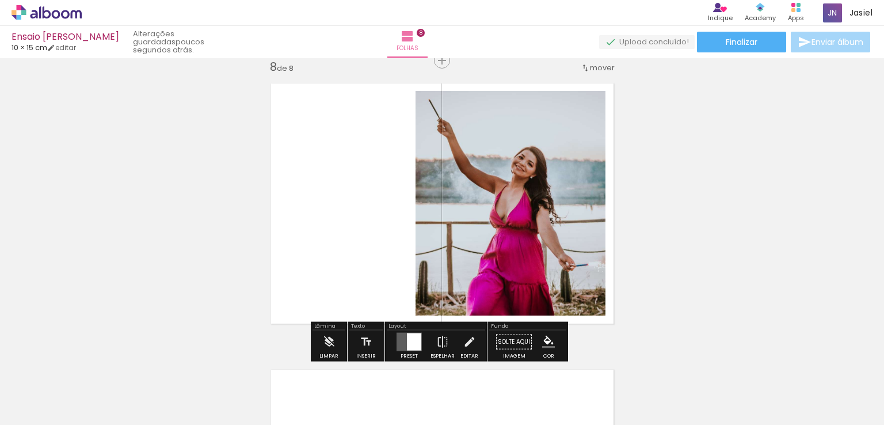
scroll to position [2016, 0]
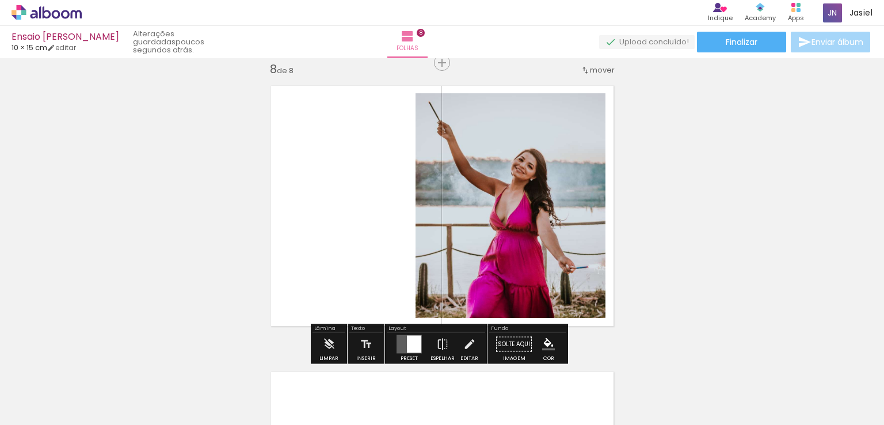
click at [407, 341] on div at bounding box center [414, 343] width 14 height 17
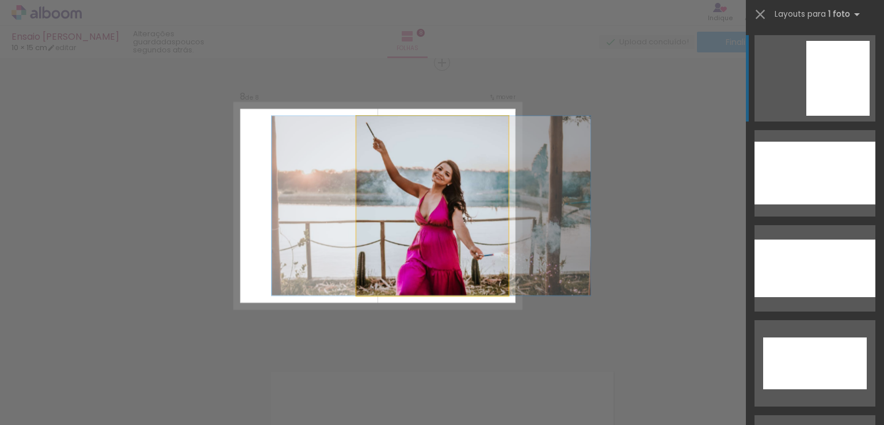
drag, startPoint x: 356, startPoint y: 193, endPoint x: 353, endPoint y: 203, distance: 10.0
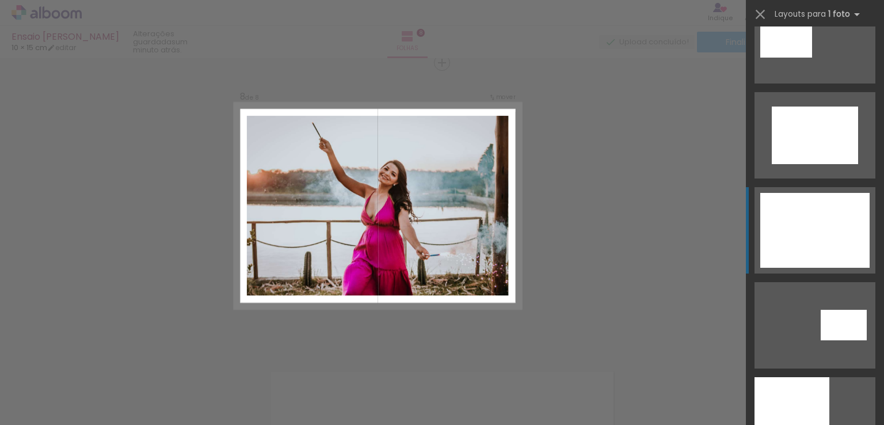
scroll to position [978, 0]
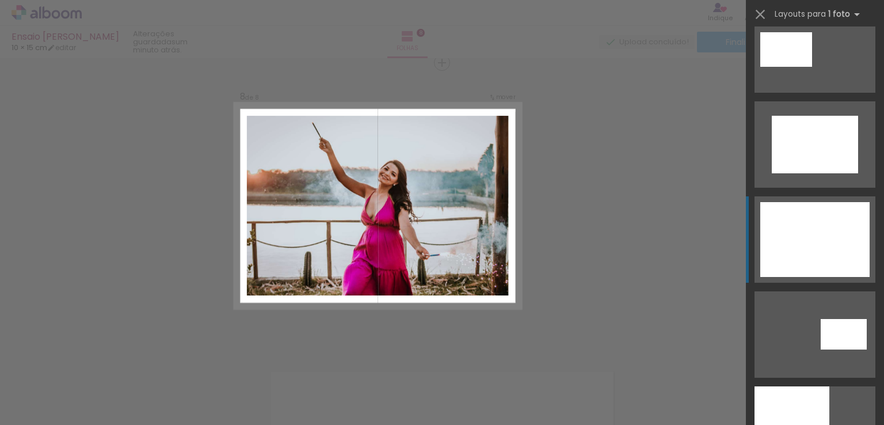
click at [816, 215] on div at bounding box center [814, 239] width 109 height 75
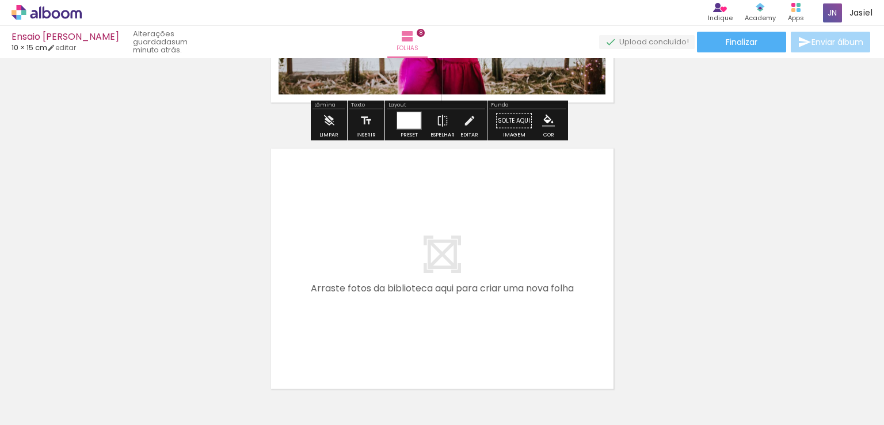
scroll to position [2323, 0]
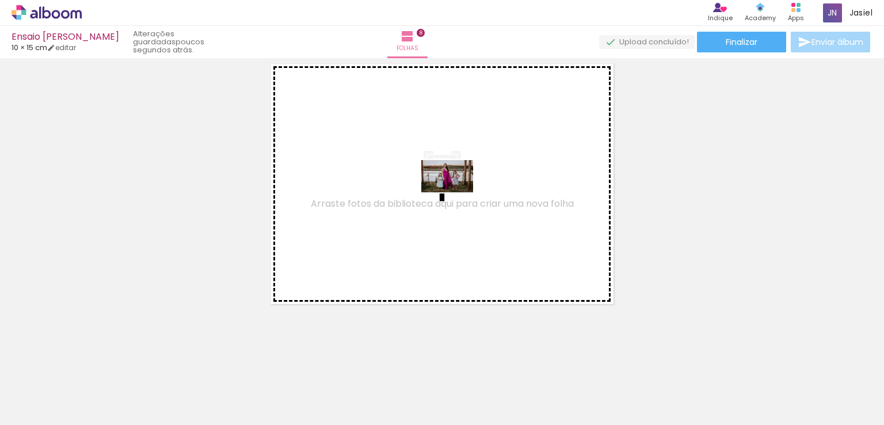
drag, startPoint x: 778, startPoint y: 394, endPoint x: 456, endPoint y: 194, distance: 379.0
click at [456, 194] on quentale-workspace at bounding box center [442, 212] width 884 height 425
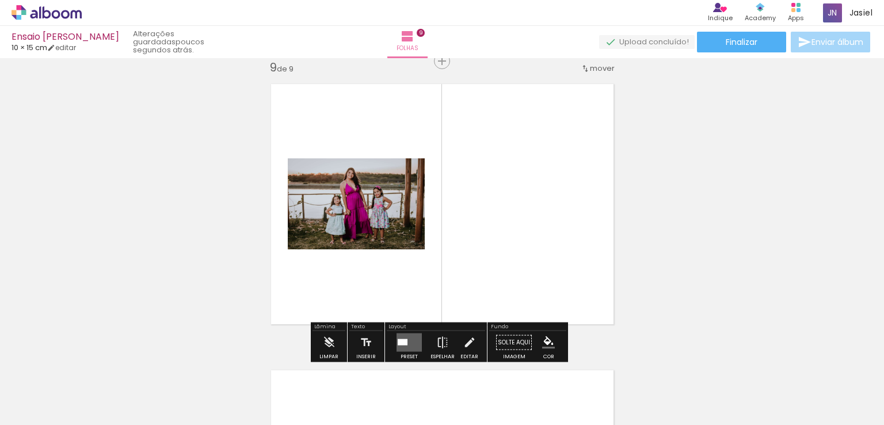
scroll to position [2302, 0]
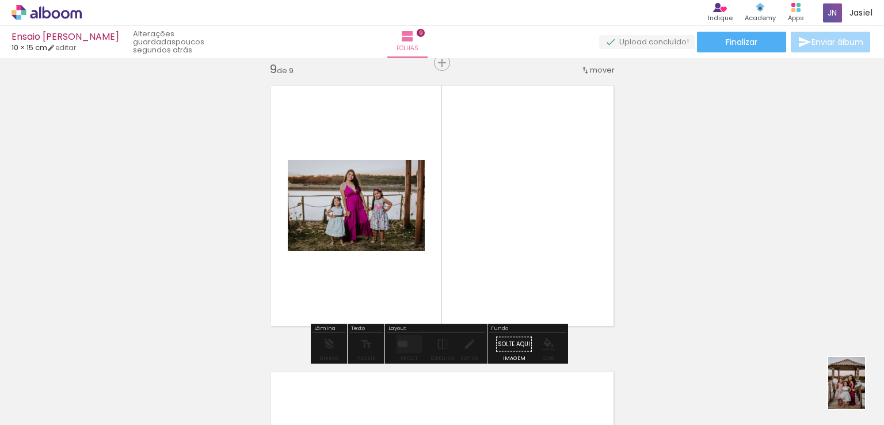
drag, startPoint x: 838, startPoint y: 395, endPoint x: 862, endPoint y: 391, distance: 25.0
click at [858, 391] on div at bounding box center [837, 385] width 41 height 57
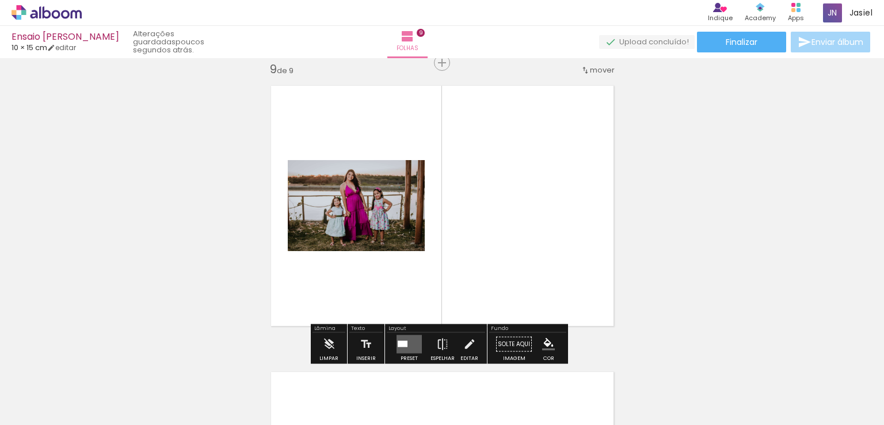
click at [403, 342] on div at bounding box center [403, 344] width 10 height 6
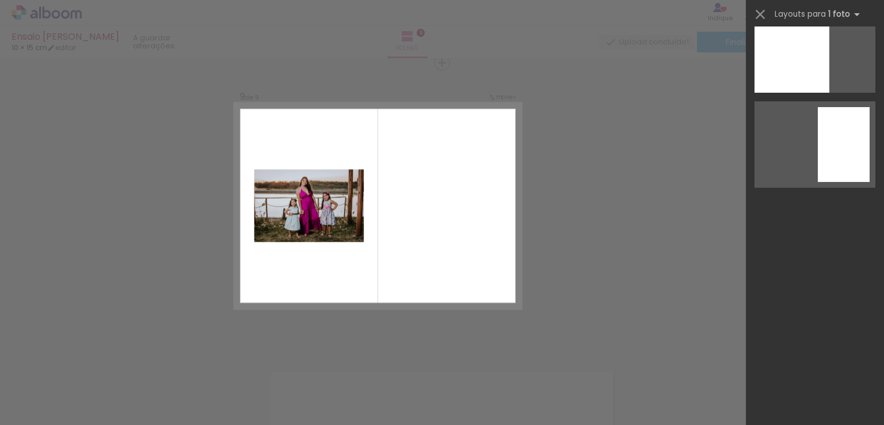
scroll to position [0, 0]
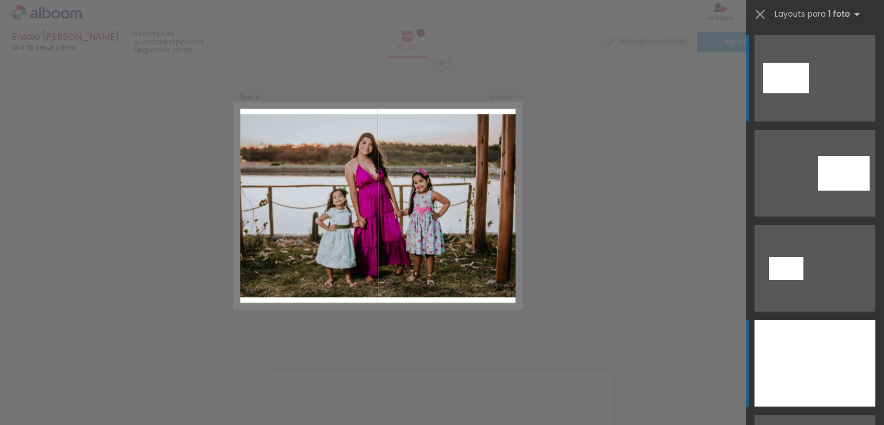
click at [772, 342] on div at bounding box center [814, 363] width 121 height 86
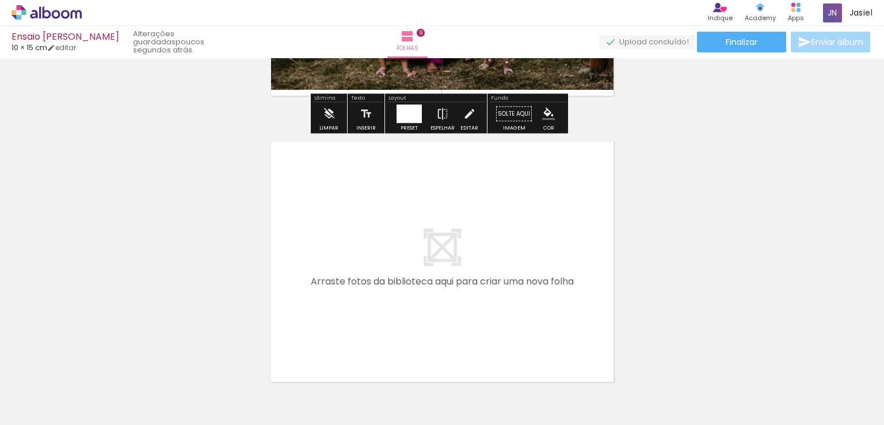
scroll to position [2609, 0]
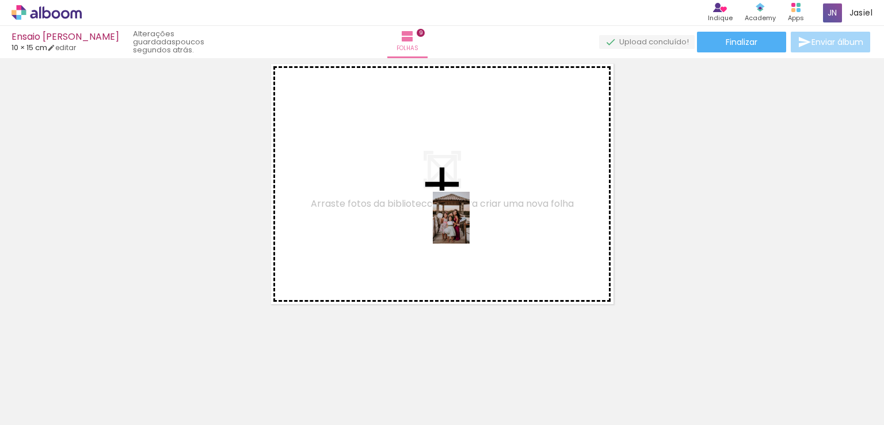
drag, startPoint x: 843, startPoint y: 392, endPoint x: 460, endPoint y: 202, distance: 427.6
click at [464, 210] on quentale-workspace at bounding box center [442, 212] width 884 height 425
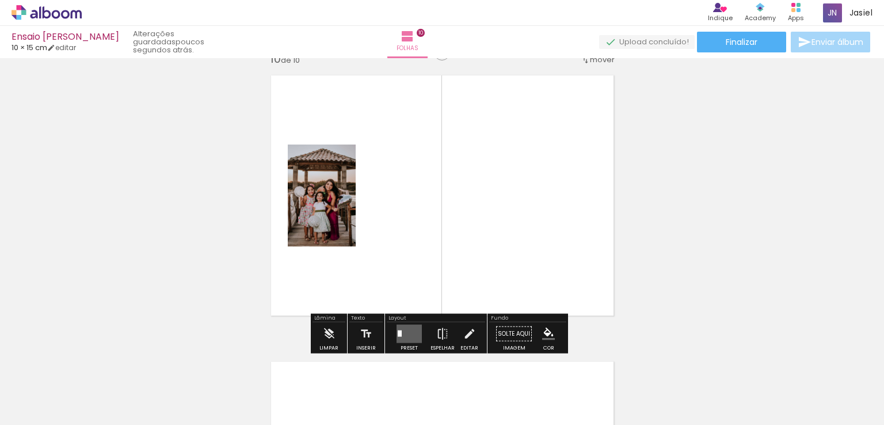
scroll to position [2588, 0]
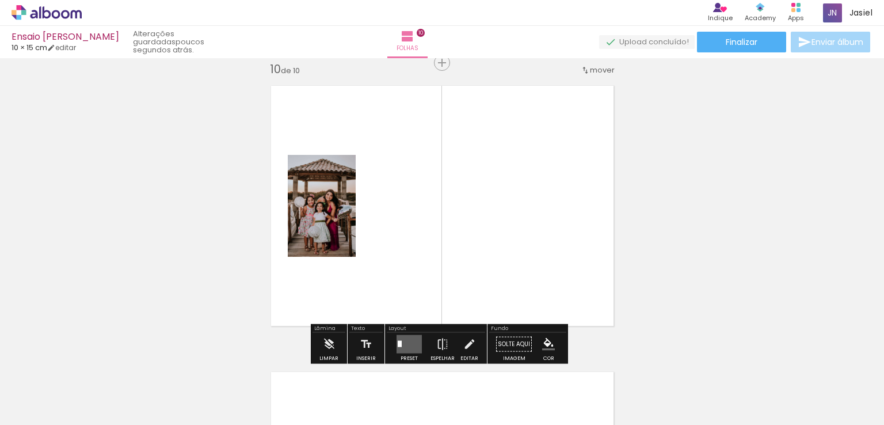
click at [407, 346] on quentale-layouter at bounding box center [408, 344] width 25 height 18
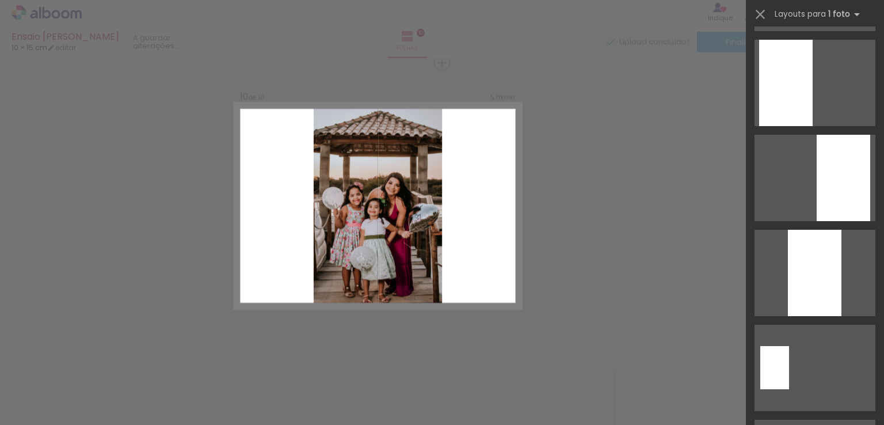
scroll to position [690, 0]
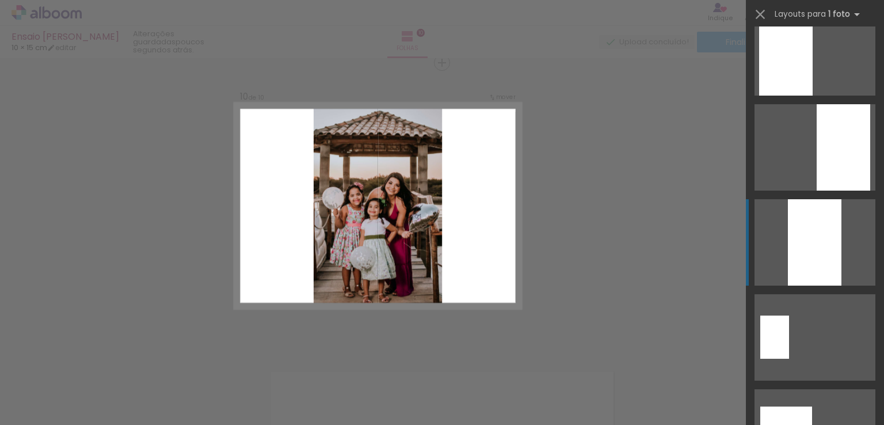
click at [797, 260] on div at bounding box center [814, 242] width 53 height 86
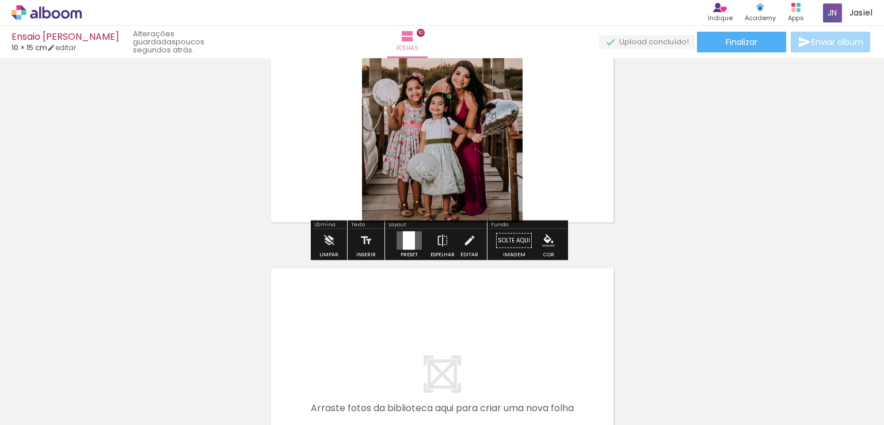
scroll to position [2703, 0]
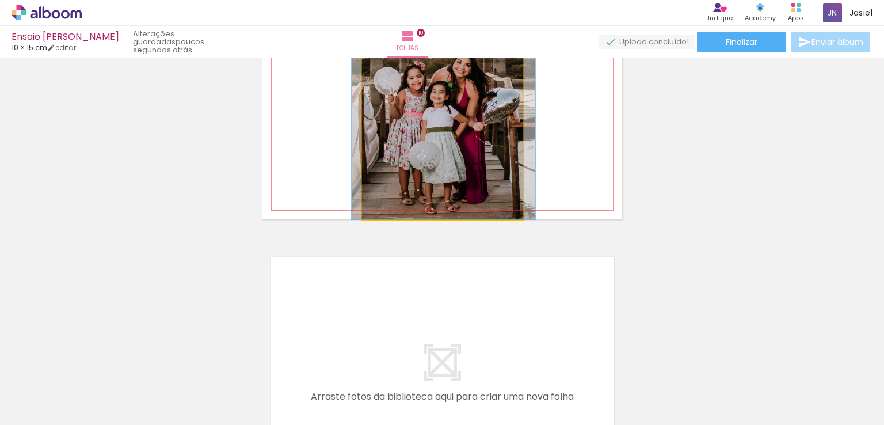
drag, startPoint x: 452, startPoint y: 142, endPoint x: 453, endPoint y: 102, distance: 40.3
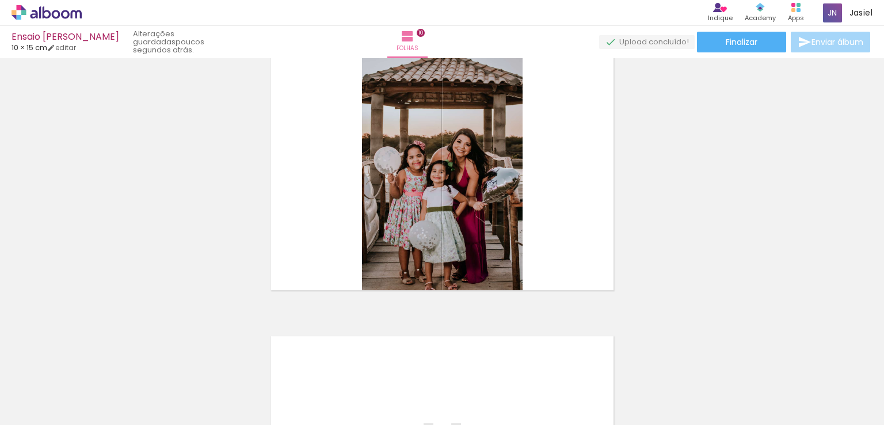
scroll to position [2588, 0]
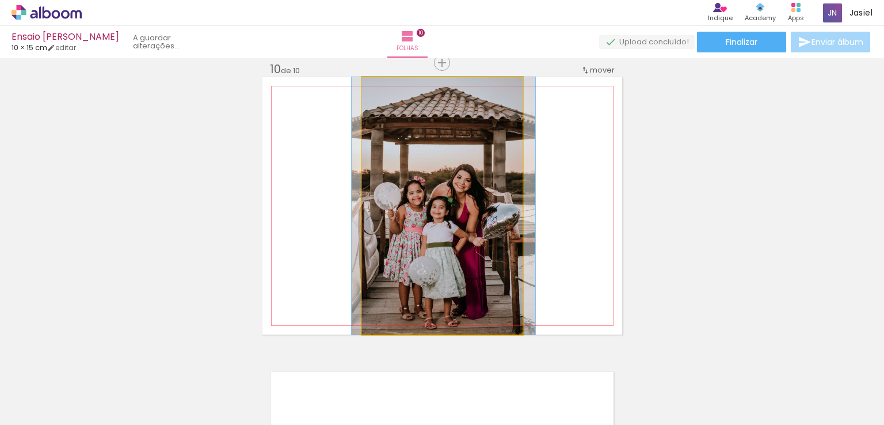
drag, startPoint x: 483, startPoint y: 217, endPoint x: 483, endPoint y: 204, distance: 13.2
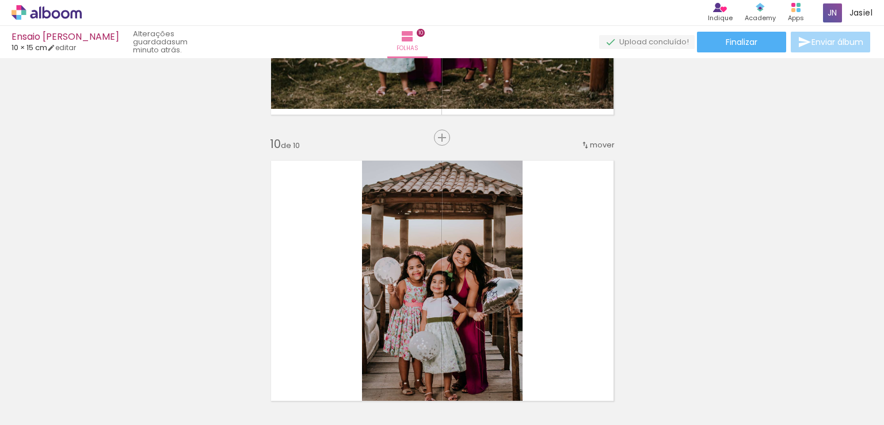
scroll to position [2493, 0]
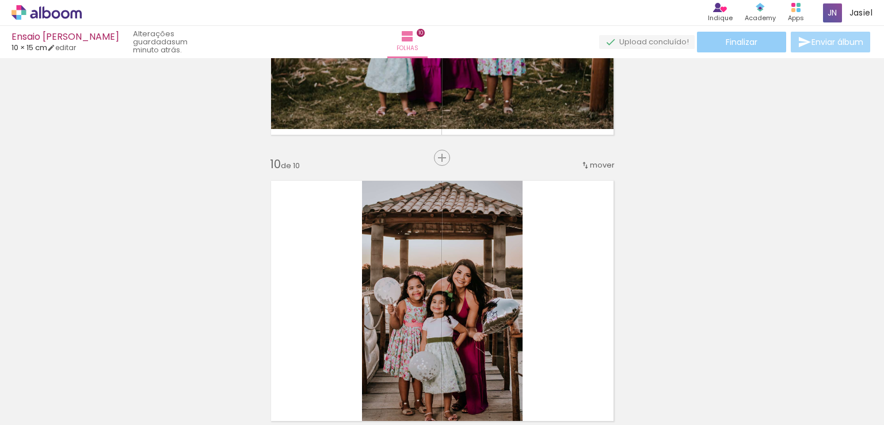
click at [742, 43] on span "Finalizar" at bounding box center [741, 42] width 32 height 8
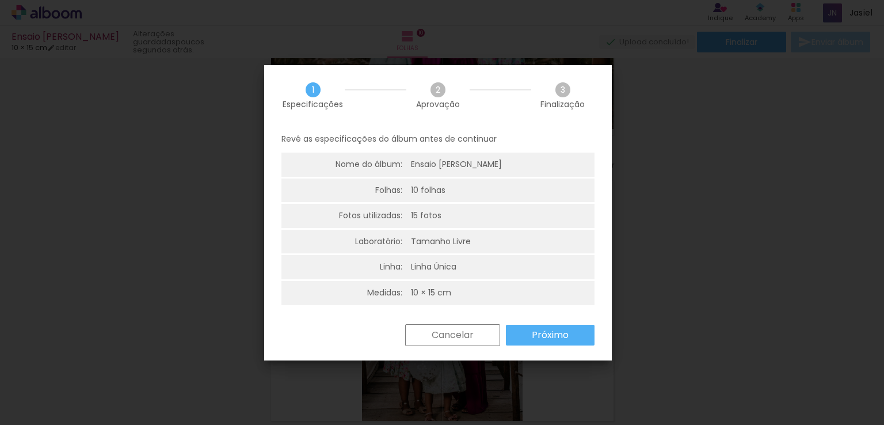
click at [0, 0] on slot "Próximo" at bounding box center [0, 0] width 0 height 0
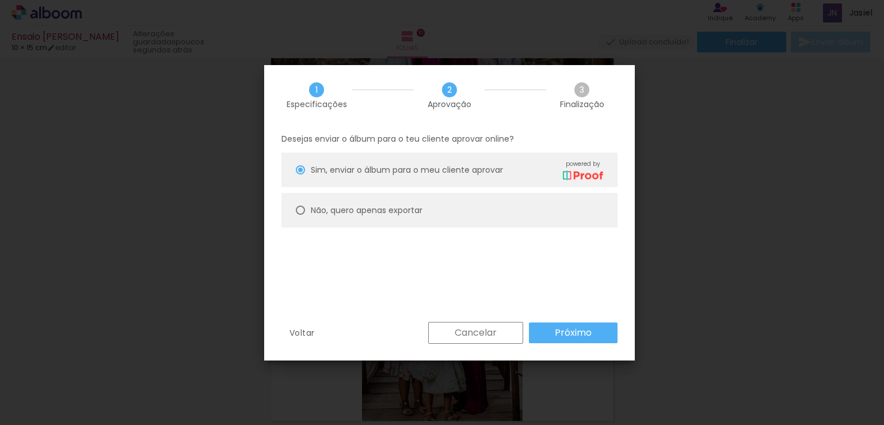
click at [422, 208] on div "Não, quero apenas exportar" at bounding box center [367, 210] width 112 height 12
type paper-radio-button "on"
click at [0, 0] on slot "Próximo" at bounding box center [0, 0] width 0 height 0
type input "Alta, 300 DPI"
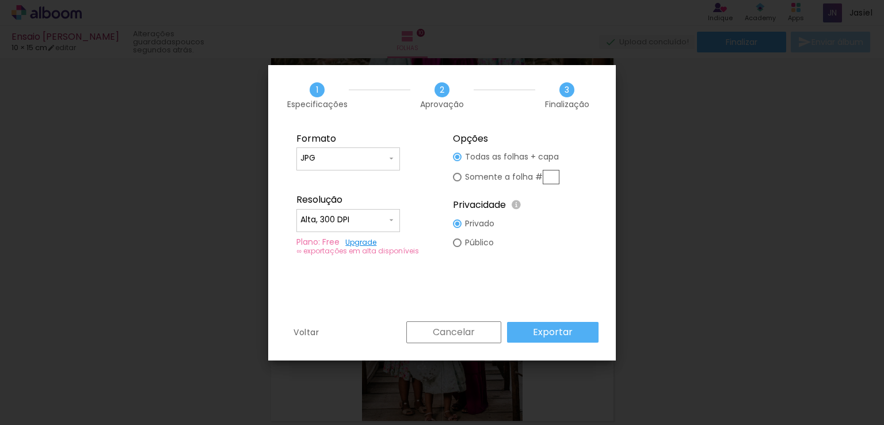
click at [0, 0] on slot "Exportar" at bounding box center [0, 0] width 0 height 0
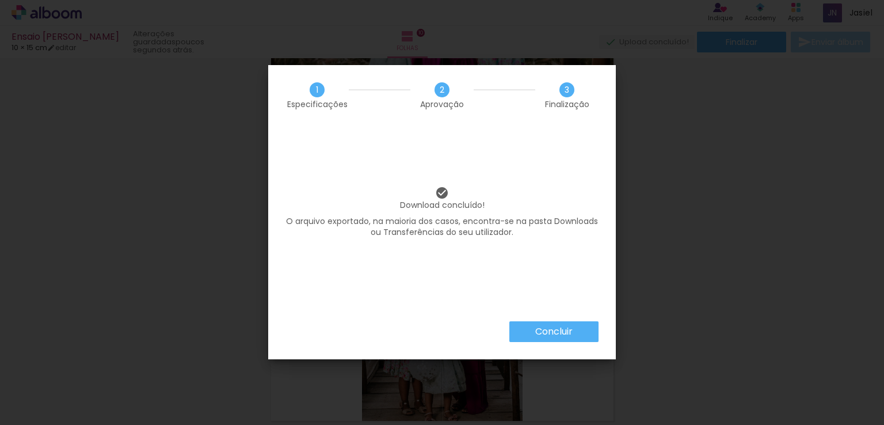
click at [0, 0] on slot "Concluir" at bounding box center [0, 0] width 0 height 0
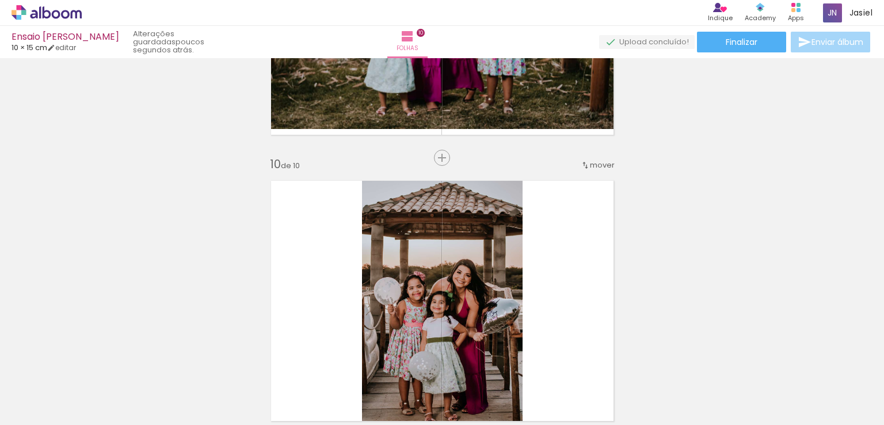
click at [62, 10] on icon at bounding box center [47, 12] width 70 height 15
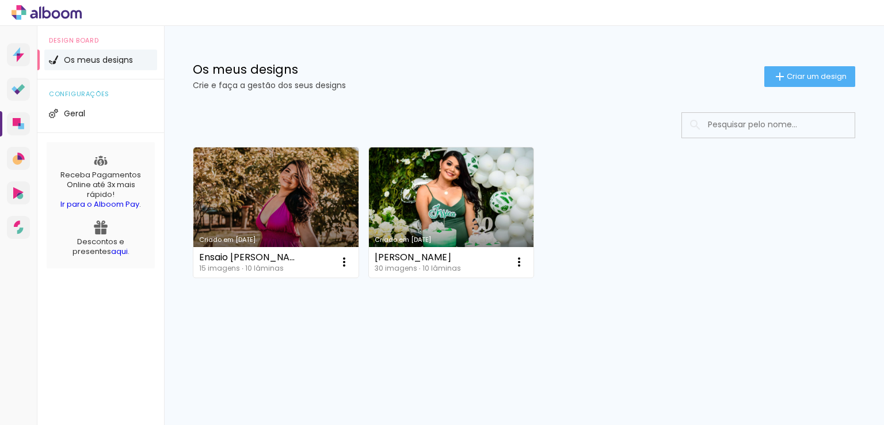
click at [49, 13] on icon at bounding box center [47, 12] width 9 height 12
